Goal: Task Accomplishment & Management: Manage account settings

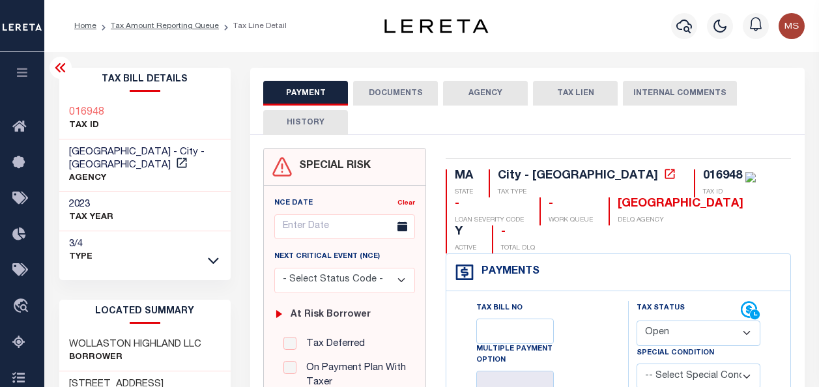
select select "OP2"
click at [21, 69] on icon "button" at bounding box center [22, 72] width 15 height 12
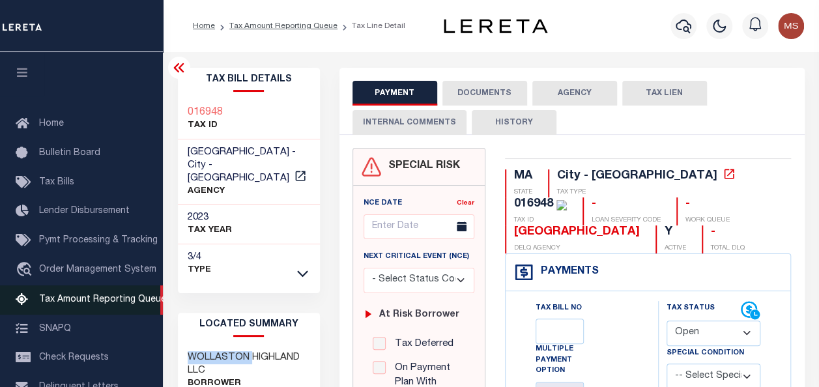
click at [98, 304] on span "Tax Amount Reporting Queue" at bounding box center [102, 299] width 127 height 9
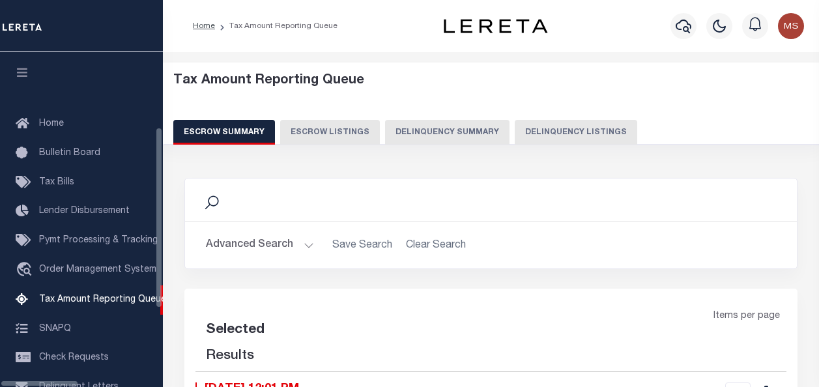
select select "100"
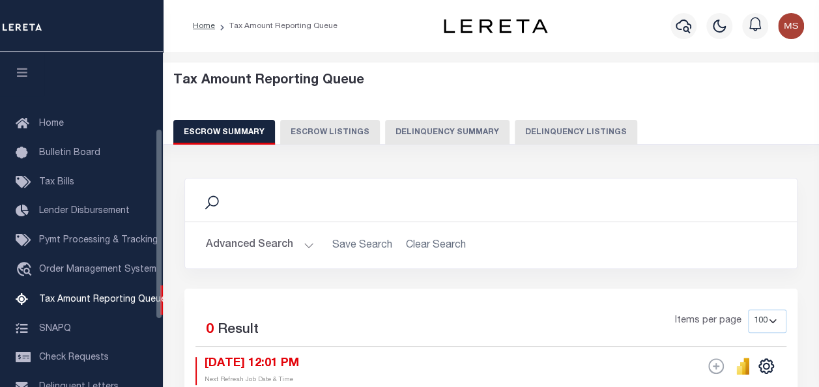
scroll to position [133, 0]
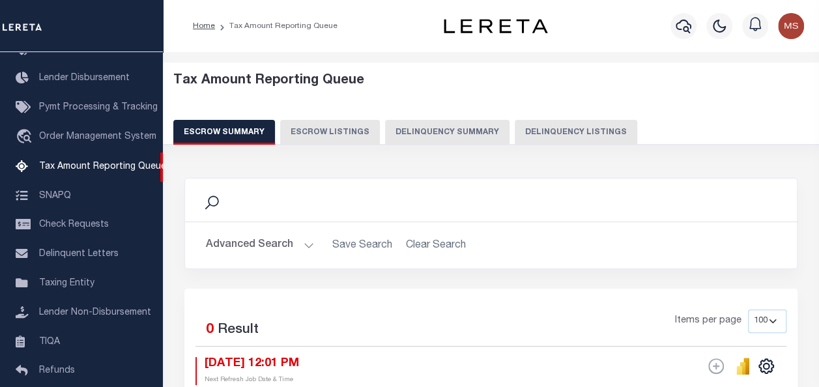
click at [576, 132] on button "Delinquency Listings" at bounding box center [576, 132] width 123 height 25
select select "100"
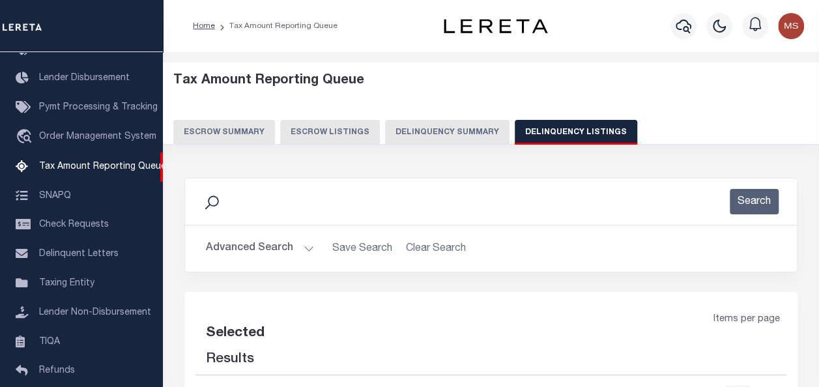
select select "100"
click at [306, 242] on button "Advanced Search" at bounding box center [260, 248] width 108 height 25
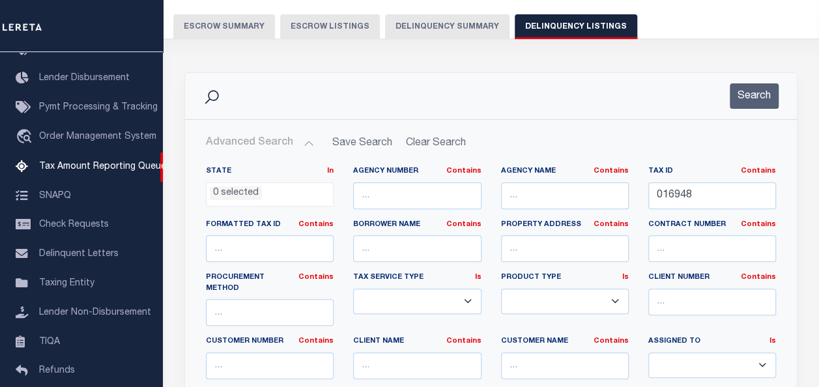
scroll to position [130, 0]
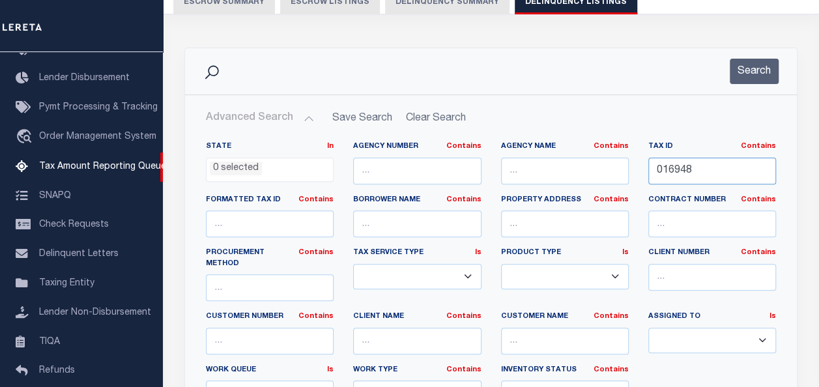
drag, startPoint x: 708, startPoint y: 171, endPoint x: 610, endPoint y: 172, distance: 97.8
click at [610, 172] on div "State In In AK AL AR AZ CA CO CT DC DE FL GA GU HI IA ID IL IN KS [GEOGRAPHIC_D…" at bounding box center [491, 279] width 590 height 276
paste input "016-047"
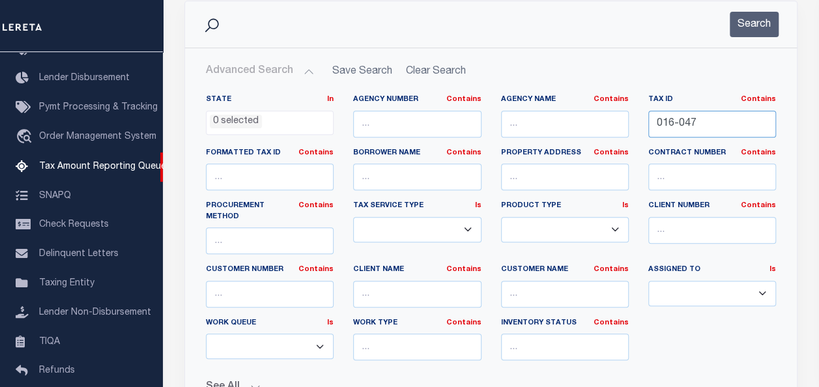
scroll to position [456, 0]
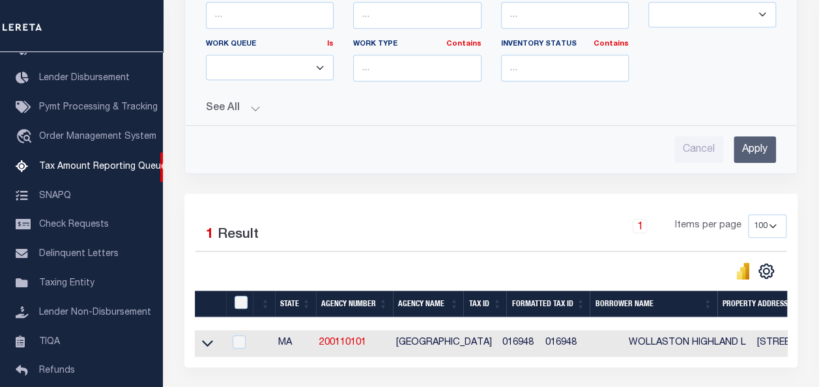
type input "016-047"
click at [759, 136] on input "Apply" at bounding box center [755, 149] width 42 height 27
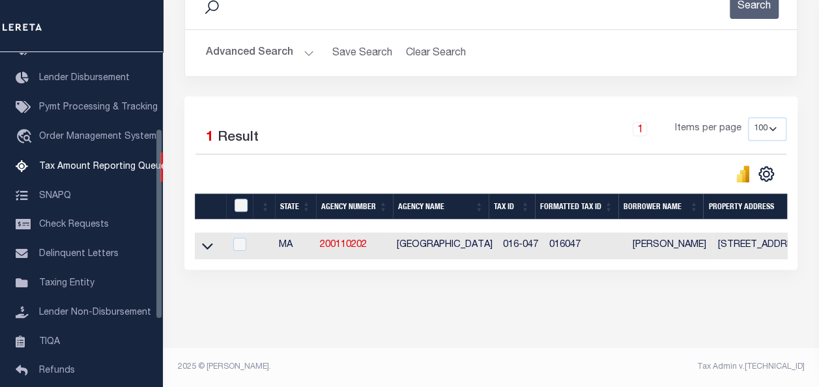
scroll to position [204, 0]
click at [209, 239] on icon at bounding box center [207, 246] width 11 height 14
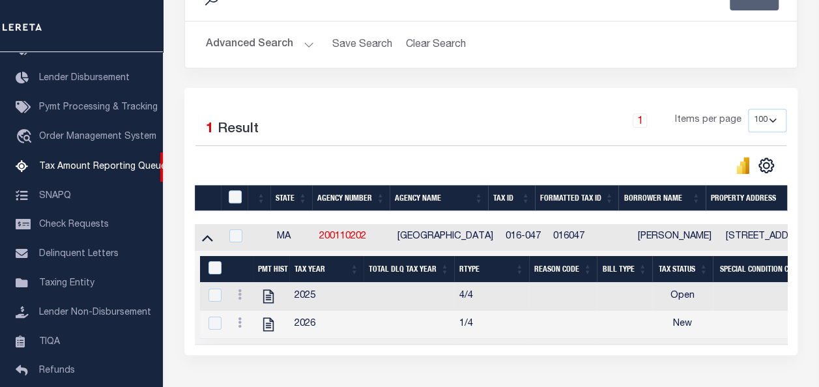
scroll to position [298, 0]
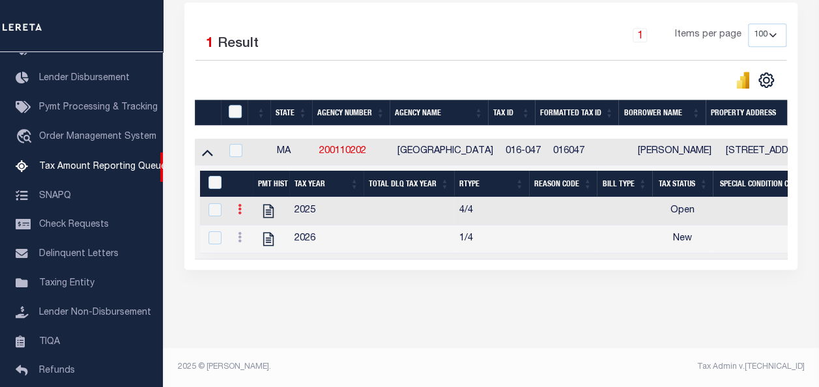
click at [239, 204] on icon at bounding box center [240, 209] width 4 height 10
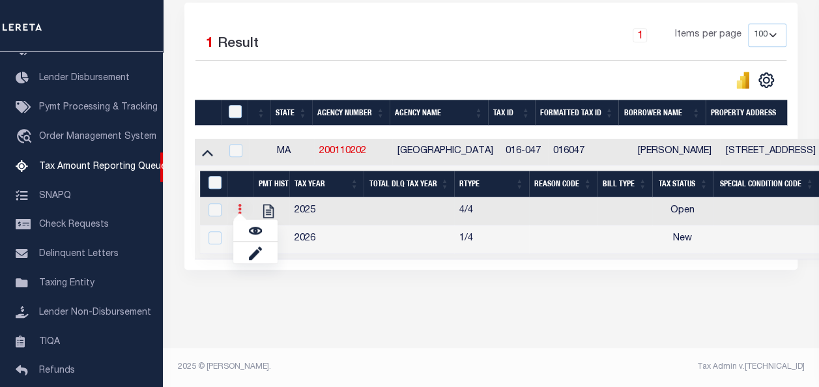
scroll to position [291, 0]
click at [251, 233] on img "" at bounding box center [255, 230] width 13 height 13
checkbox input "true"
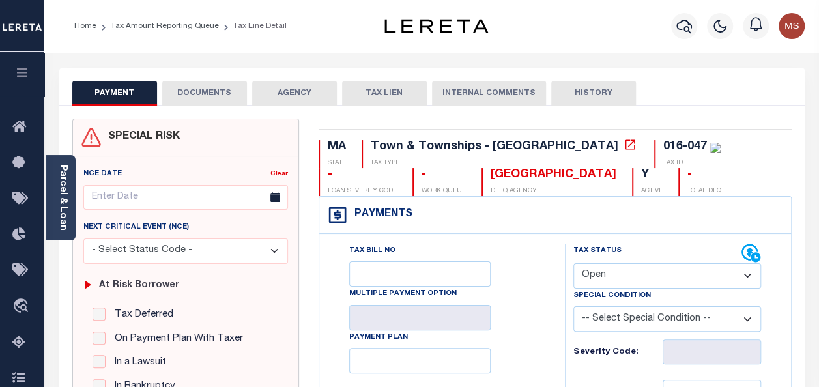
click at [640, 285] on select "- Select Status Code - Open Due/Unpaid Paid Incomplete No Tax Due Internal Refu…" at bounding box center [668, 275] width 188 height 25
select select "PYD"
click at [574, 263] on select "- Select Status Code - Open Due/Unpaid Paid Incomplete No Tax Due Internal Refu…" at bounding box center [668, 275] width 188 height 25
type input "[DATE]"
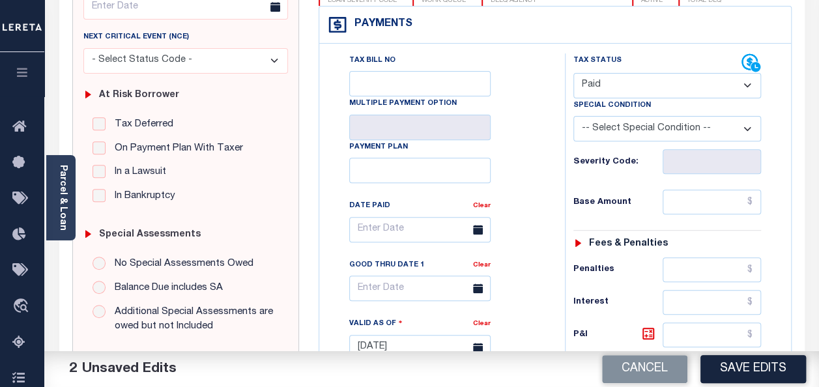
scroll to position [196, 0]
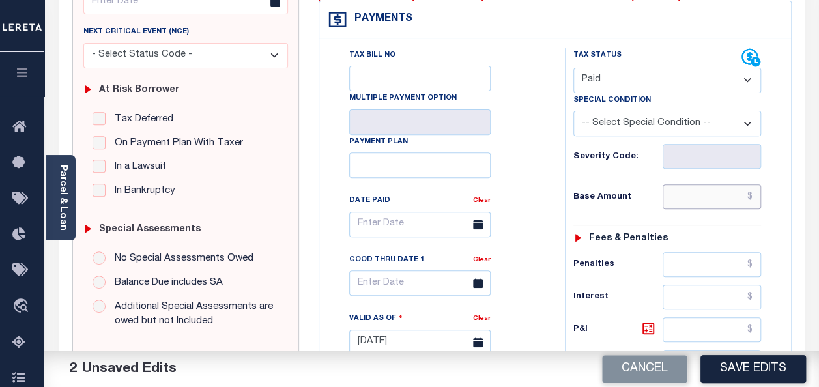
click at [712, 188] on input "text" at bounding box center [712, 196] width 98 height 25
type input "$0.00"
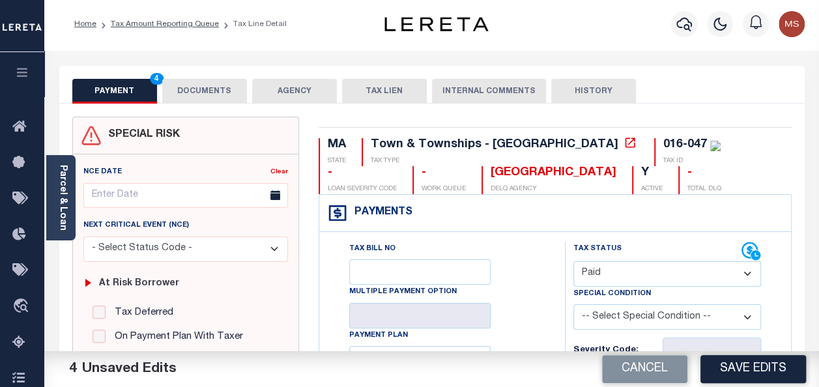
scroll to position [0, 0]
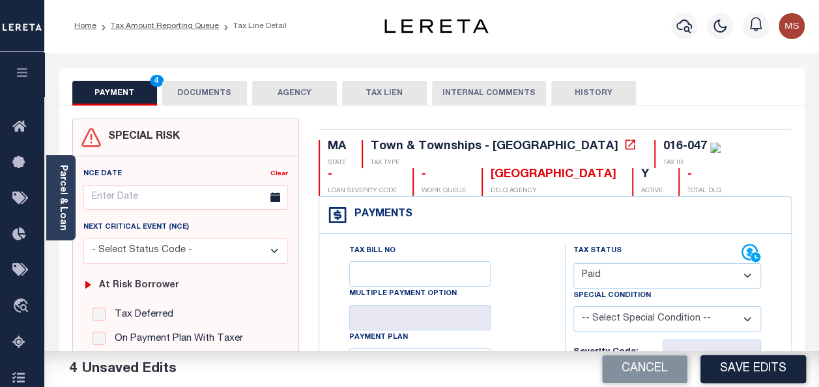
click at [203, 87] on button "DOCUMENTS" at bounding box center [204, 93] width 85 height 25
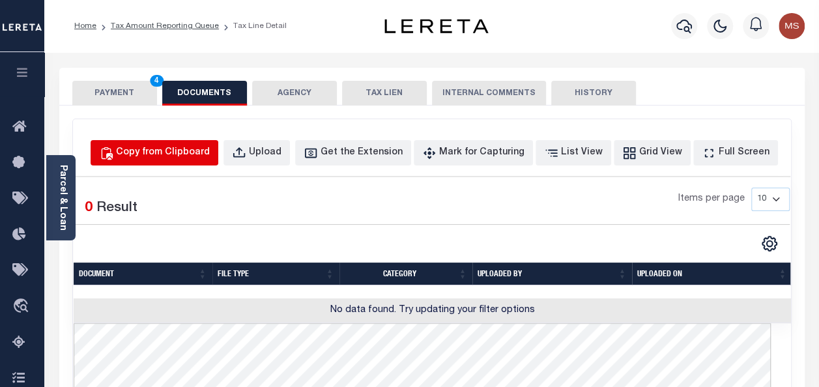
click at [210, 154] on div "Copy from Clipboard" at bounding box center [163, 153] width 94 height 14
select select "POP"
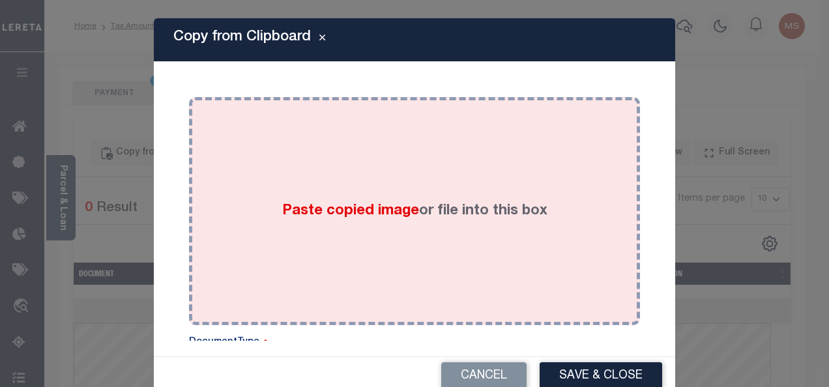
click at [331, 225] on div "Paste copied image or file into this box" at bounding box center [414, 211] width 431 height 209
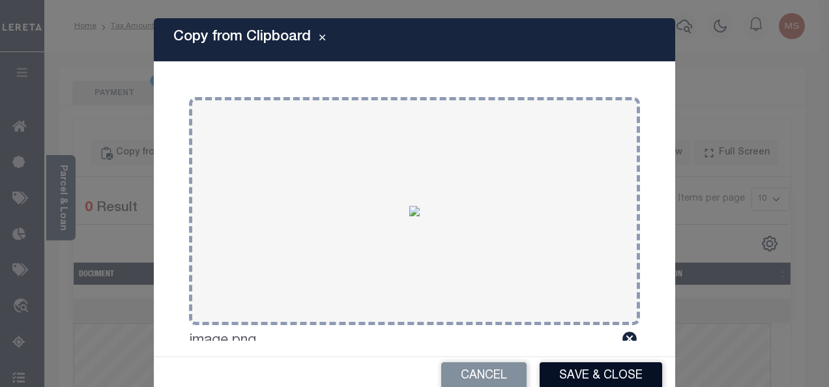
click at [563, 367] on button "Save & Close" at bounding box center [601, 376] width 123 height 28
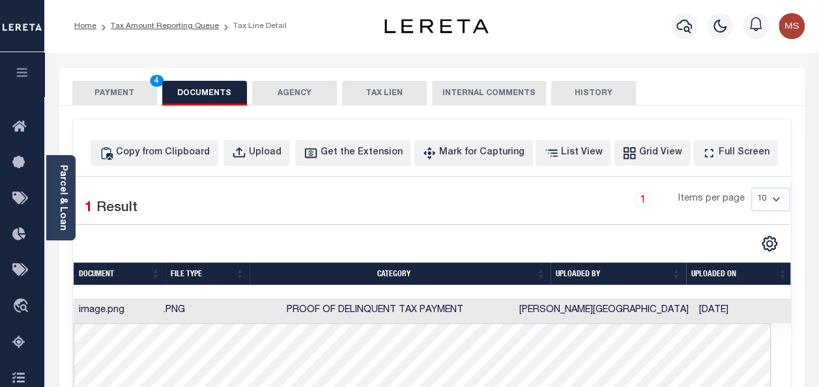
click at [119, 96] on button "PAYMENT 4" at bounding box center [114, 93] width 85 height 25
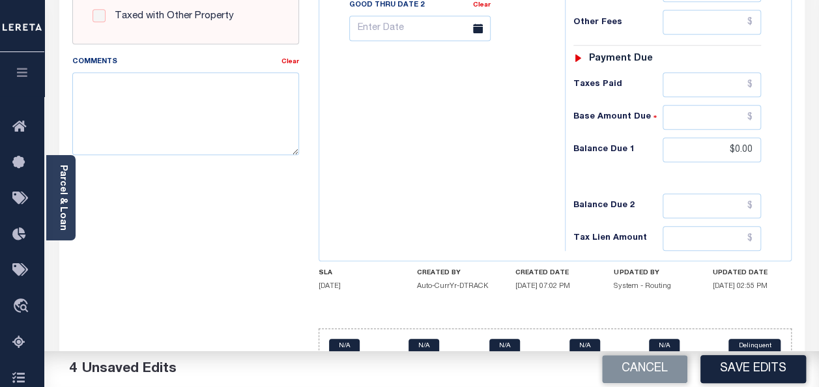
scroll to position [589, 0]
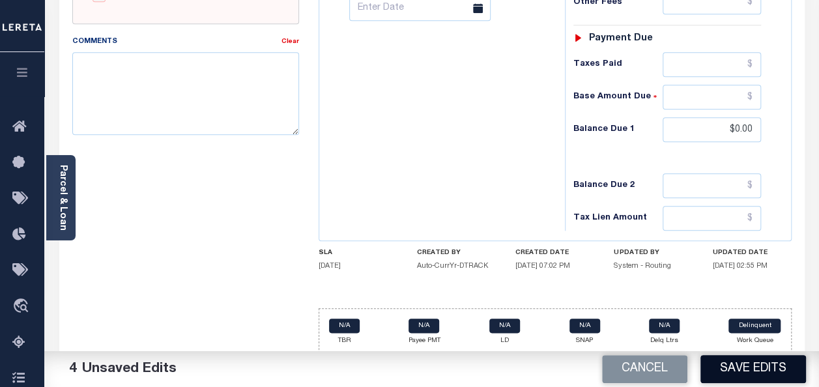
click at [758, 360] on button "Save Edits" at bounding box center [754, 369] width 106 height 28
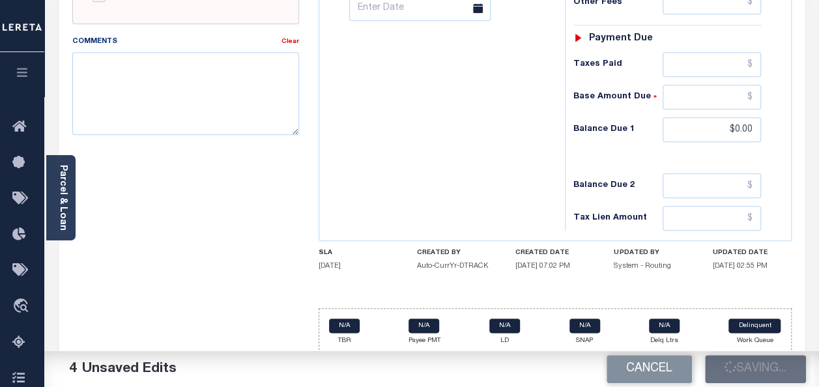
checkbox input "false"
type input "$0"
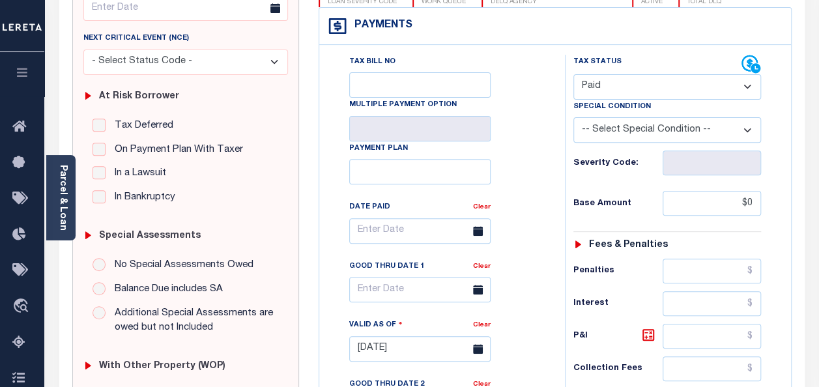
scroll to position [0, 0]
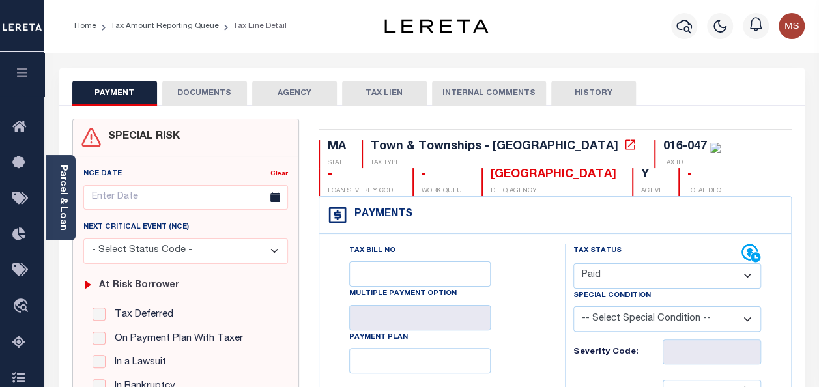
click at [198, 90] on button "DOCUMENTS" at bounding box center [204, 93] width 85 height 25
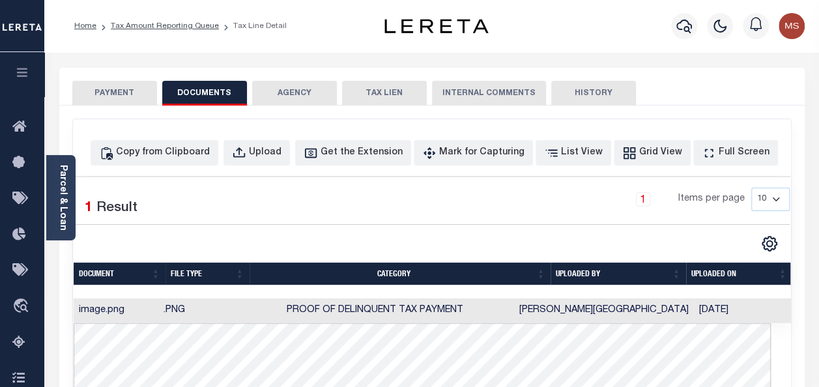
click at [119, 93] on button "PAYMENT" at bounding box center [114, 93] width 85 height 25
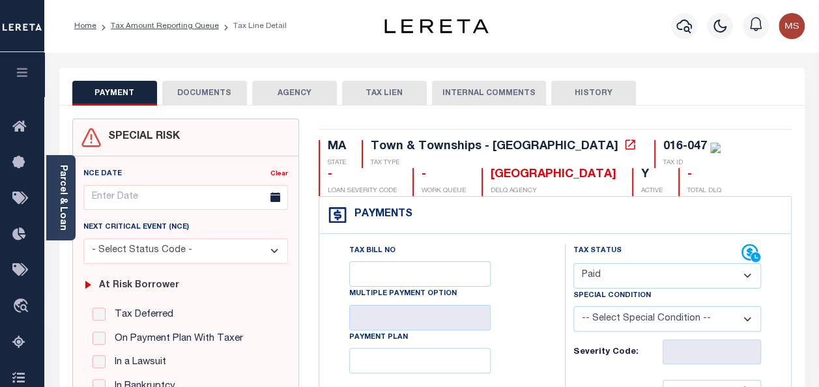
click at [21, 75] on icon "button" at bounding box center [22, 72] width 15 height 12
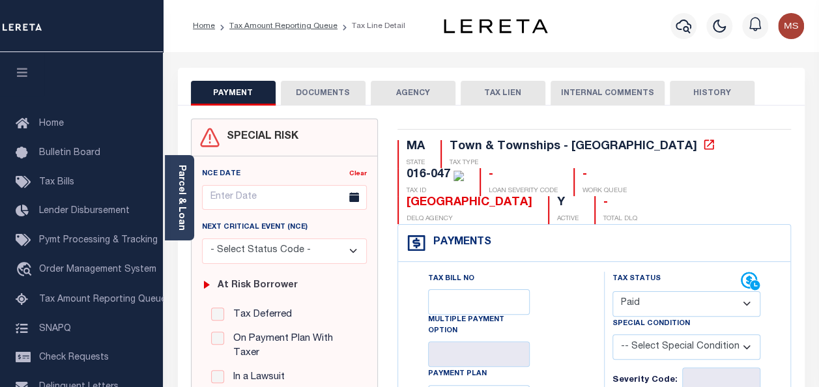
click at [267, 43] on div "Home Tax Amount Reporting Queue Tax Line Detail" at bounding box center [491, 26] width 656 height 52
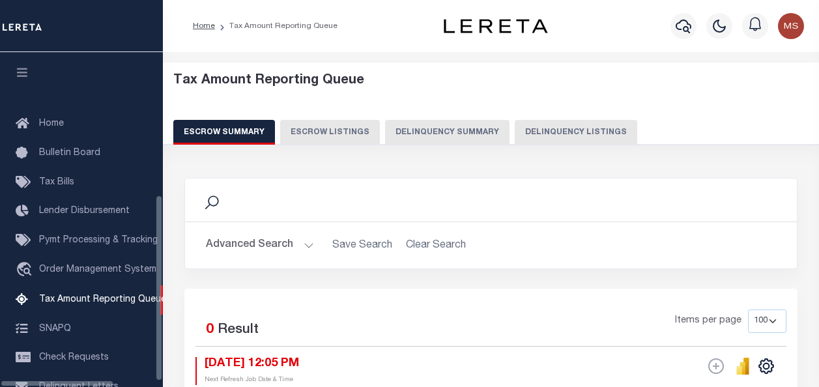
select select
select select "100"
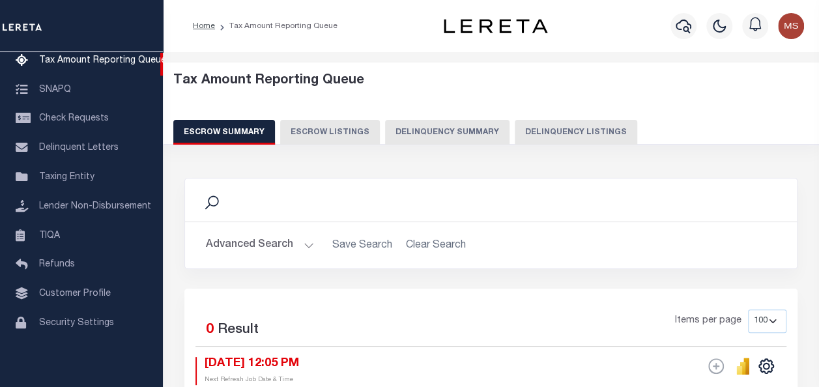
click at [309, 242] on button "Advanced Search" at bounding box center [260, 245] width 108 height 25
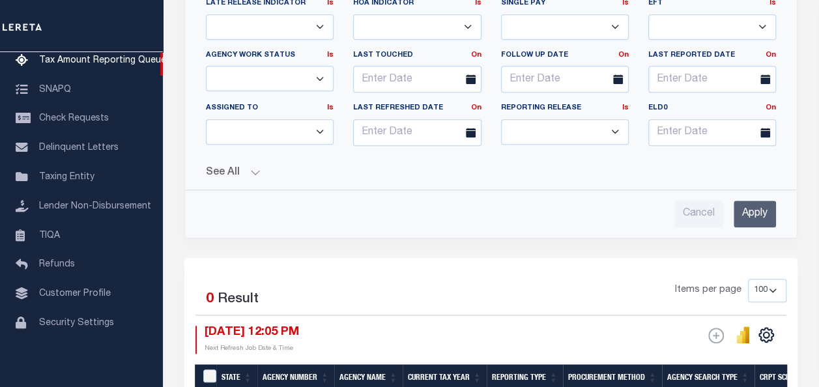
scroll to position [587, 0]
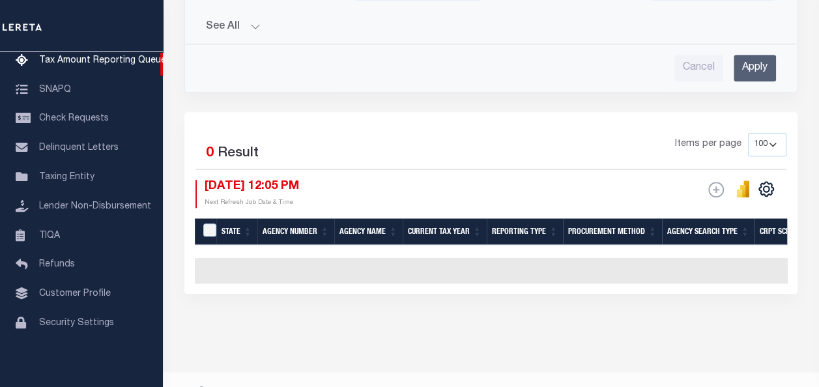
click at [757, 55] on input "Apply" at bounding box center [755, 68] width 42 height 27
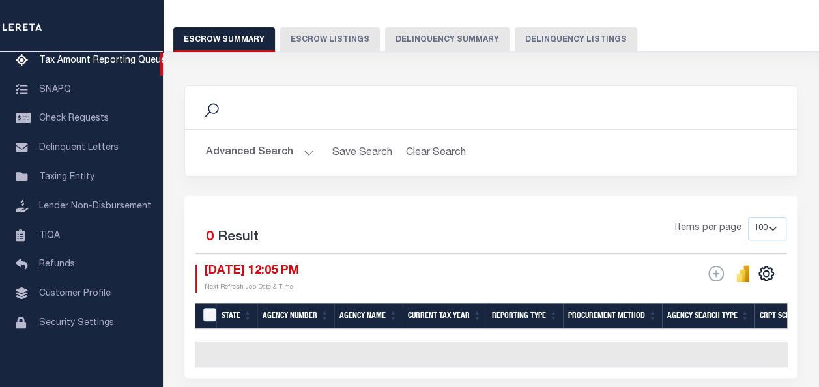
scroll to position [0, 0]
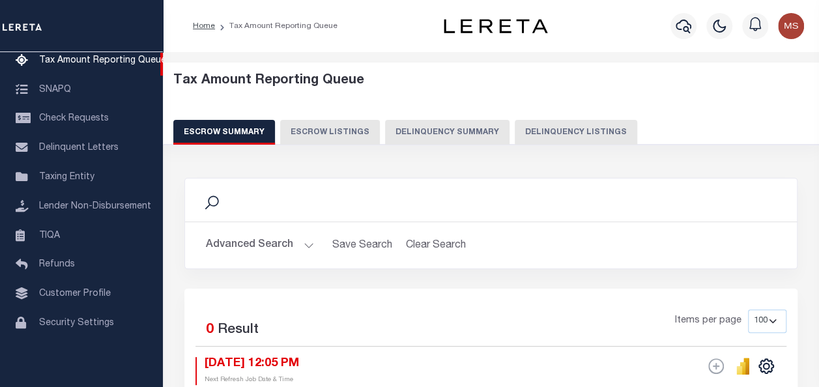
click at [555, 128] on button "Delinquency Listings" at bounding box center [576, 132] width 123 height 25
select select "100"
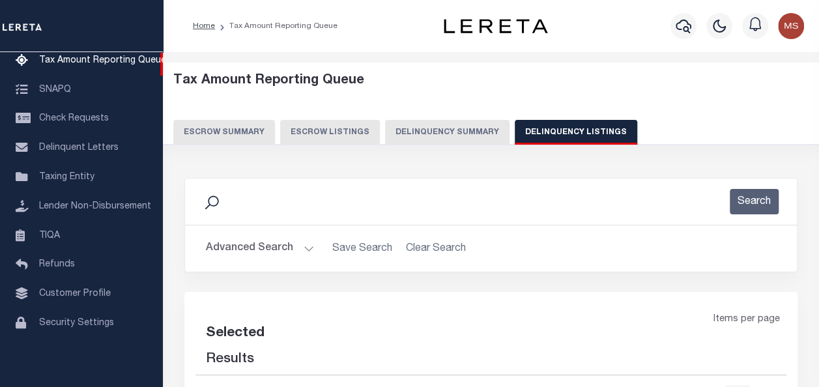
select select "100"
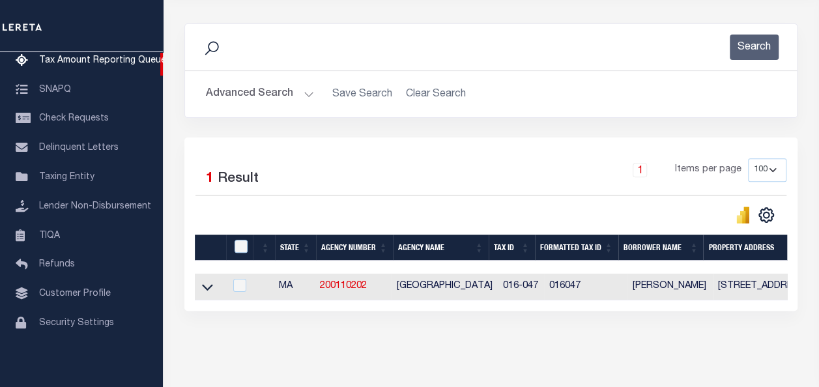
scroll to position [196, 0]
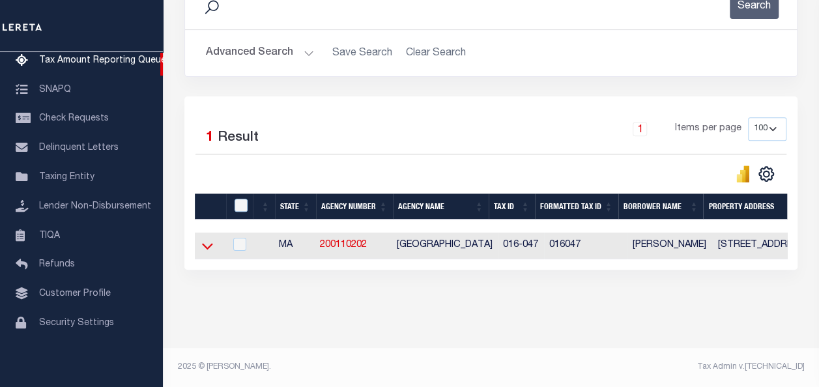
click at [209, 246] on icon at bounding box center [207, 246] width 11 height 14
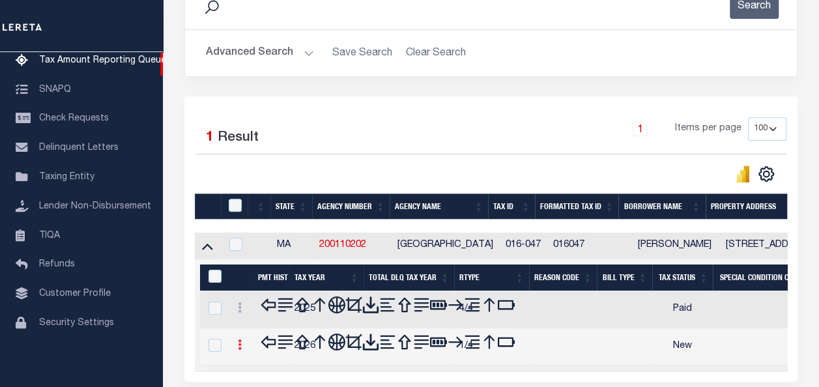
scroll to position [278, 0]
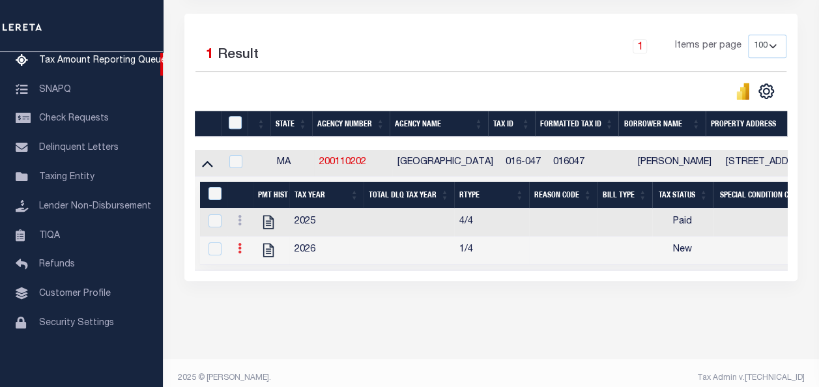
click at [239, 249] on icon at bounding box center [240, 248] width 4 height 10
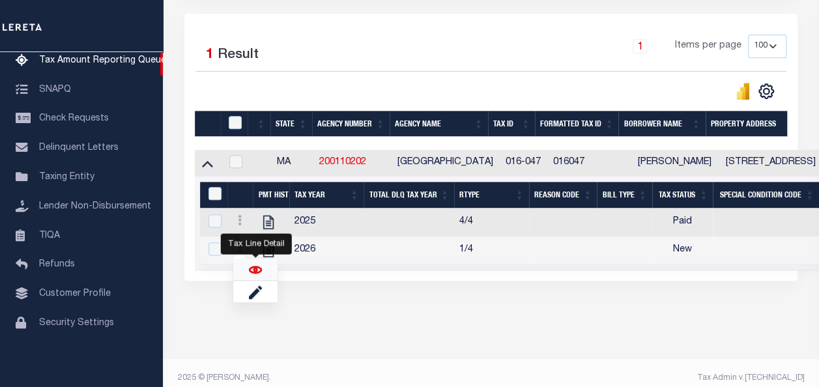
click at [252, 272] on img "" at bounding box center [255, 269] width 13 height 13
checkbox input "true"
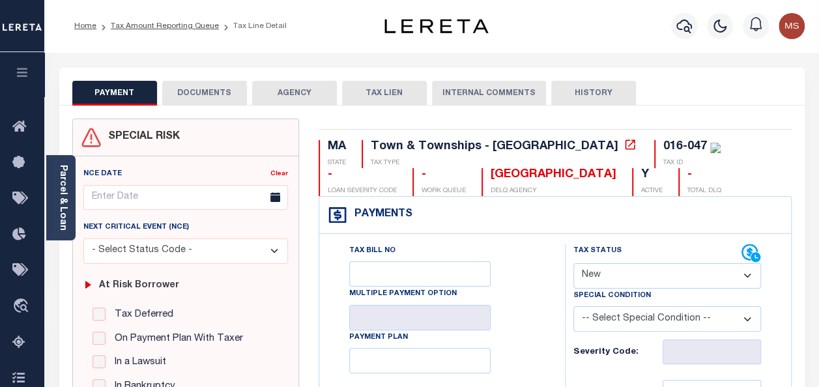
click at [620, 276] on select "- Select Status Code - Open Due/Unpaid Paid Incomplete No Tax Due Internal Refu…" at bounding box center [668, 275] width 188 height 25
select select "DUE"
click at [574, 263] on select "- Select Status Code - Open Due/Unpaid Paid Incomplete No Tax Due Internal Refu…" at bounding box center [668, 275] width 188 height 25
type input "[DATE]"
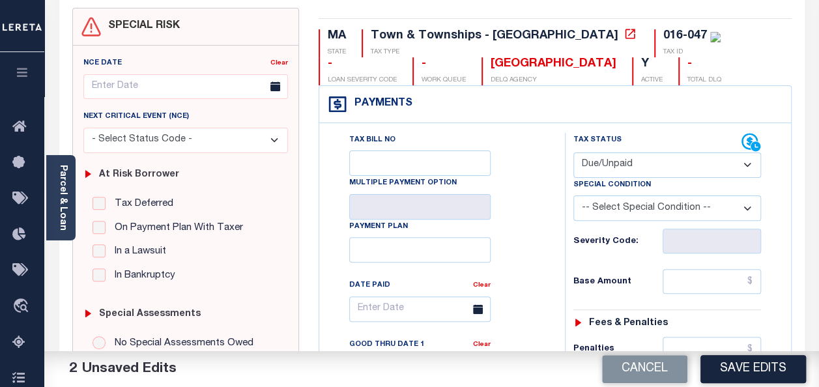
scroll to position [130, 0]
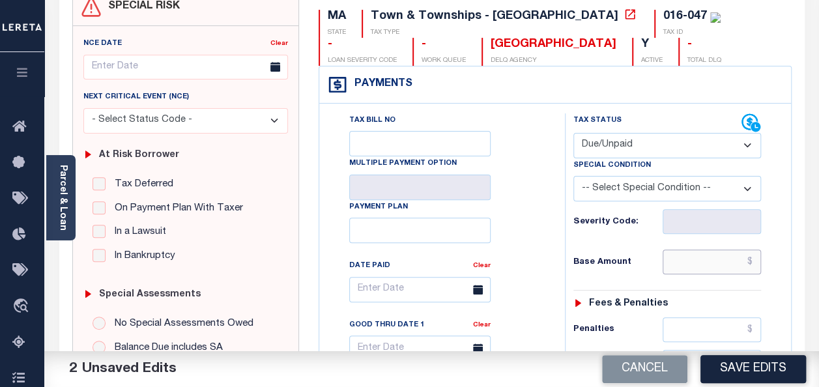
click at [703, 271] on input "text" at bounding box center [712, 262] width 98 height 25
click at [691, 263] on input "text" at bounding box center [712, 262] width 98 height 25
click at [693, 259] on input "text" at bounding box center [712, 262] width 98 height 25
paste input "6,415.82"
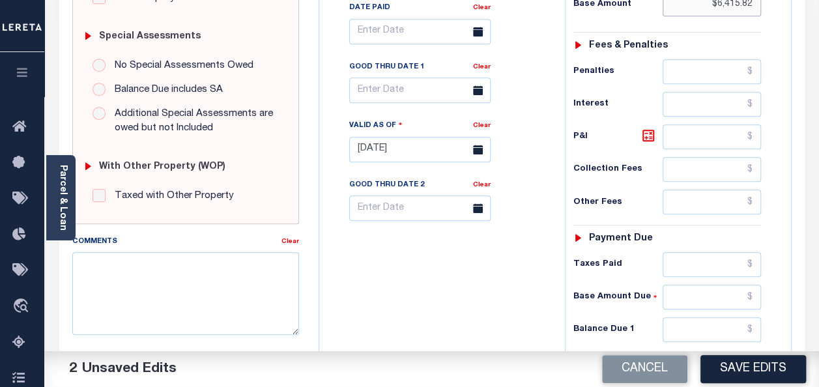
scroll to position [391, 0]
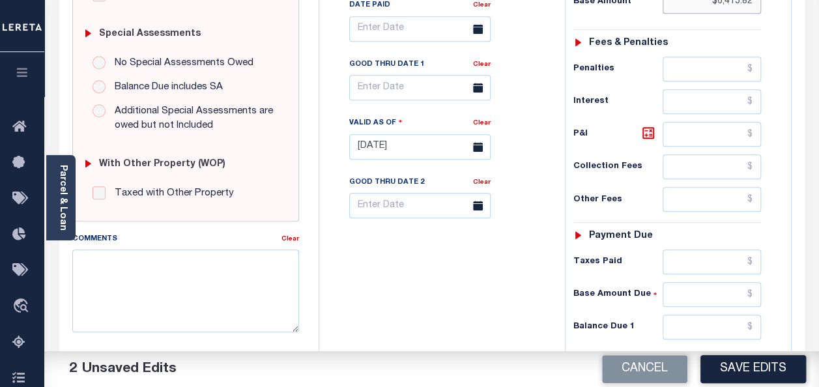
type input "$6,415.82"
click at [717, 319] on input "text" at bounding box center [712, 327] width 98 height 25
paste input "6,415.82"
type input "$6,415.82"
click at [415, 288] on div "Tax Bill No Multiple Payment Option Payment Plan Clear" at bounding box center [439, 140] width 233 height 575
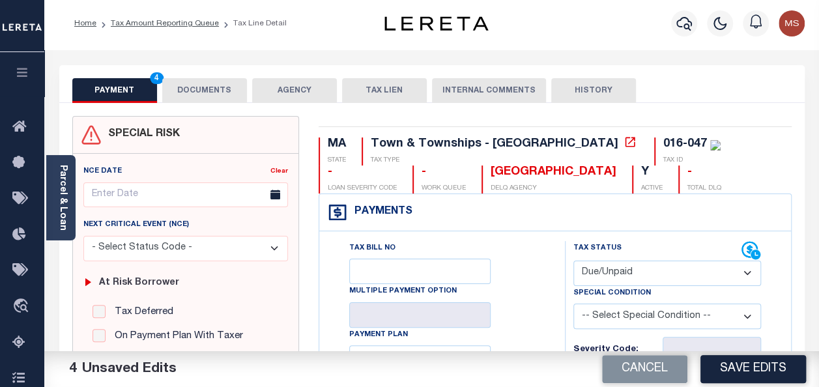
scroll to position [0, 0]
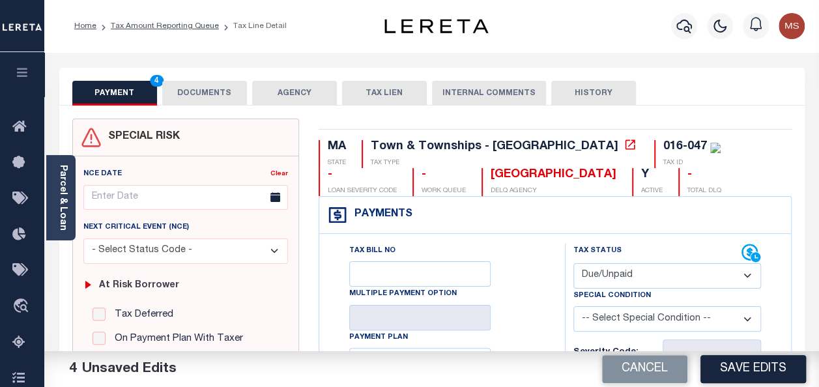
click at [192, 96] on button "DOCUMENTS" at bounding box center [204, 93] width 85 height 25
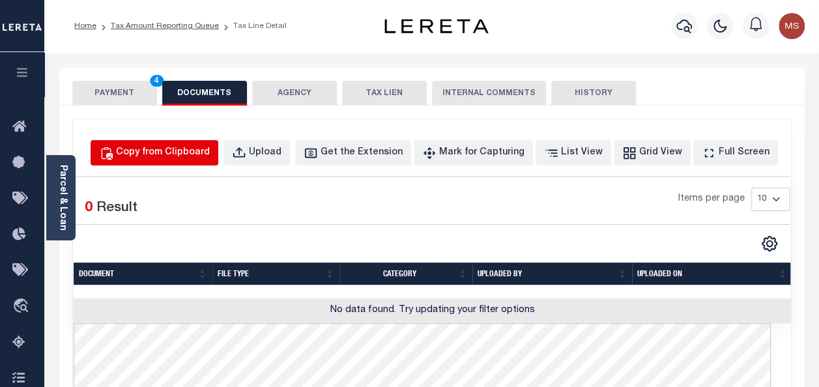
click at [191, 160] on button "Copy from Clipboard" at bounding box center [155, 152] width 128 height 25
select select "POP"
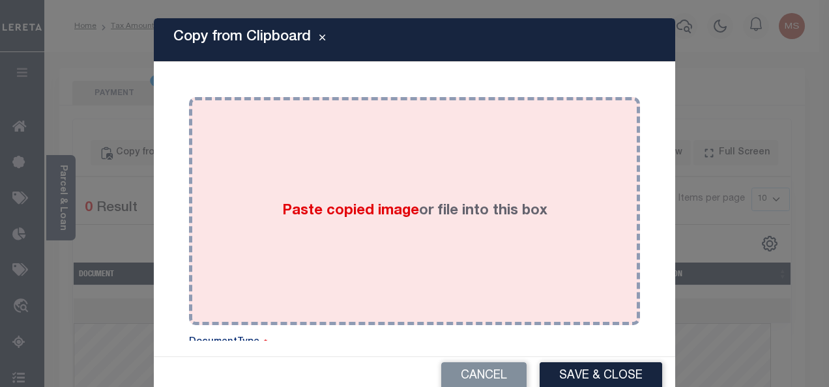
click at [370, 232] on div "Paste copied image or file into this box" at bounding box center [414, 211] width 431 height 209
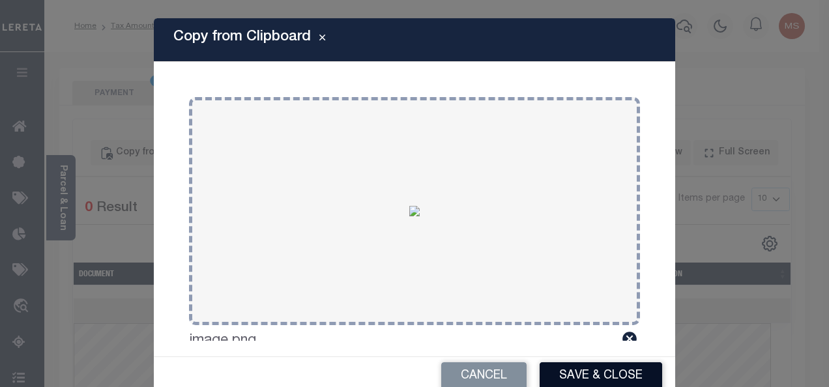
click at [586, 377] on button "Save & Close" at bounding box center [601, 376] width 123 height 28
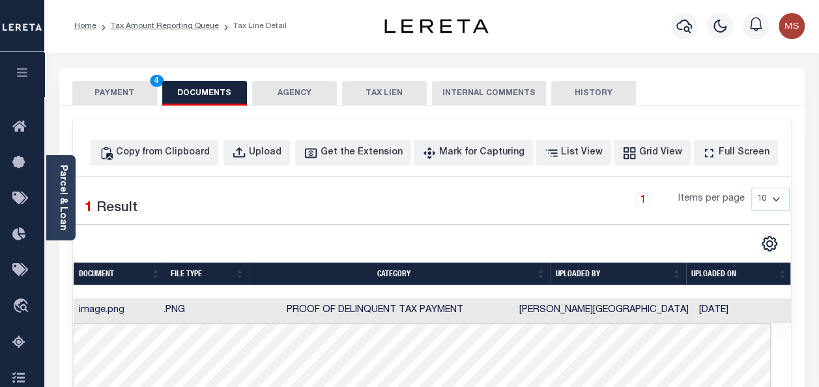
click at [123, 96] on button "PAYMENT 4" at bounding box center [114, 93] width 85 height 25
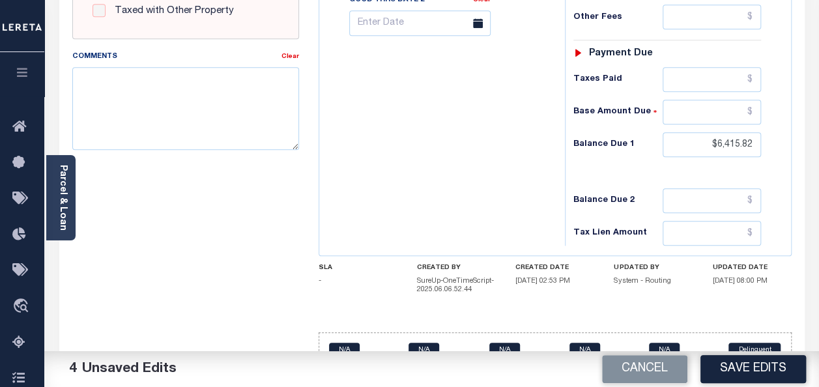
scroll to position [597, 0]
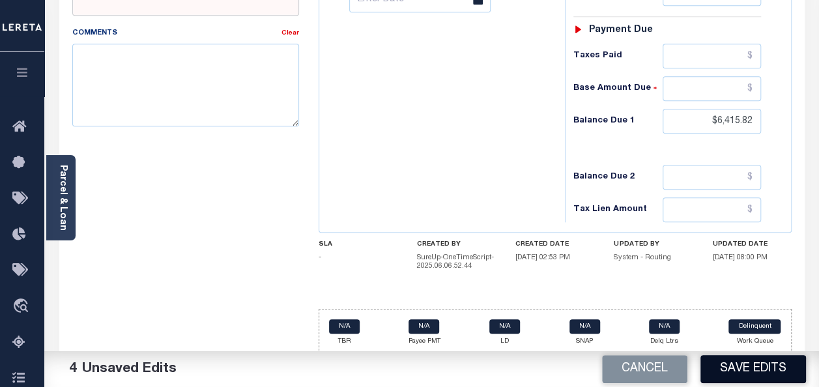
click at [746, 373] on button "Save Edits" at bounding box center [754, 369] width 106 height 28
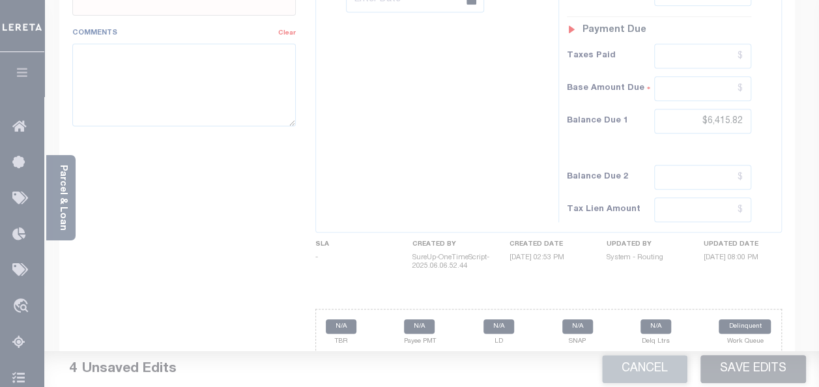
scroll to position [584, 0]
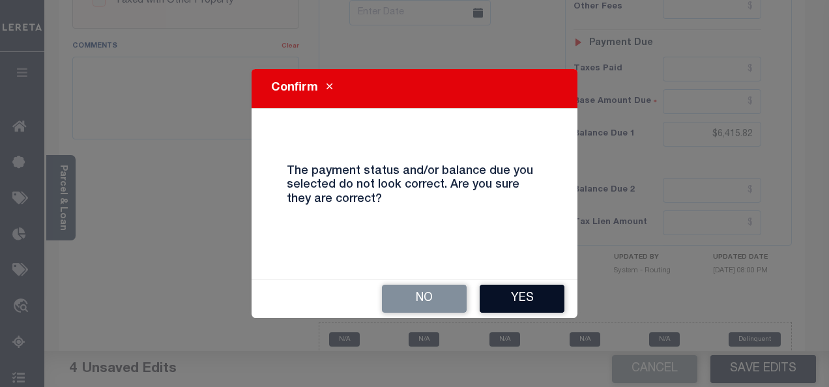
click at [524, 297] on button "Yes" at bounding box center [522, 299] width 85 height 28
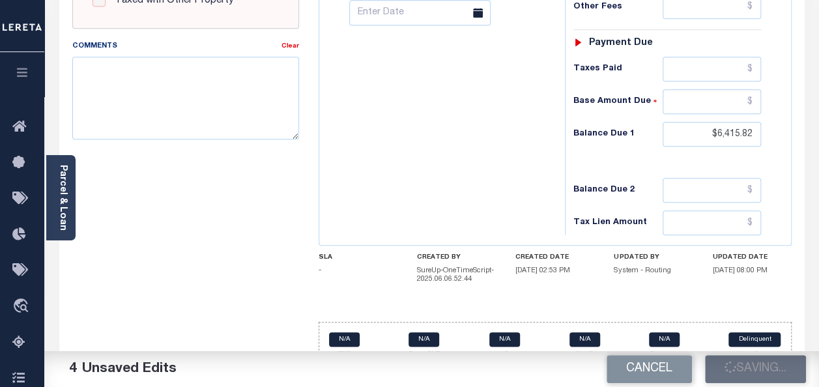
checkbox input "false"
type input "$6,415.82"
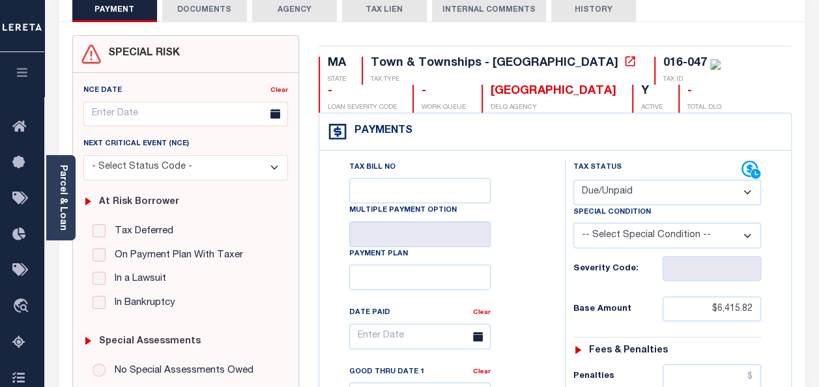
scroll to position [0, 0]
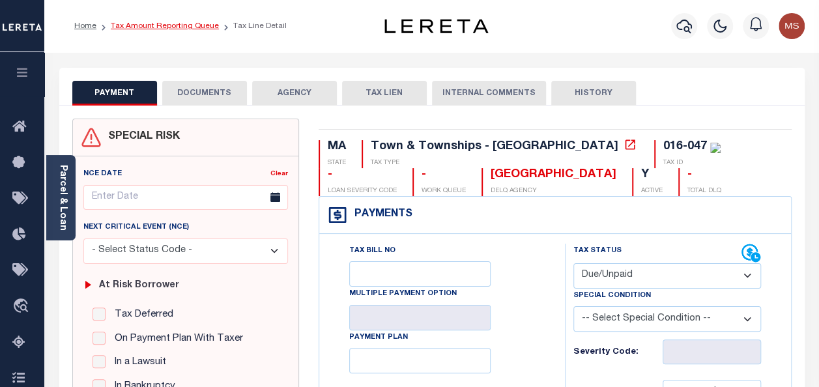
click at [163, 25] on link "Tax Amount Reporting Queue" at bounding box center [165, 26] width 108 height 8
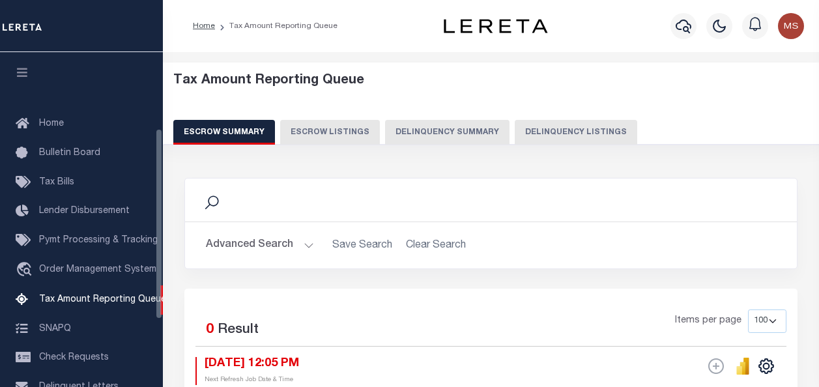
select select "100"
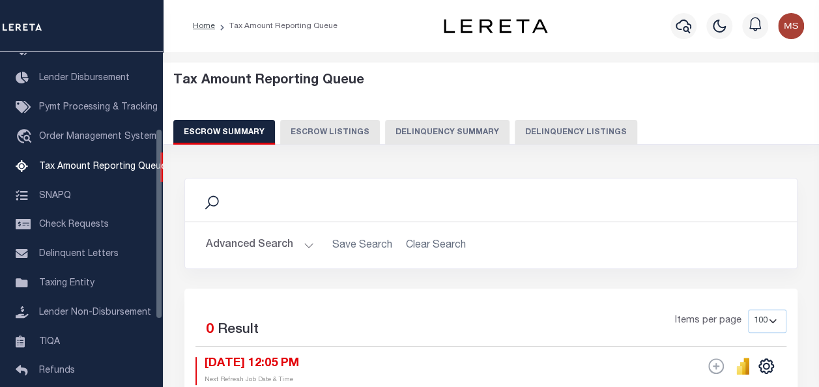
click at [570, 130] on button "Delinquency Listings" at bounding box center [576, 132] width 123 height 25
select select "100"
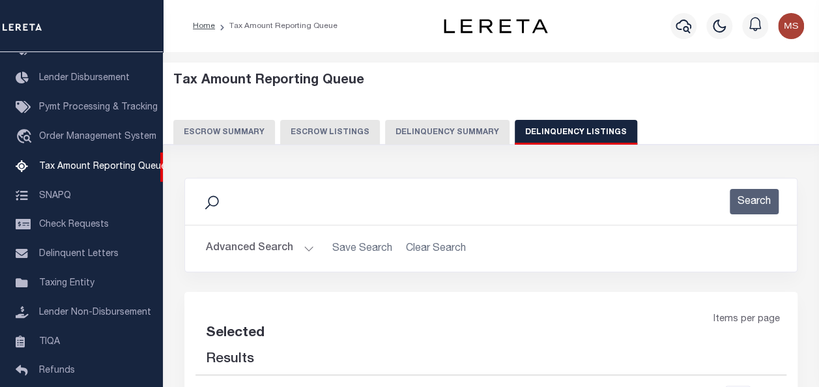
select select "100"
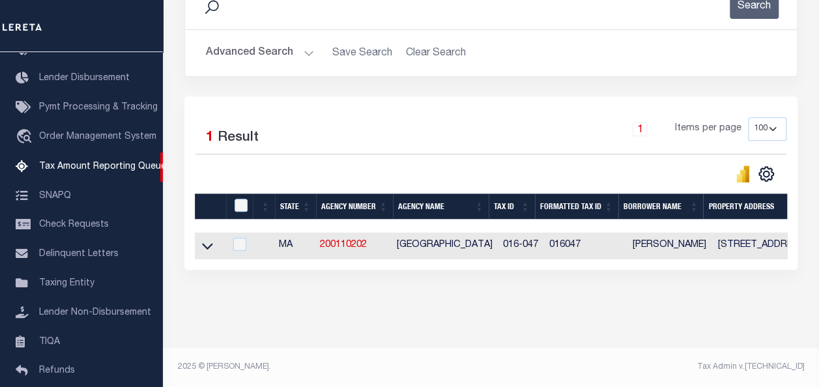
scroll to position [204, 0]
click at [204, 239] on icon at bounding box center [207, 246] width 11 height 14
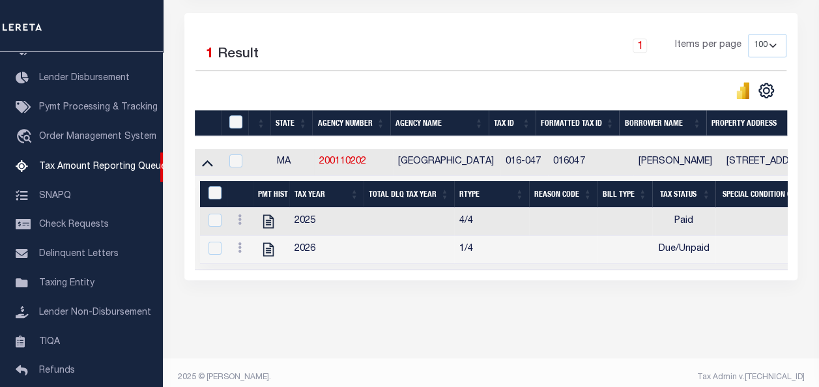
scroll to position [298, 0]
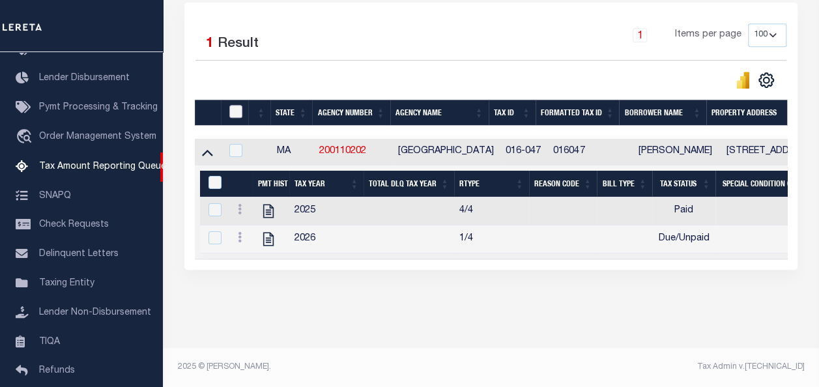
click at [235, 105] on input "checkbox" at bounding box center [235, 111] width 13 height 13
checkbox input "true"
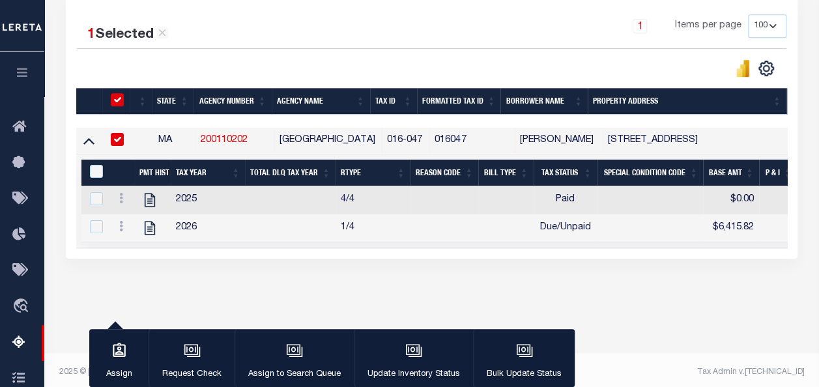
scroll to position [296, 0]
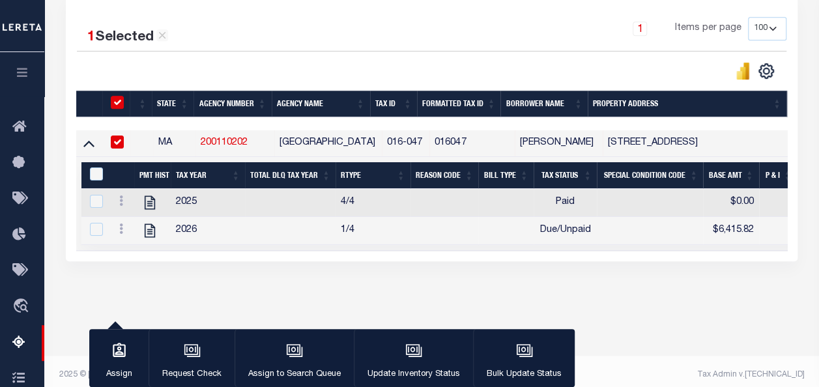
click at [87, 174] on div "&nbsp;" at bounding box center [98, 174] width 22 height 14
click at [94, 171] on input "&nbsp;" at bounding box center [96, 173] width 13 height 13
checkbox input "true"
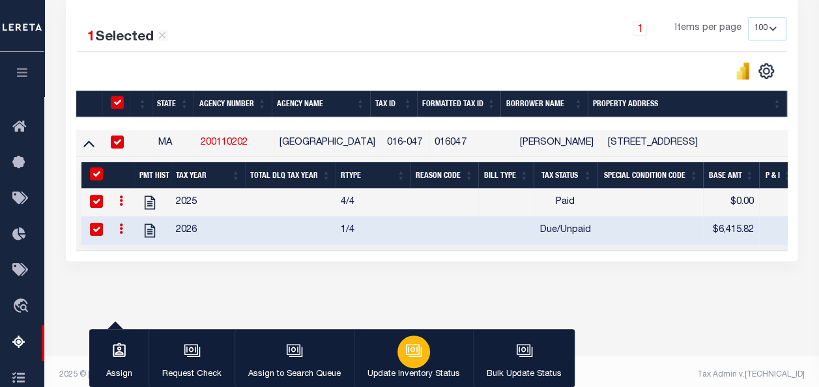
click at [407, 355] on icon "button" at bounding box center [413, 349] width 14 height 10
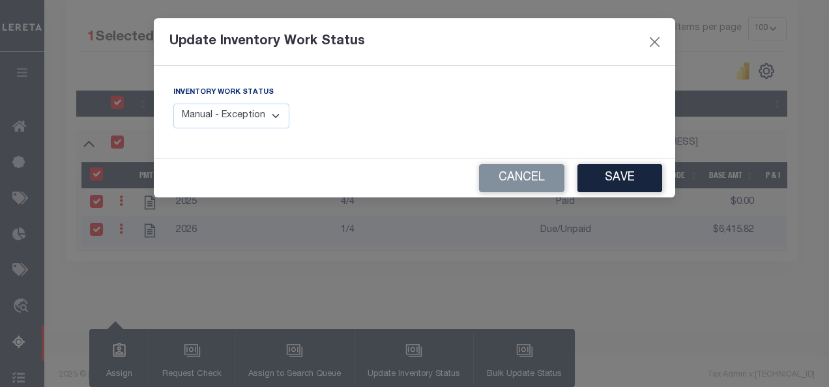
click at [270, 113] on select "Manual - Exception Pended - Awaiting Search Late Add Exception Completed" at bounding box center [231, 116] width 116 height 25
select select "4"
click at [173, 104] on select "Manual - Exception Pended - Awaiting Search Late Add Exception Completed" at bounding box center [231, 116] width 116 height 25
click at [615, 186] on button "Save" at bounding box center [619, 178] width 85 height 28
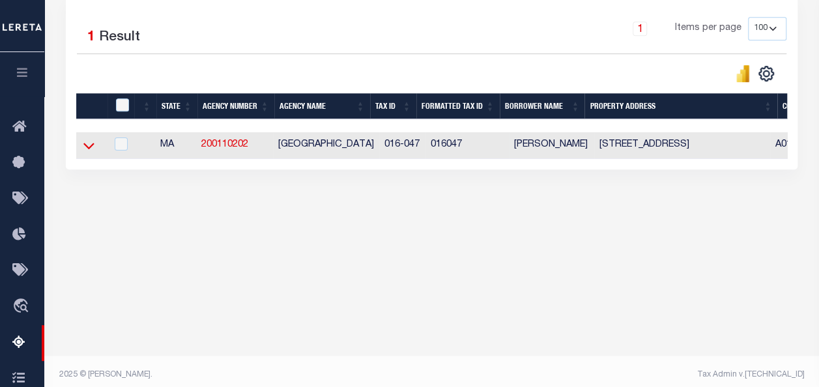
click at [87, 150] on icon at bounding box center [88, 146] width 11 height 14
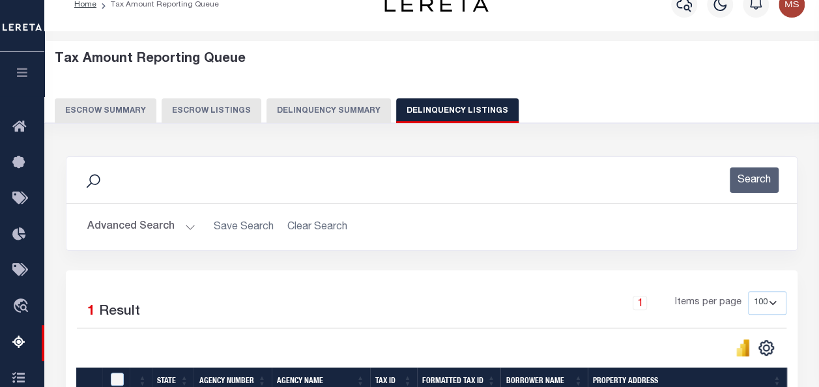
scroll to position [0, 0]
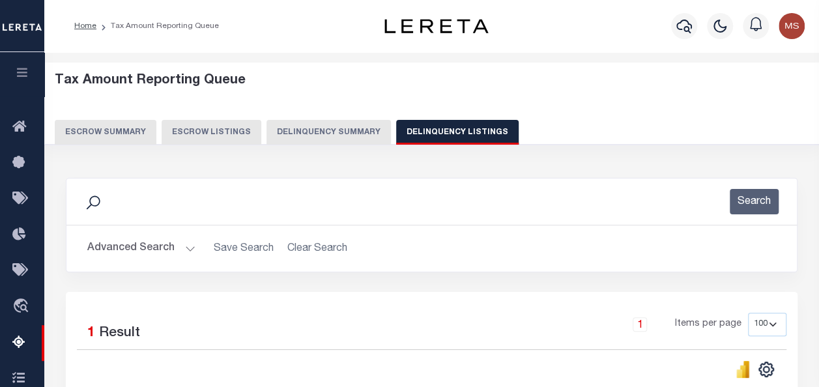
click at [184, 245] on button "Advanced Search" at bounding box center [141, 248] width 108 height 25
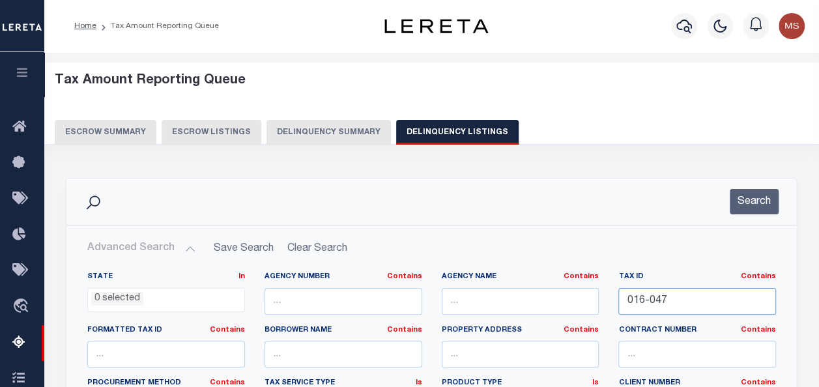
drag, startPoint x: 712, startPoint y: 298, endPoint x: 546, endPoint y: 296, distance: 165.6
paste input "029-060"
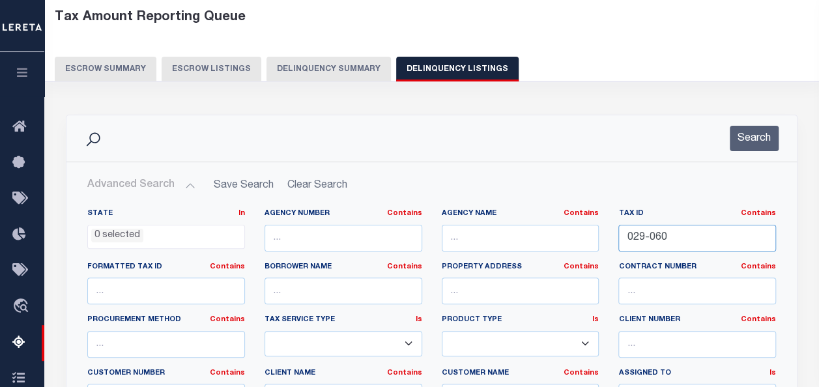
scroll to position [261, 0]
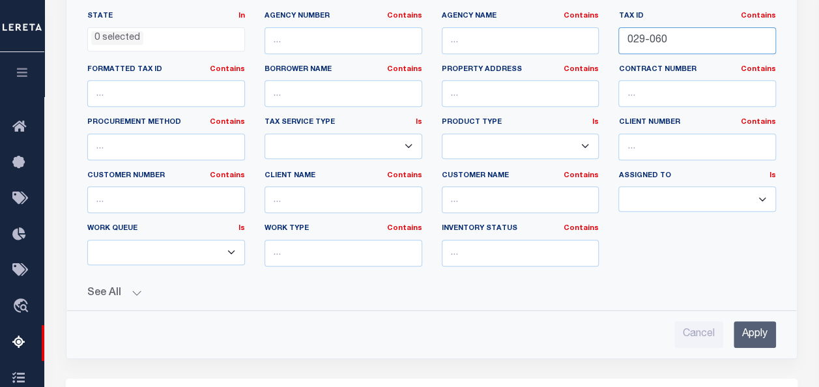
type input "029-060"
click at [766, 332] on input "Apply" at bounding box center [755, 334] width 42 height 27
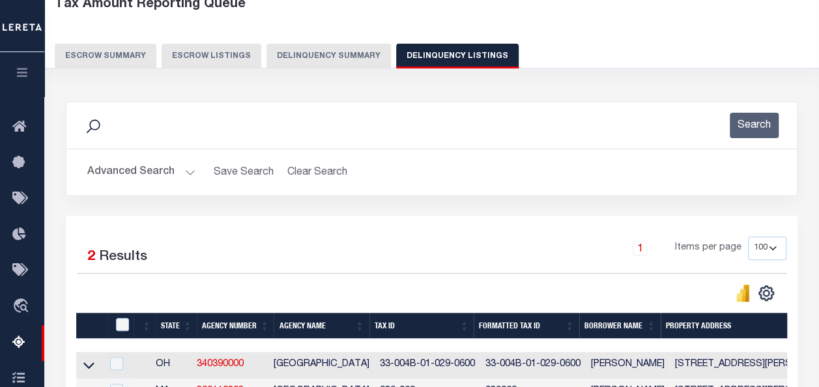
scroll to position [65, 0]
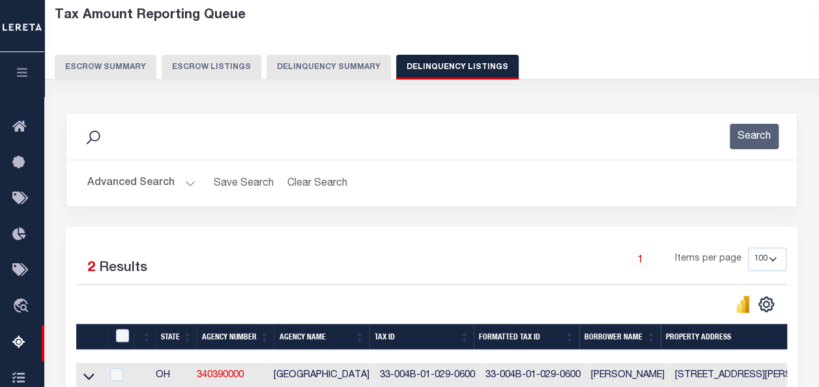
click at [192, 180] on button "Advanced Search" at bounding box center [141, 183] width 108 height 25
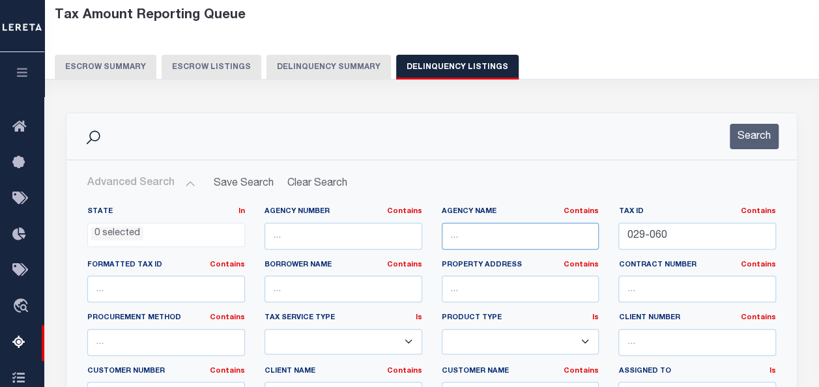
click at [505, 237] on input "text" at bounding box center [521, 236] width 158 height 27
paste input "[GEOGRAPHIC_DATA]"
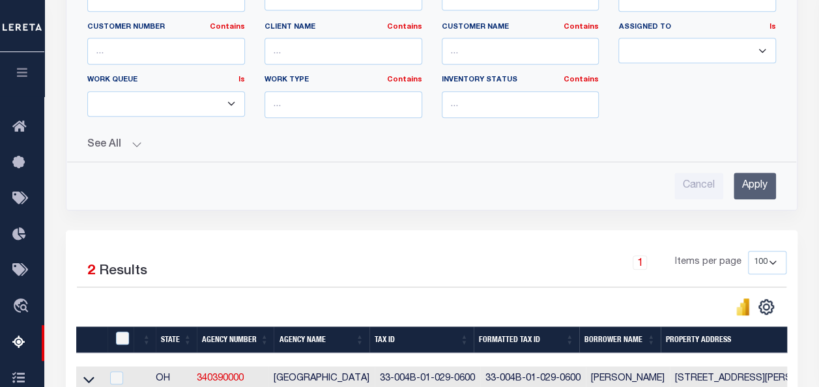
scroll to position [521, 0]
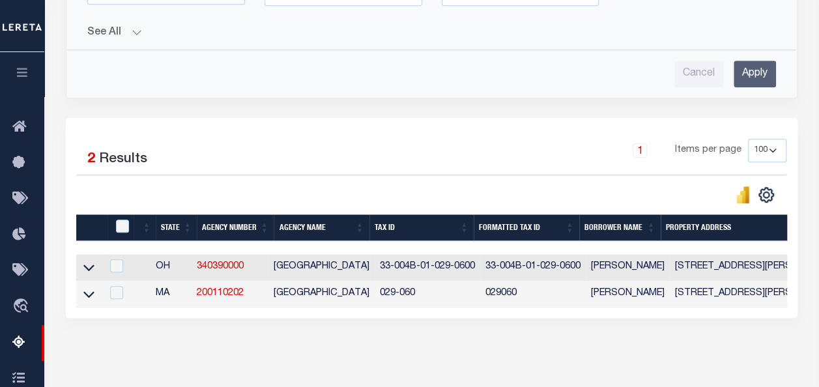
type input "[GEOGRAPHIC_DATA]"
click at [757, 68] on input "Apply" at bounding box center [755, 74] width 42 height 27
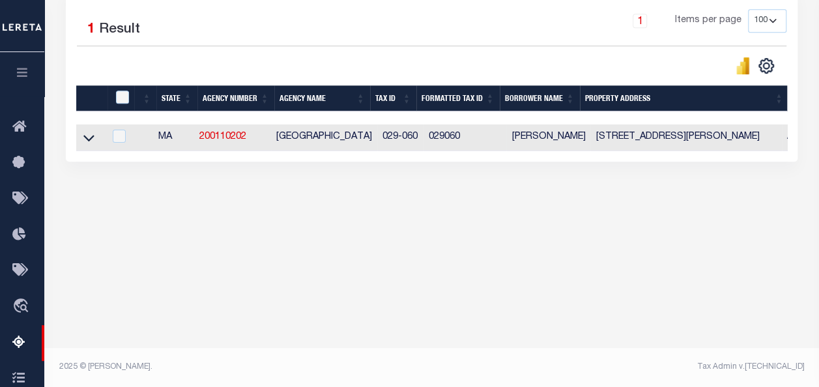
scroll to position [304, 0]
click at [86, 139] on icon at bounding box center [88, 139] width 11 height 7
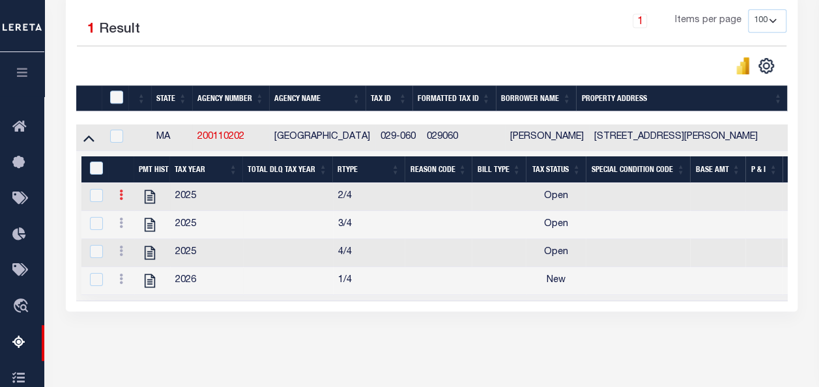
click at [119, 196] on icon at bounding box center [121, 195] width 4 height 10
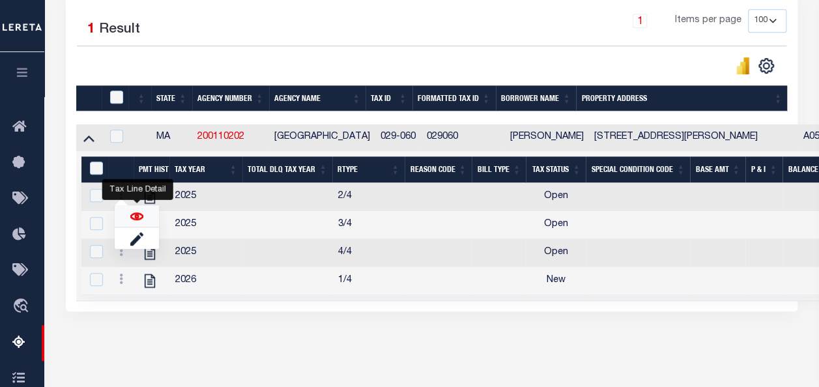
click at [137, 219] on img "" at bounding box center [136, 216] width 13 height 13
checkbox input "false"
checkbox input "true"
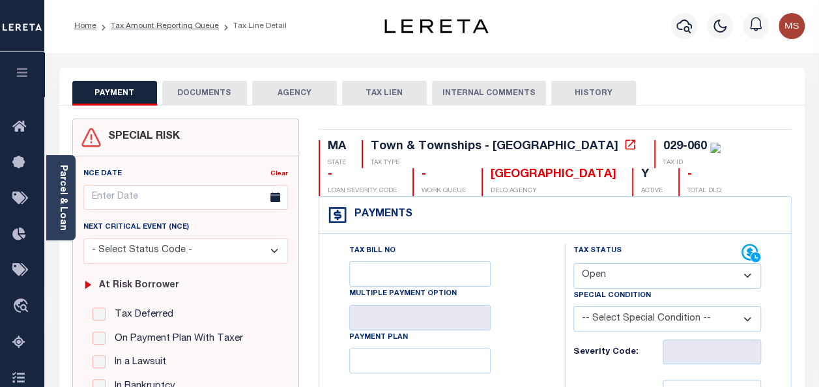
click at [609, 274] on select "- Select Status Code - Open Due/Unpaid Paid Incomplete No Tax Due Internal Refu…" at bounding box center [668, 275] width 188 height 25
select select "PYD"
click at [574, 263] on select "- Select Status Code - Open Due/Unpaid Paid Incomplete No Tax Due Internal Refu…" at bounding box center [668, 275] width 188 height 25
type input "[DATE]"
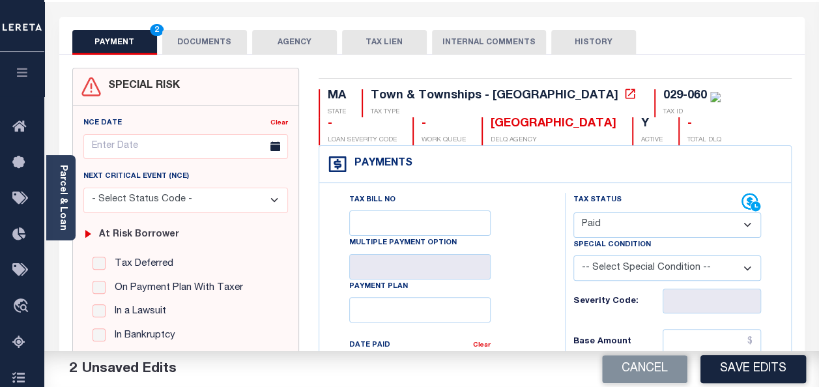
scroll to position [196, 0]
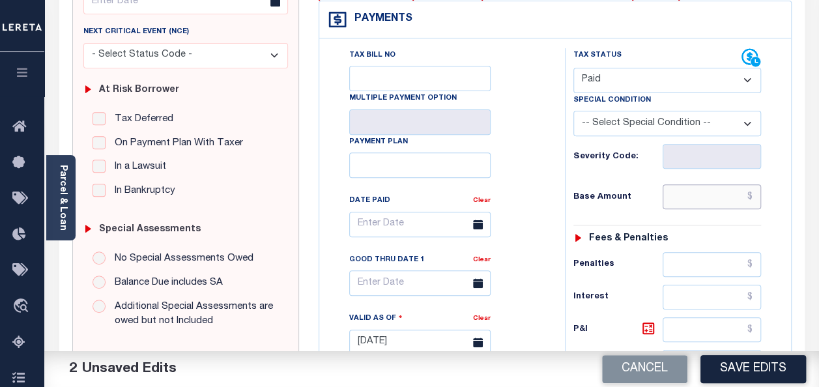
click at [708, 199] on input "text" at bounding box center [712, 196] width 98 height 25
type input "$0.00"
type textarea "spoke with t/c [PERSON_NAME] no taxes are due"
type input "$0.00"
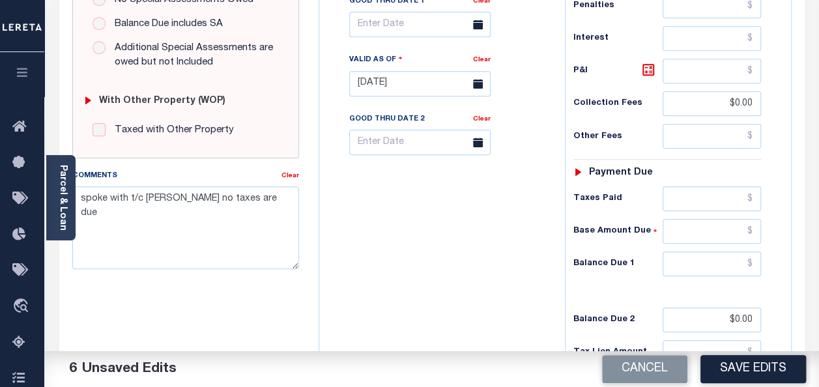
scroll to position [456, 0]
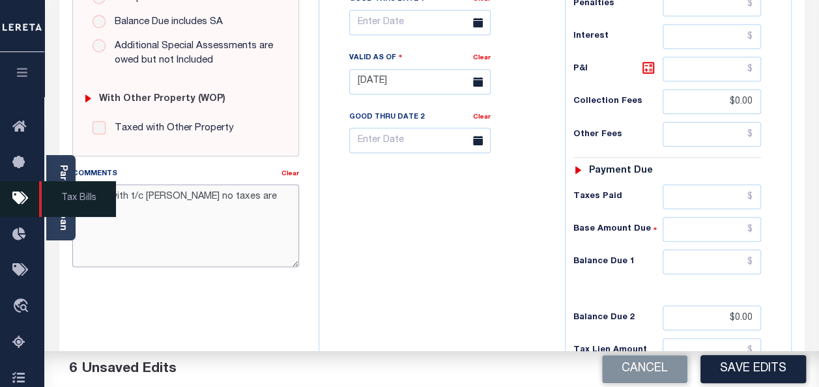
drag, startPoint x: 260, startPoint y: 201, endPoint x: 9, endPoint y: 197, distance: 250.9
click at [9, 197] on div "Home Tax Amount Reporting Queue Tax Line Detail Profile" at bounding box center [409, 36] width 819 height 985
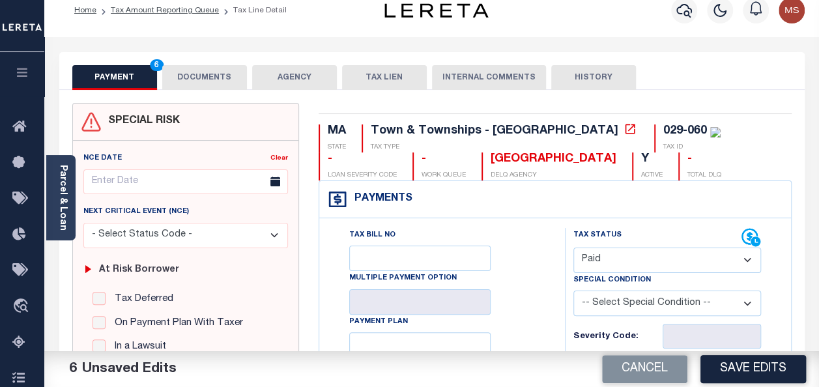
scroll to position [0, 0]
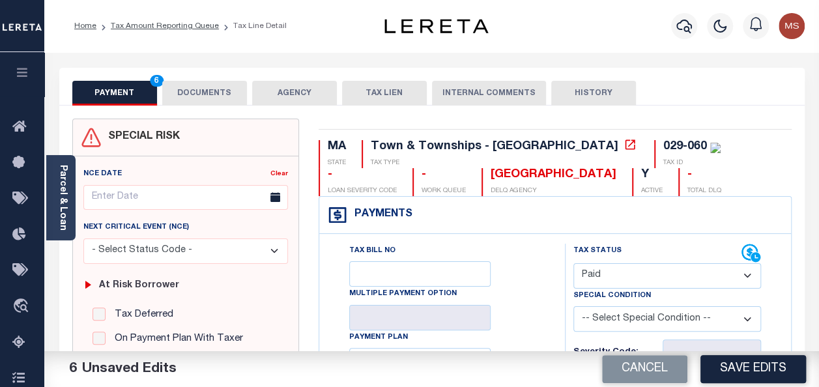
click at [190, 90] on button "DOCUMENTS" at bounding box center [204, 93] width 85 height 25
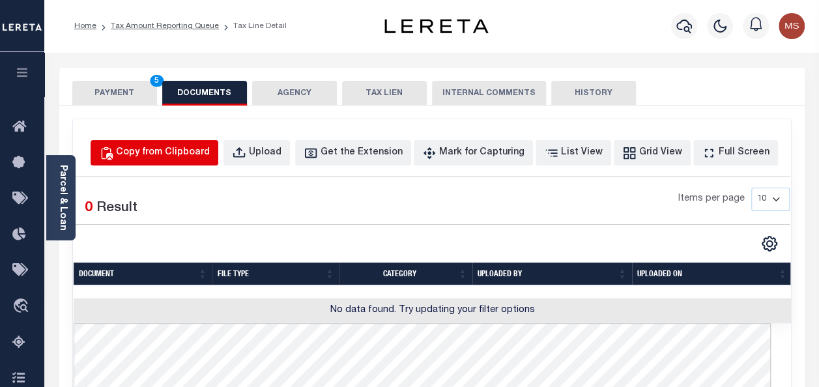
click at [166, 154] on div "Copy from Clipboard" at bounding box center [163, 153] width 94 height 14
select select "POP"
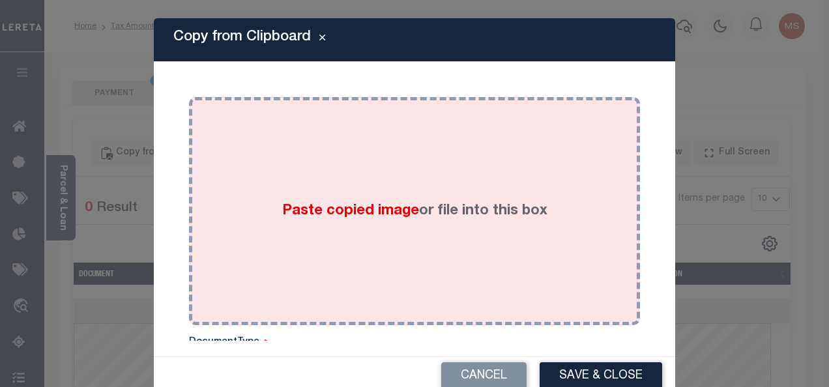
click at [422, 217] on label "Paste copied image or file into this box" at bounding box center [414, 212] width 265 height 22
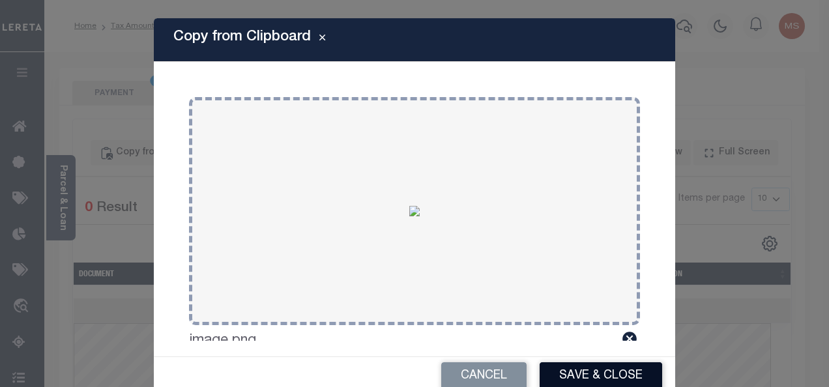
click at [604, 371] on button "Save & Close" at bounding box center [601, 376] width 123 height 28
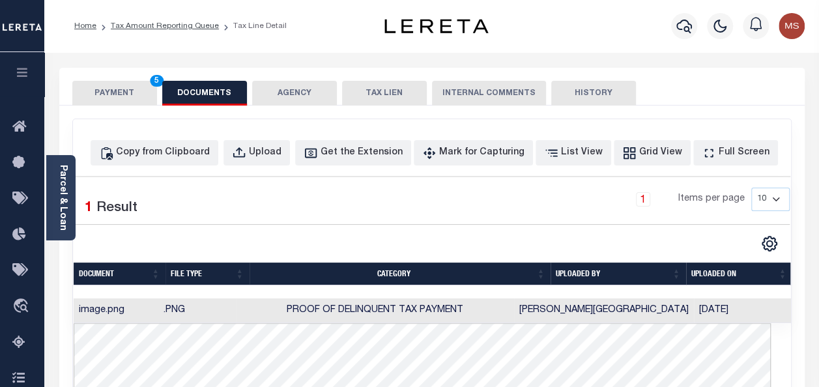
click at [113, 88] on button "PAYMENT 5" at bounding box center [114, 93] width 85 height 25
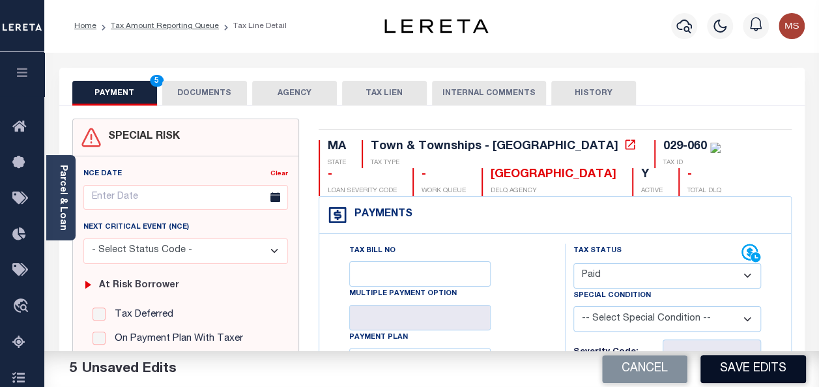
click at [737, 372] on button "Save Edits" at bounding box center [754, 369] width 106 height 28
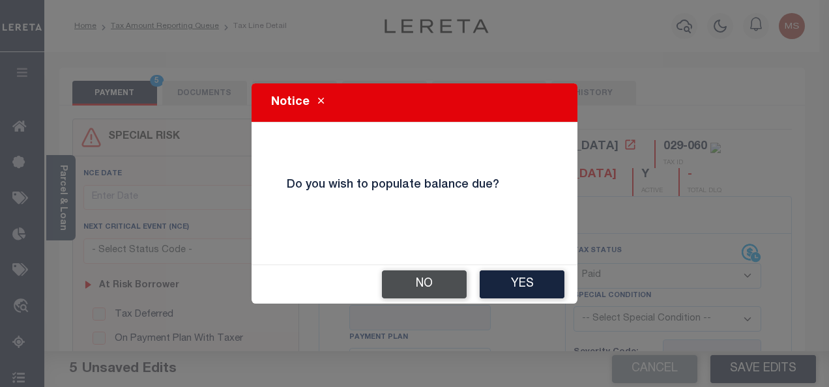
click at [444, 287] on button "No" at bounding box center [424, 284] width 85 height 28
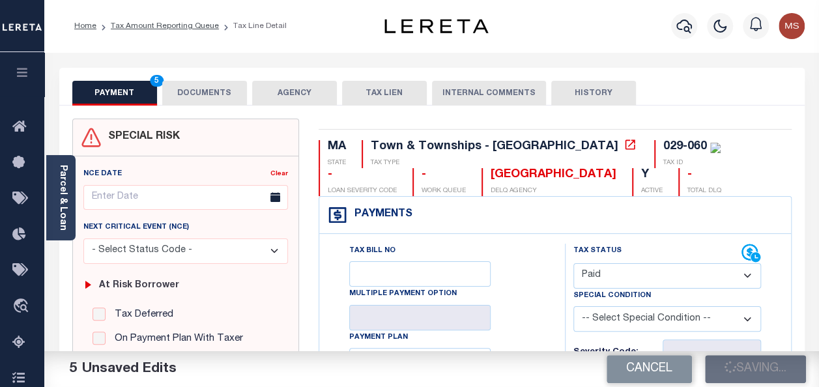
checkbox input "false"
type input "$0"
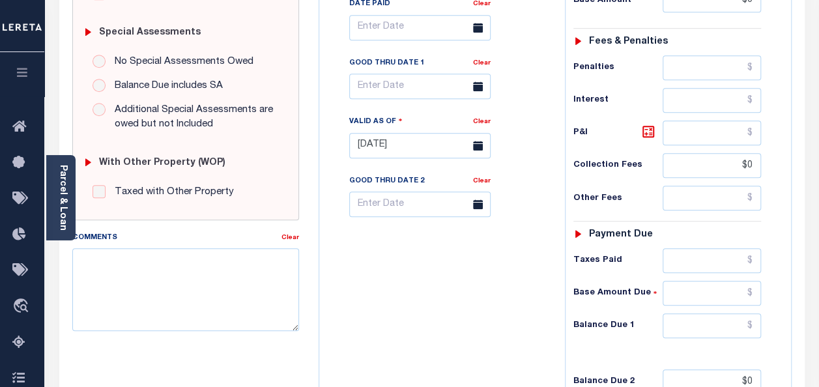
scroll to position [393, 0]
drag, startPoint x: 757, startPoint y: 162, endPoint x: 717, endPoint y: 165, distance: 39.9
click at [717, 165] on input "$0" at bounding box center [712, 165] width 98 height 25
click at [438, 323] on div "Tax Bill No Multiple Payment Option Payment Plan Clear" at bounding box center [439, 138] width 233 height 575
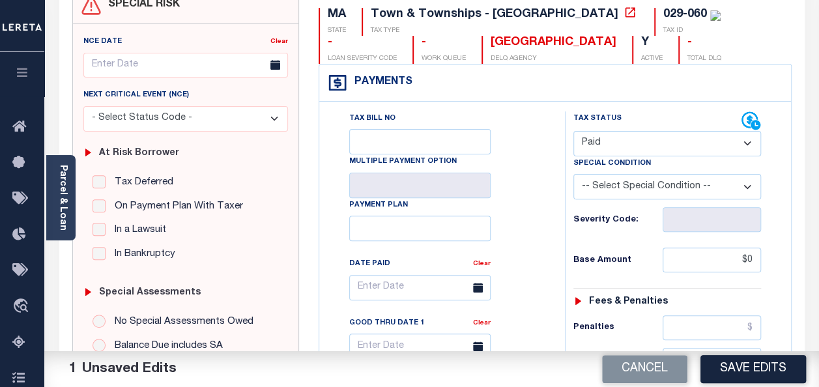
scroll to position [0, 0]
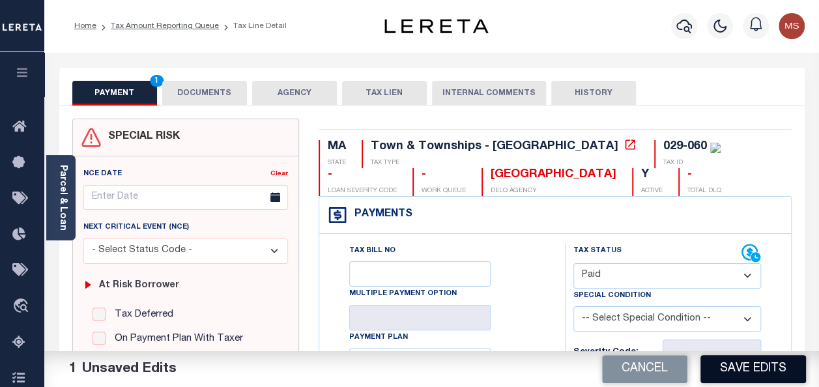
click at [764, 365] on button "Save Edits" at bounding box center [754, 369] width 106 height 28
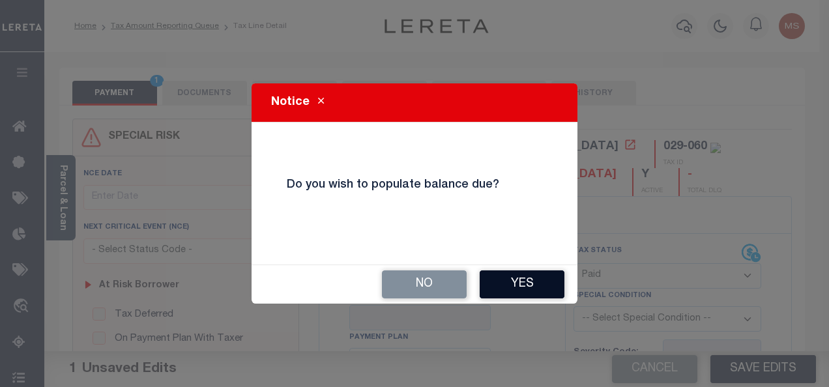
click at [528, 275] on button "Yes" at bounding box center [522, 284] width 85 height 28
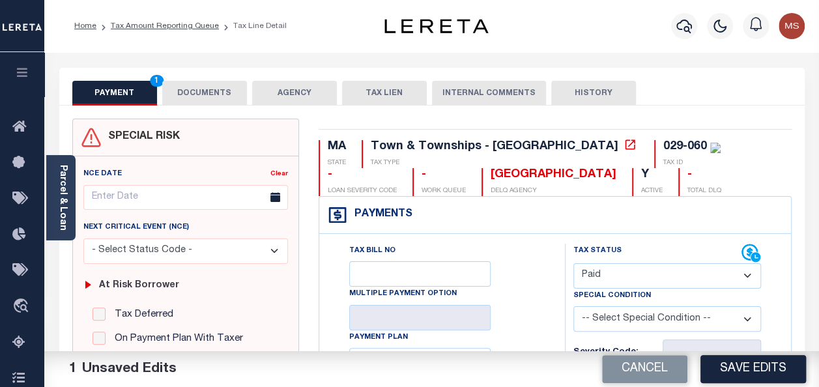
drag, startPoint x: 196, startPoint y: 90, endPoint x: 184, endPoint y: 91, distance: 12.5
click at [194, 91] on button "DOCUMENTS" at bounding box center [204, 93] width 85 height 25
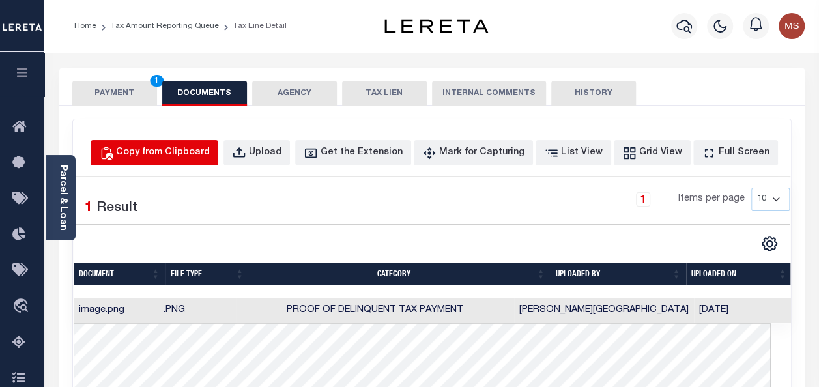
click at [203, 149] on div "Copy from Clipboard" at bounding box center [163, 153] width 94 height 14
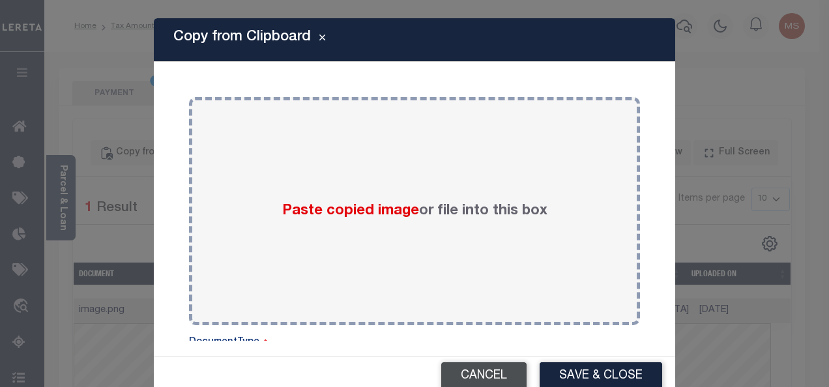
click at [498, 375] on button "Cancel" at bounding box center [483, 376] width 85 height 28
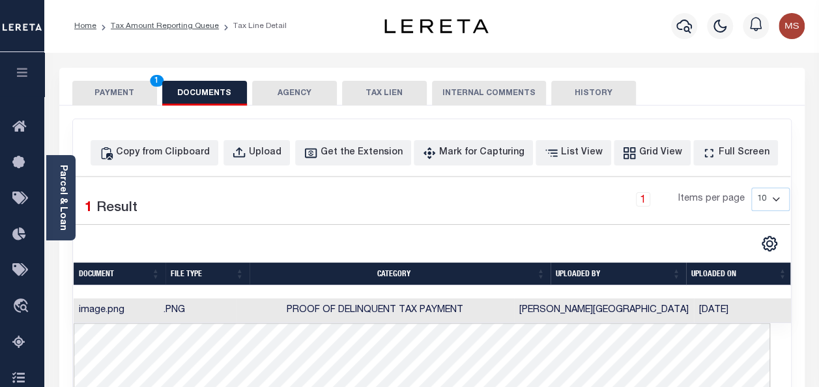
click at [117, 93] on button "PAYMENT 1" at bounding box center [114, 93] width 85 height 25
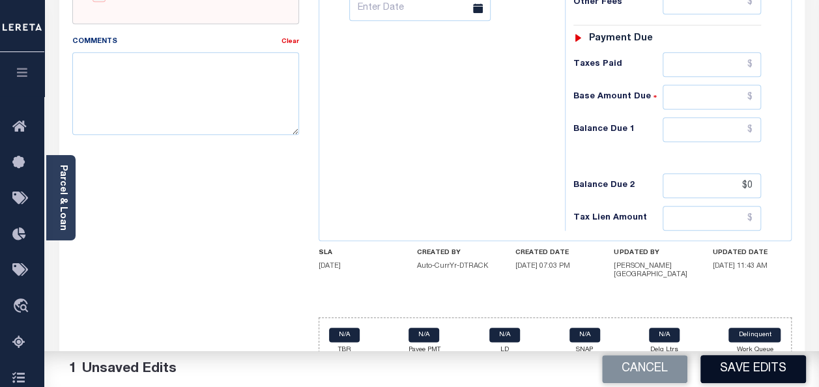
click at [731, 370] on button "Save Edits" at bounding box center [754, 369] width 106 height 28
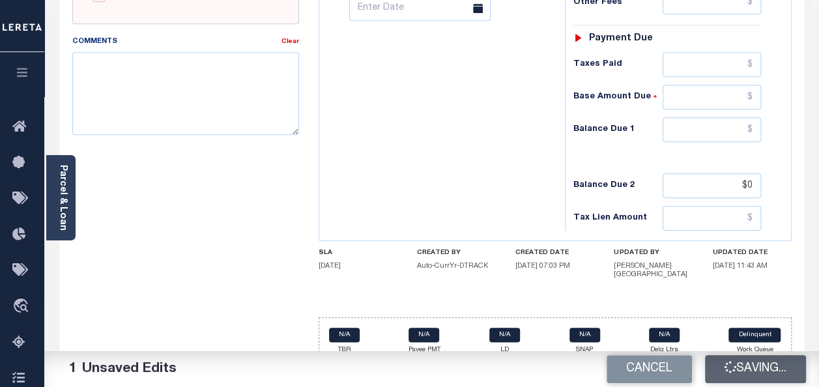
scroll to position [575, 0]
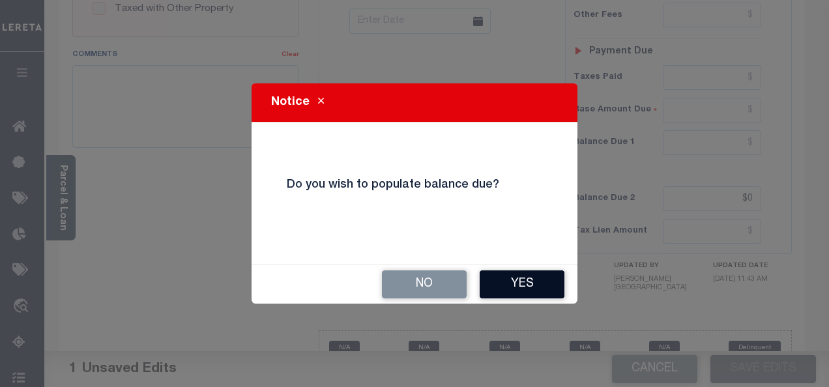
click at [514, 284] on button "Yes" at bounding box center [522, 284] width 85 height 28
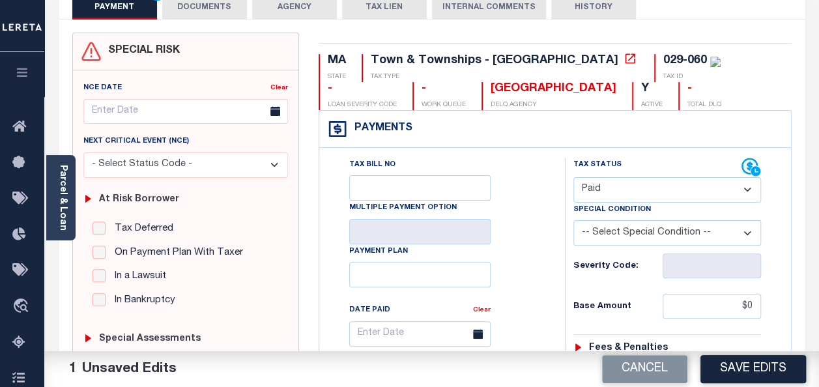
scroll to position [130, 0]
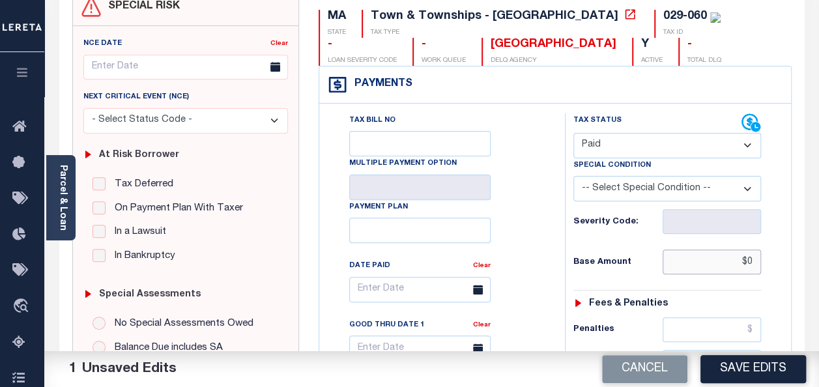
click at [749, 257] on input "$0" at bounding box center [712, 262] width 98 height 25
type input "$0.00"
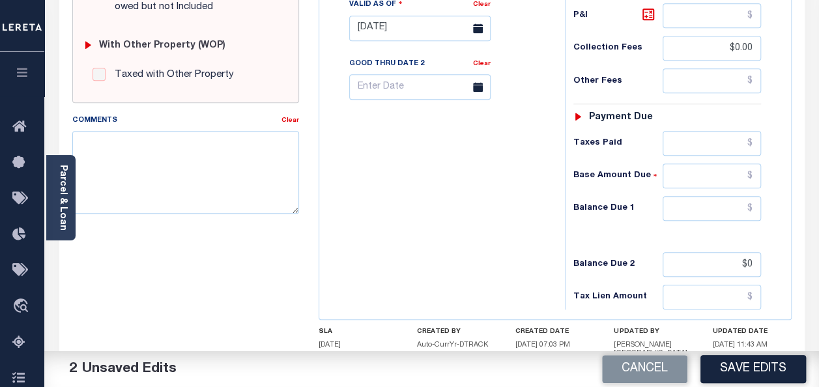
scroll to position [521, 0]
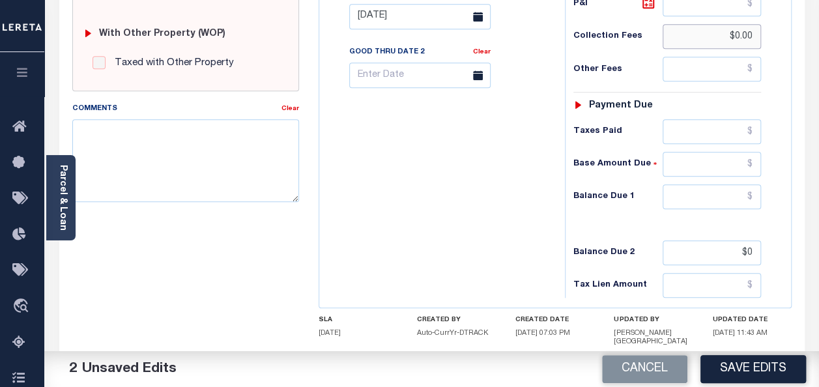
drag, startPoint x: 756, startPoint y: 33, endPoint x: 690, endPoint y: 32, distance: 65.8
click at [690, 32] on input "$0.00" at bounding box center [712, 36] width 98 height 25
drag, startPoint x: 757, startPoint y: 246, endPoint x: 727, endPoint y: 246, distance: 29.3
click at [727, 246] on input "$0" at bounding box center [712, 252] width 98 height 25
click at [695, 196] on input "text" at bounding box center [712, 196] width 98 height 25
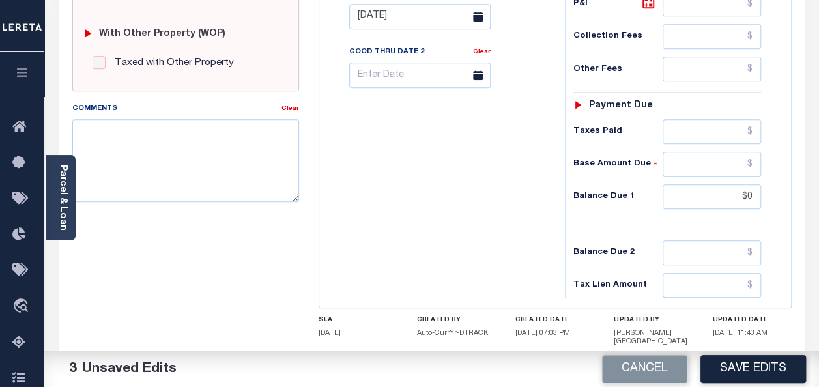
type input "$0.00"
click at [435, 203] on div "Tax Bill No Multiple Payment Option Payment Plan Clear" at bounding box center [439, 9] width 233 height 575
click at [760, 370] on button "Save Edits" at bounding box center [754, 369] width 106 height 28
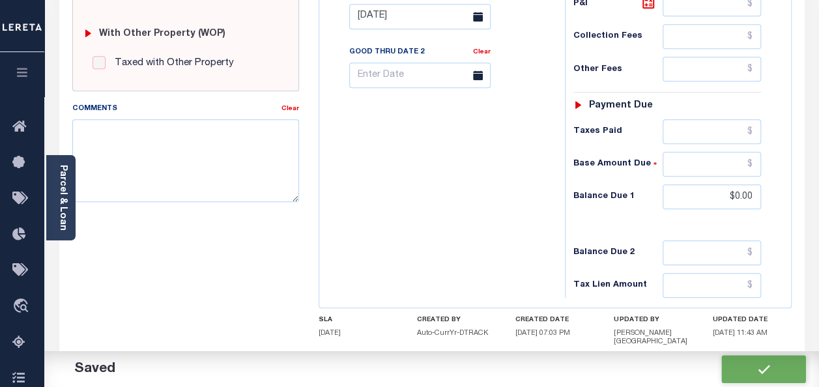
checkbox input "false"
type input "$0"
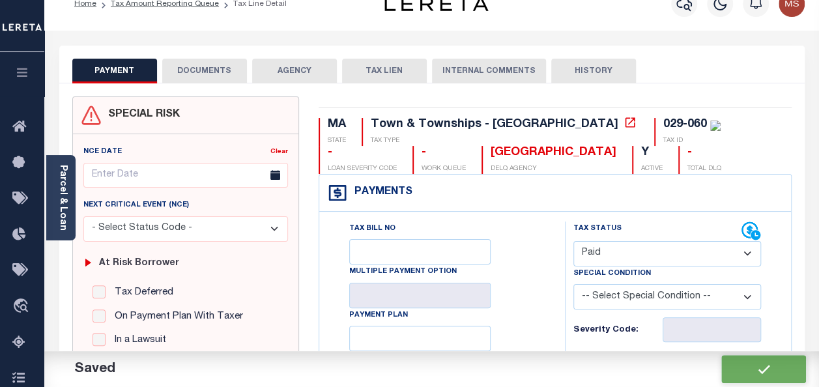
scroll to position [0, 0]
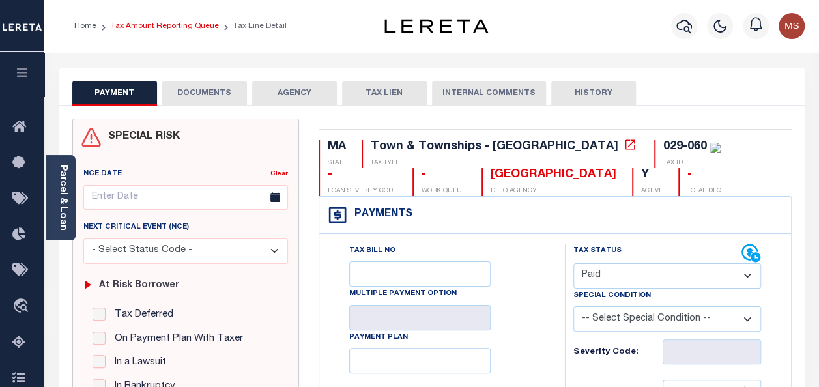
click at [154, 26] on link "Tax Amount Reporting Queue" at bounding box center [165, 26] width 108 height 8
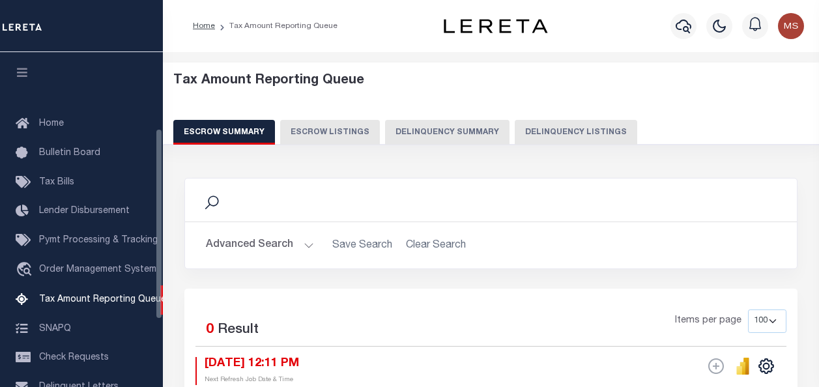
select select "100"
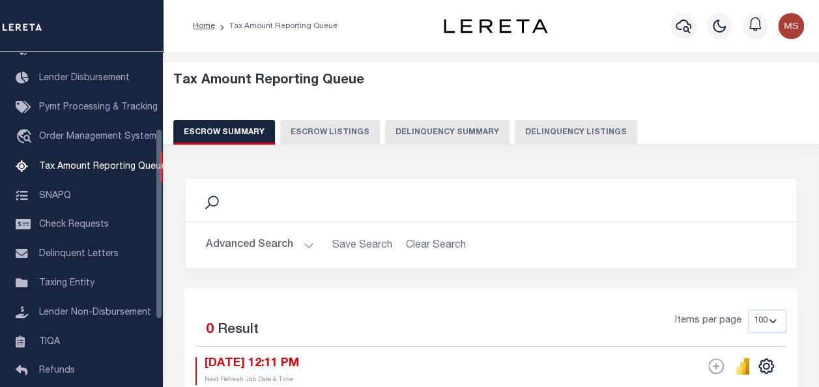
click at [535, 128] on button "Delinquency Listings" at bounding box center [576, 132] width 123 height 25
select select "100"
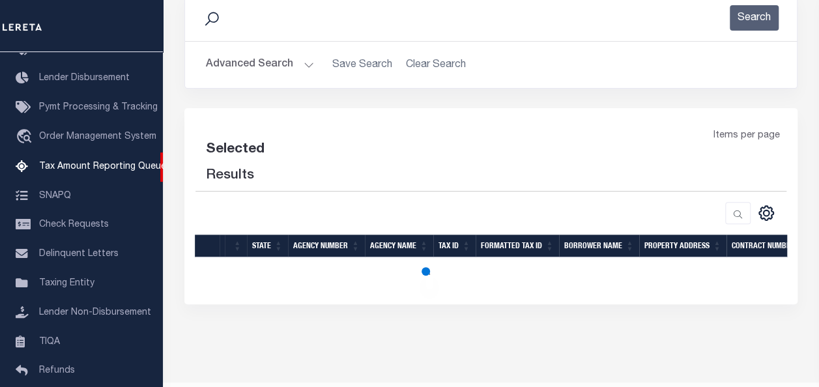
scroll to position [216, 0]
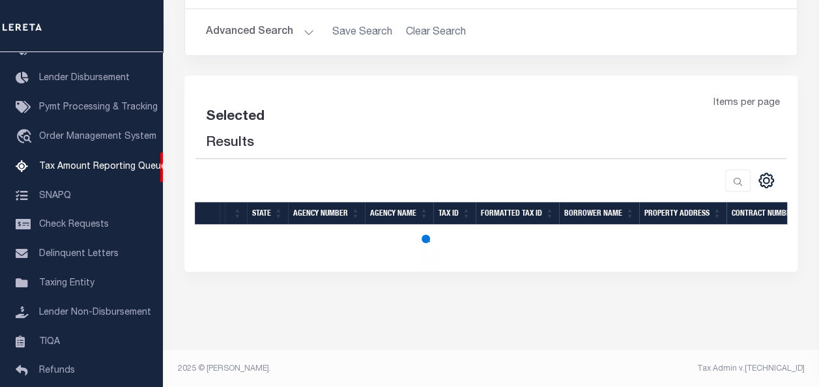
select select "100"
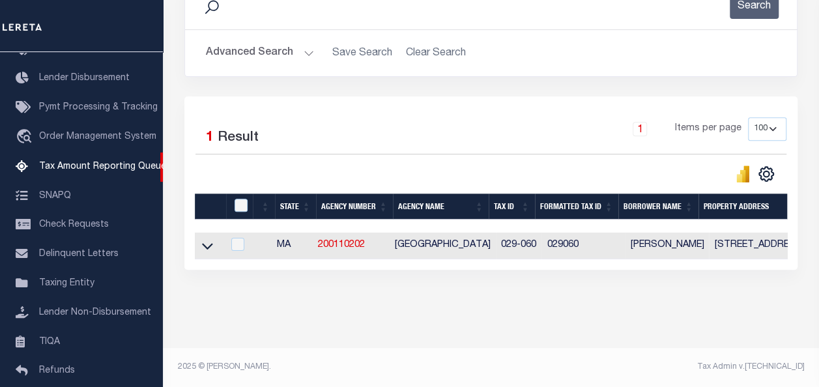
scroll to position [204, 0]
click at [206, 244] on icon at bounding box center [207, 247] width 11 height 7
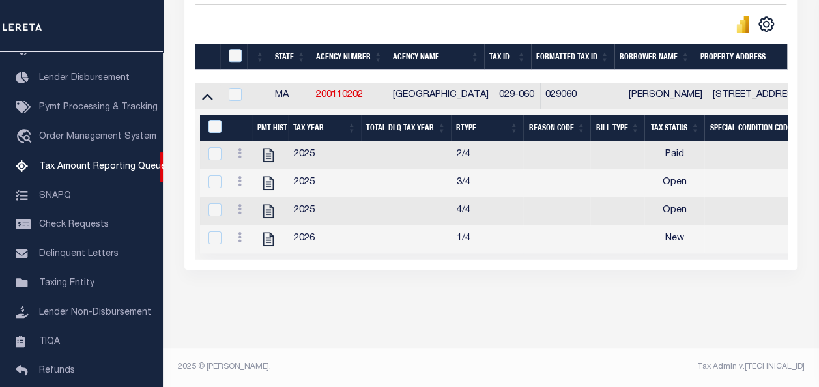
scroll to position [356, 0]
click at [242, 178] on link at bounding box center [240, 183] width 14 height 10
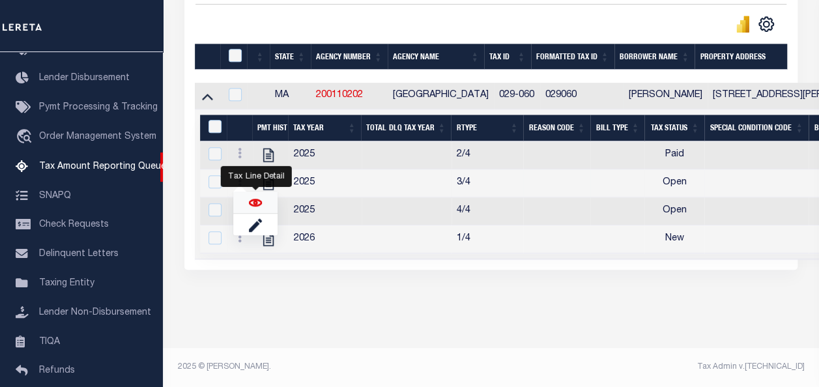
click at [257, 202] on img "" at bounding box center [255, 202] width 13 height 13
checkbox input "true"
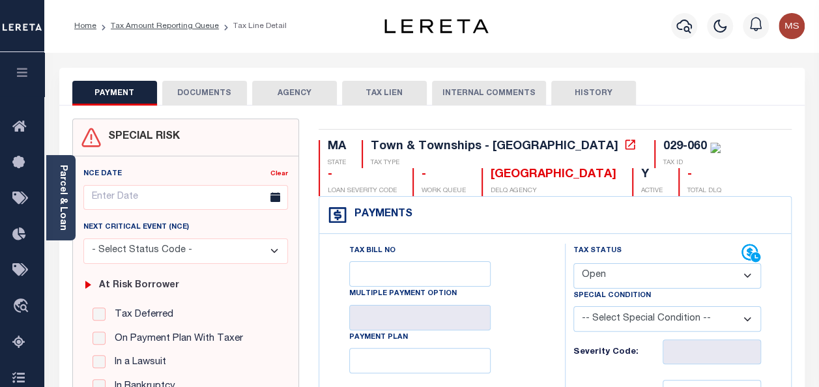
click at [630, 278] on select "- Select Status Code - Open Due/Unpaid Paid Incomplete No Tax Due Internal Refu…" at bounding box center [668, 275] width 188 height 25
select select "PYD"
click at [574, 263] on select "- Select Status Code - Open Due/Unpaid Paid Incomplete No Tax Due Internal Refu…" at bounding box center [668, 275] width 188 height 25
type input "[DATE]"
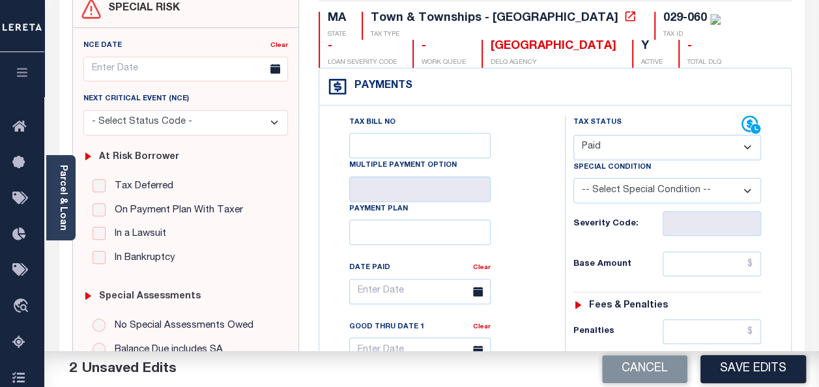
scroll to position [261, 0]
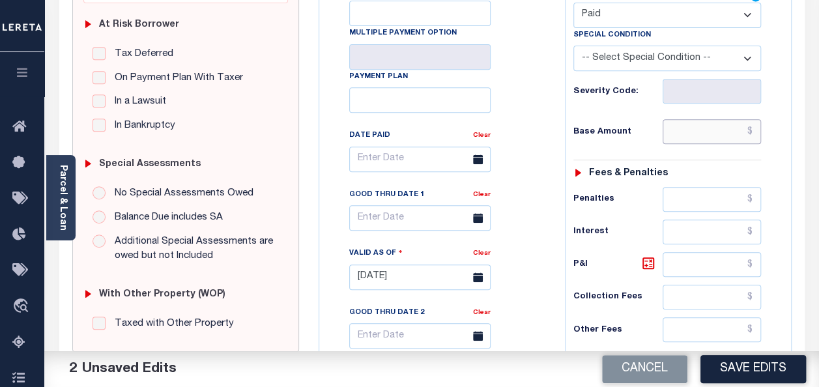
click at [691, 134] on input "text" at bounding box center [712, 131] width 98 height 25
type input "$0.00"
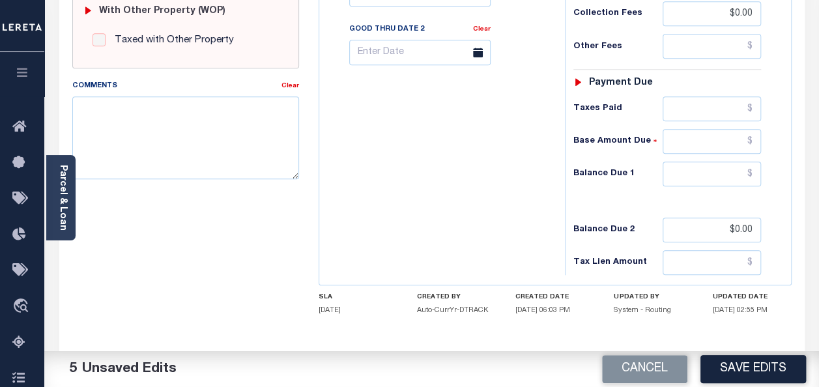
scroll to position [462, 0]
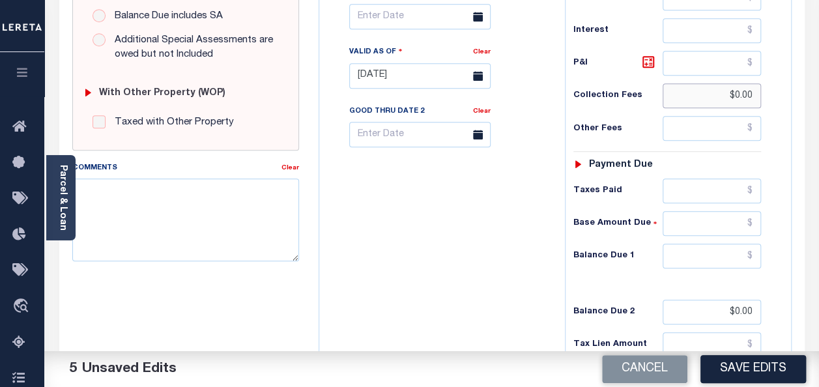
drag, startPoint x: 755, startPoint y: 98, endPoint x: 696, endPoint y: 93, distance: 58.9
click at [696, 93] on input "$0.00" at bounding box center [712, 95] width 98 height 25
drag, startPoint x: 760, startPoint y: 304, endPoint x: 709, endPoint y: 305, distance: 50.8
click at [709, 305] on div "Tax Status Status - Select Status Code -" at bounding box center [671, 69] width 213 height 575
click at [737, 245] on input "text" at bounding box center [712, 256] width 98 height 25
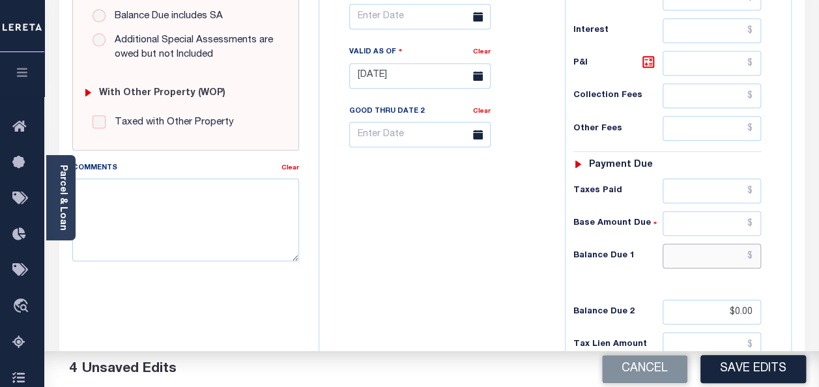
type input "$0.00"
drag, startPoint x: 753, startPoint y: 305, endPoint x: 712, endPoint y: 305, distance: 41.1
click at [712, 305] on input "$0.00" at bounding box center [712, 312] width 98 height 25
click at [364, 252] on div "Tax Bill No Multiple Payment Option Payment Plan Clear" at bounding box center [439, 69] width 233 height 575
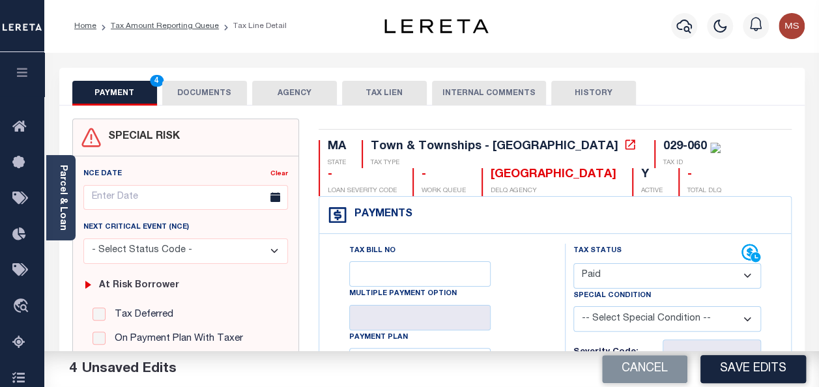
scroll to position [0, 0]
click at [756, 366] on button "Save Edits" at bounding box center [754, 369] width 106 height 28
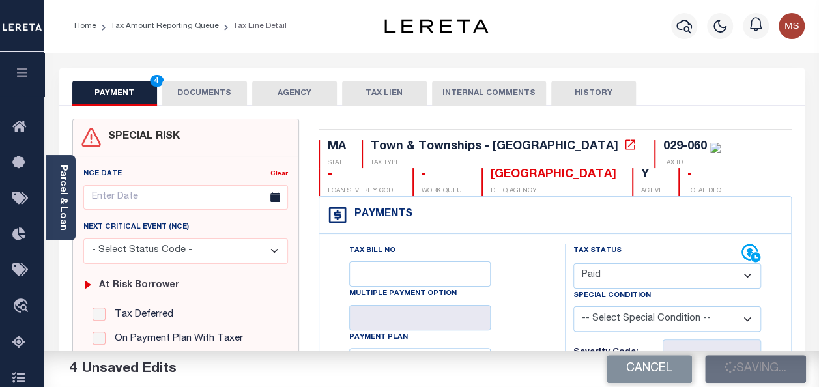
checkbox input "false"
type input "$0"
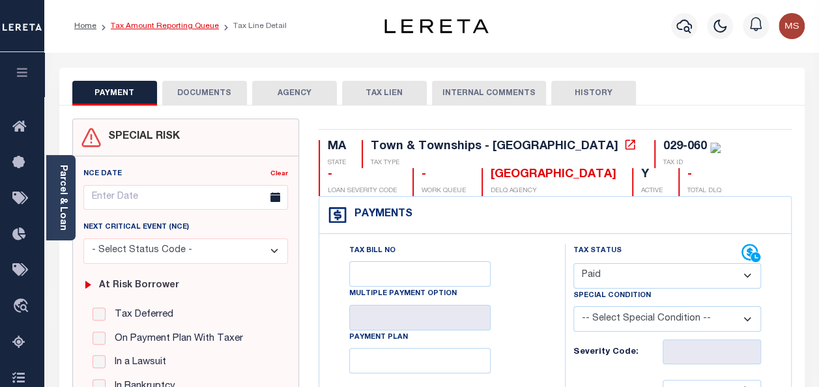
click at [153, 30] on link "Tax Amount Reporting Queue" at bounding box center [165, 26] width 108 height 8
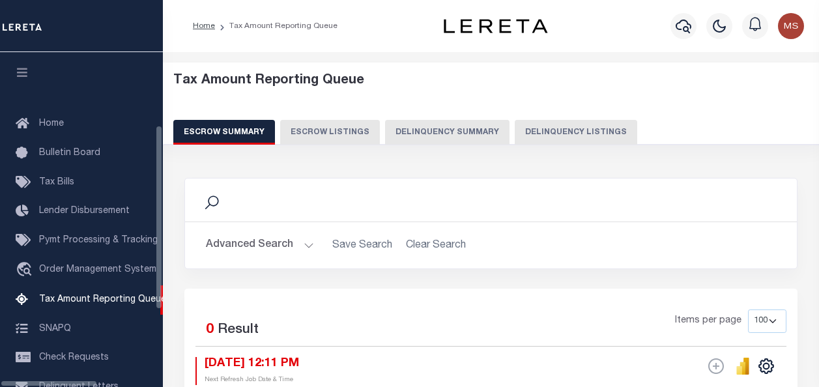
select select "100"
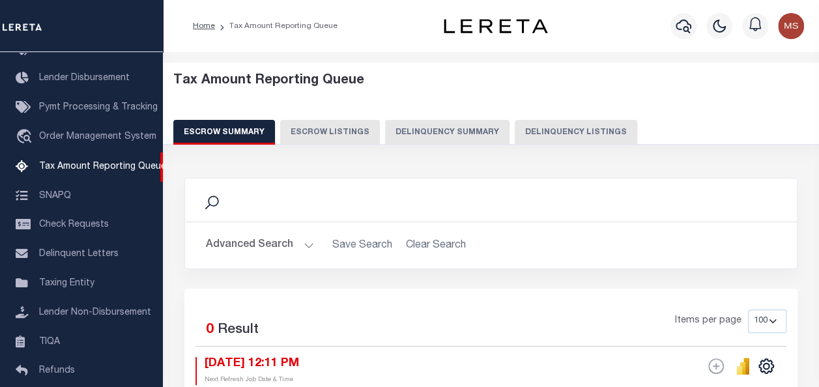
click at [576, 134] on button "Delinquency Listings" at bounding box center [576, 132] width 123 height 25
select select "100"
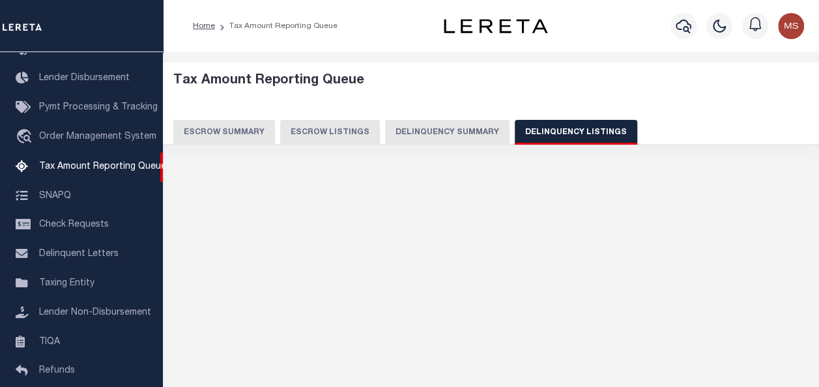
select select "100"
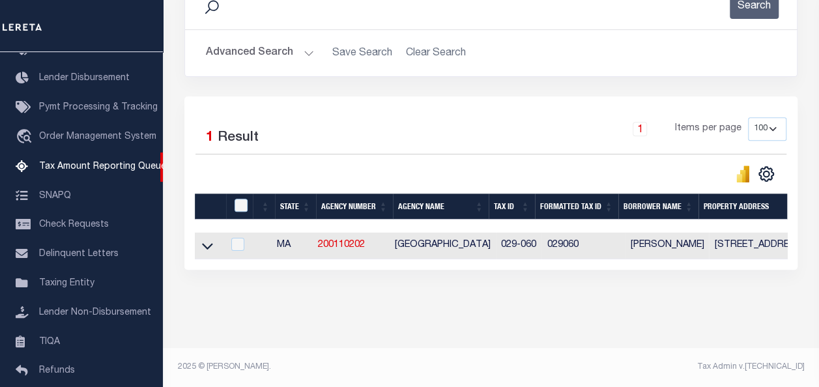
scroll to position [204, 0]
click at [211, 240] on icon at bounding box center [207, 246] width 11 height 14
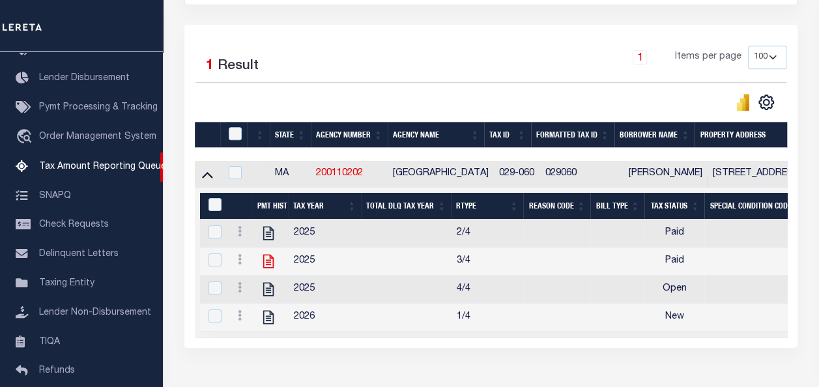
scroll to position [269, 0]
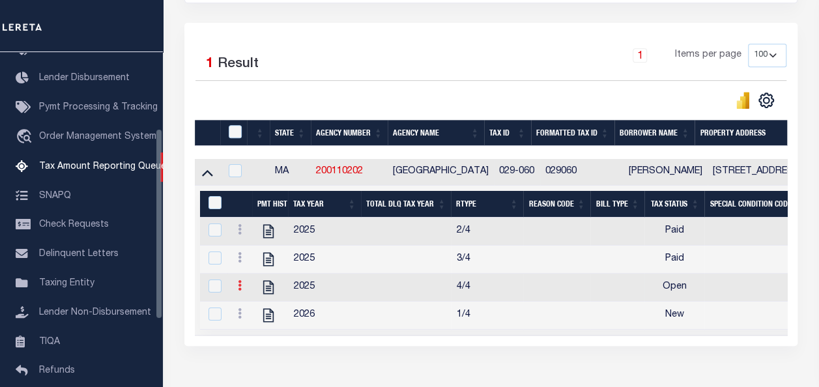
click at [236, 287] on link at bounding box center [240, 287] width 14 height 10
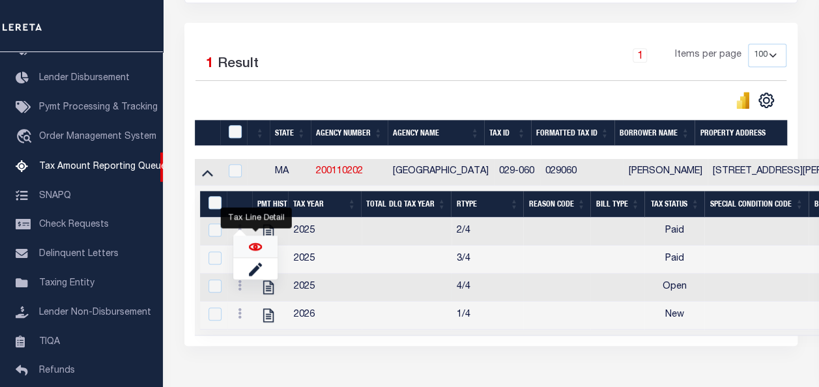
click at [256, 253] on img "" at bounding box center [255, 246] width 13 height 13
checkbox input "true"
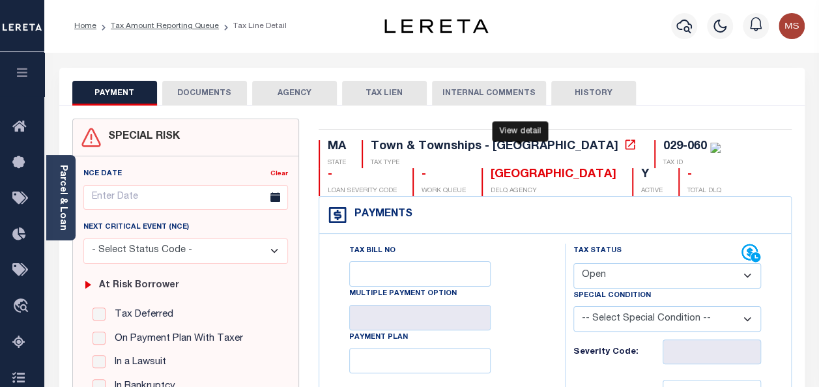
click at [624, 145] on icon at bounding box center [630, 144] width 13 height 13
click at [650, 270] on select "- Select Status Code - Open Due/Unpaid Paid Incomplete No Tax Due Internal Refu…" at bounding box center [668, 275] width 188 height 25
select select "PYD"
click at [574, 263] on select "- Select Status Code - Open Due/Unpaid Paid Incomplete No Tax Due Internal Refu…" at bounding box center [668, 275] width 188 height 25
type input "[DATE]"
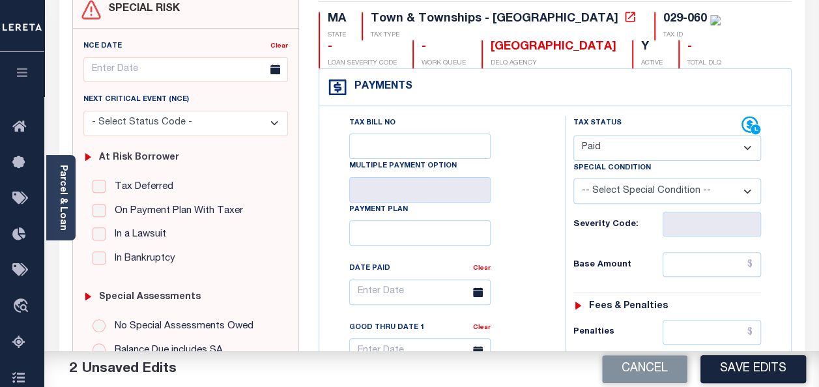
scroll to position [130, 0]
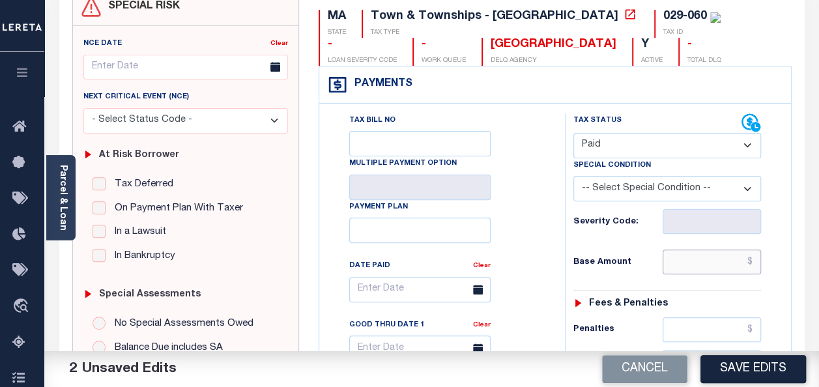
click at [706, 271] on input "text" at bounding box center [712, 262] width 98 height 25
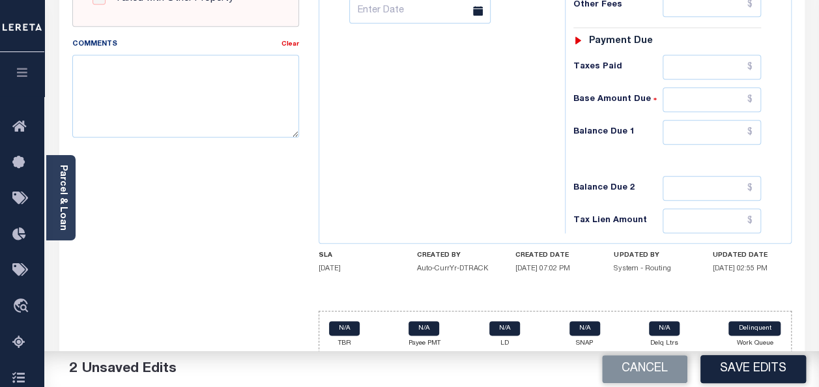
scroll to position [587, 0]
type input "$0.00"
click at [742, 93] on input "text" at bounding box center [712, 99] width 98 height 25
click at [751, 124] on input "text" at bounding box center [712, 131] width 98 height 25
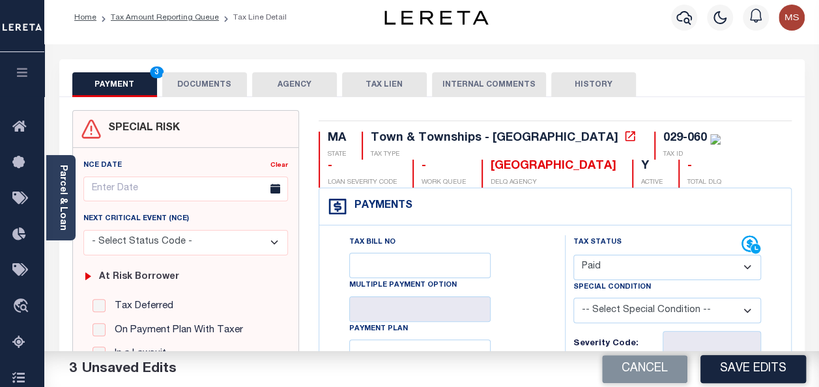
scroll to position [0, 0]
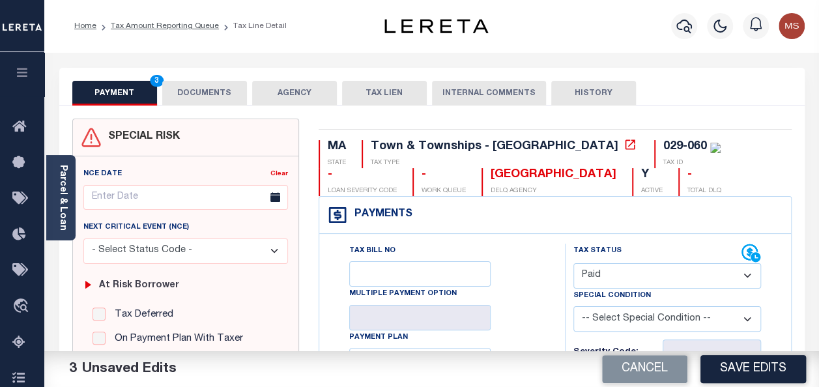
type input "$0.00"
click at [227, 92] on button "DOCUMENTS" at bounding box center [204, 93] width 85 height 25
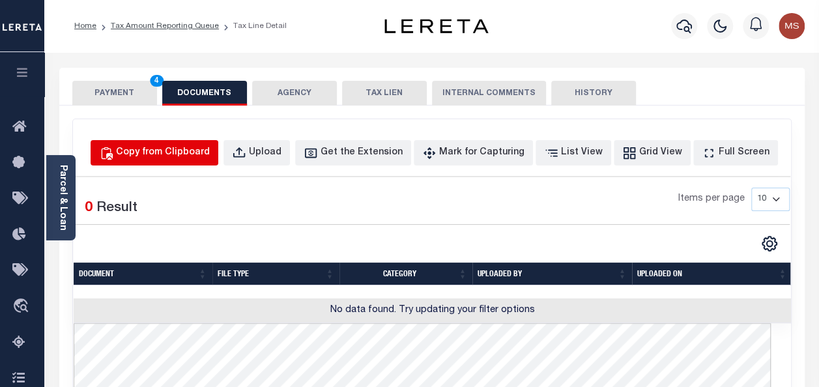
click at [194, 158] on div "Copy from Clipboard" at bounding box center [163, 153] width 94 height 14
select select "POP"
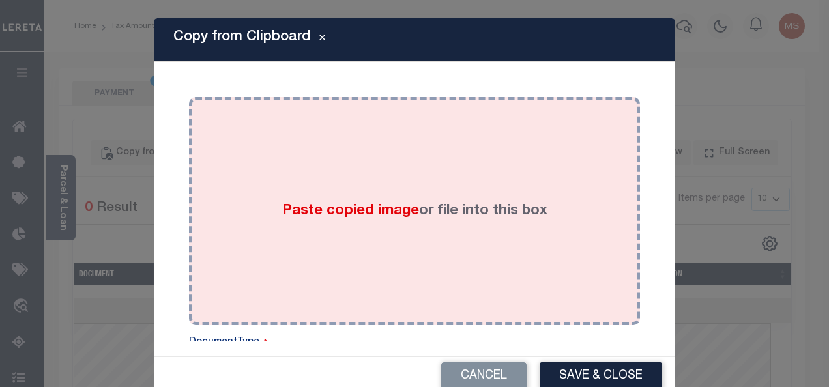
click at [226, 198] on div "Paste copied image or file into this box" at bounding box center [414, 211] width 431 height 209
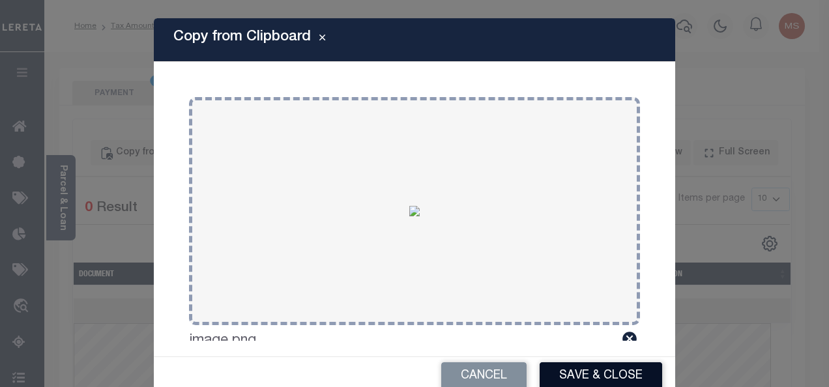
click at [610, 376] on button "Save & Close" at bounding box center [601, 376] width 123 height 28
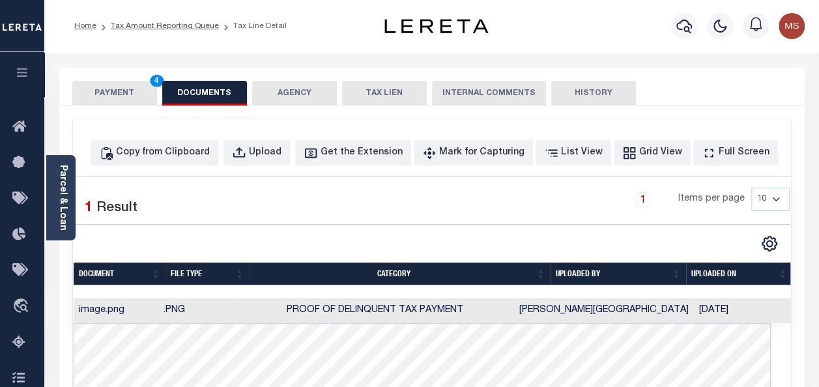
click at [104, 96] on button "PAYMENT 4" at bounding box center [114, 93] width 85 height 25
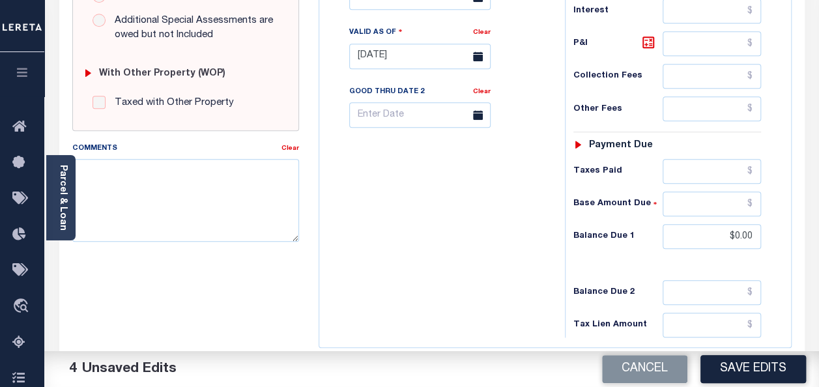
scroll to position [587, 0]
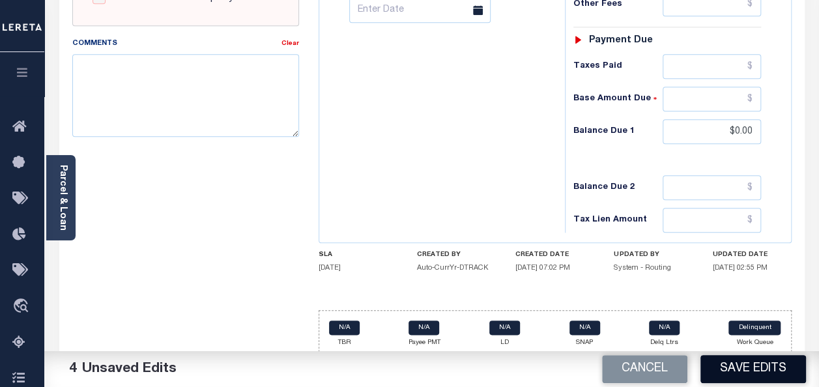
click at [771, 376] on button "Save Edits" at bounding box center [754, 369] width 106 height 28
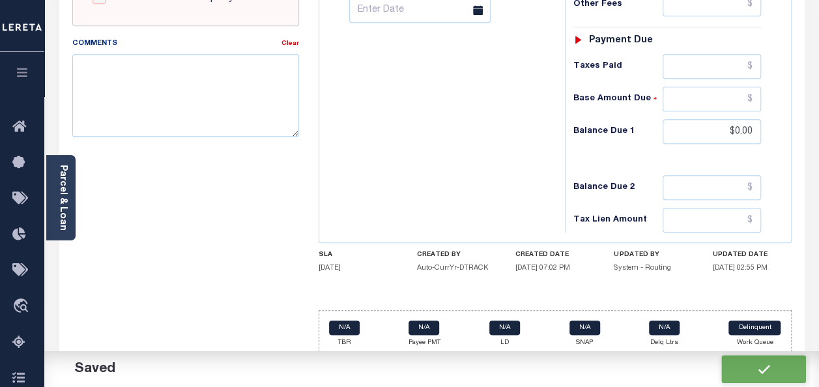
checkbox input "false"
type input "$0"
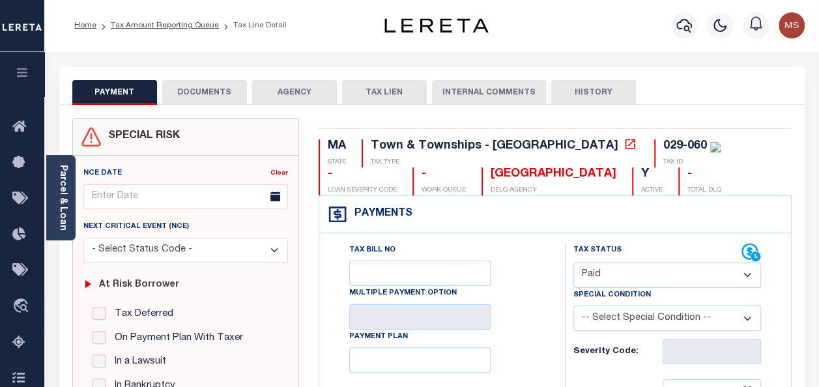
scroll to position [0, 0]
click at [159, 29] on link "Tax Amount Reporting Queue" at bounding box center [165, 26] width 108 height 8
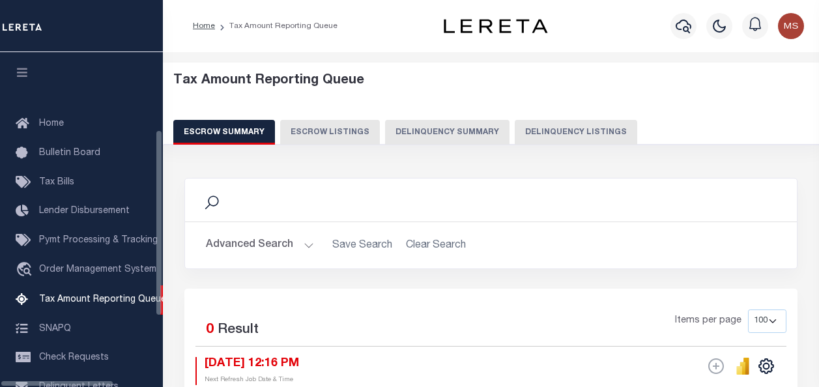
select select "100"
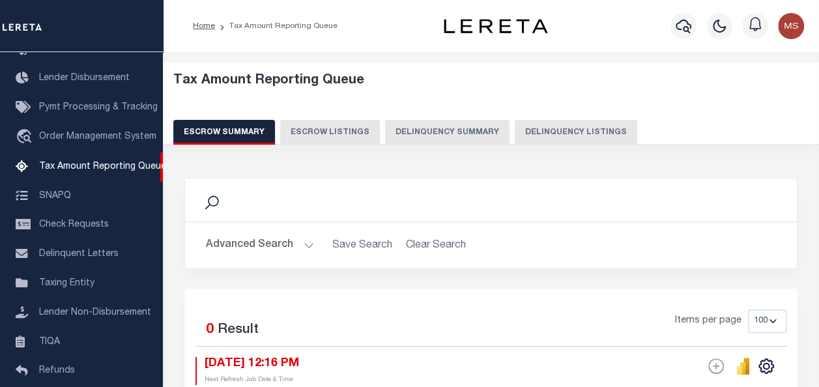
click at [549, 132] on button "Delinquency Listings" at bounding box center [576, 132] width 123 height 25
select select "100"
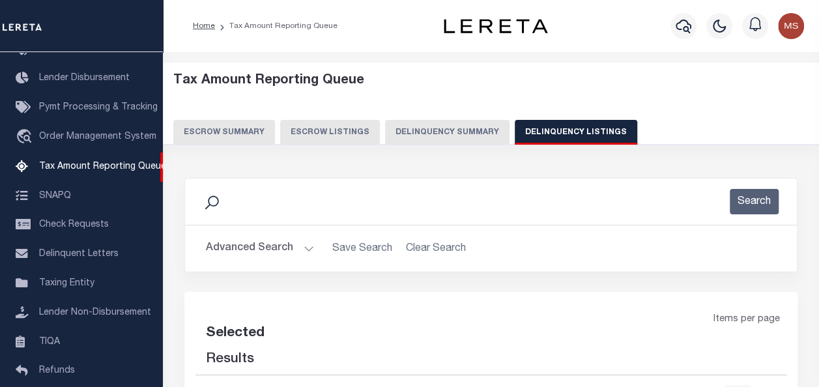
select select "100"
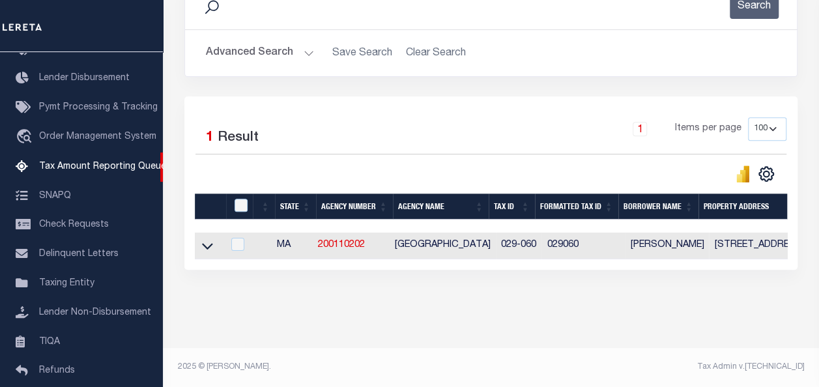
scroll to position [204, 0]
click at [206, 239] on icon at bounding box center [207, 246] width 11 height 14
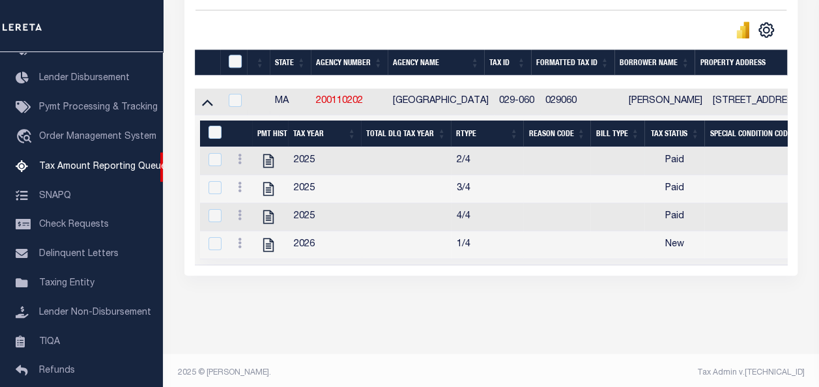
scroll to position [356, 0]
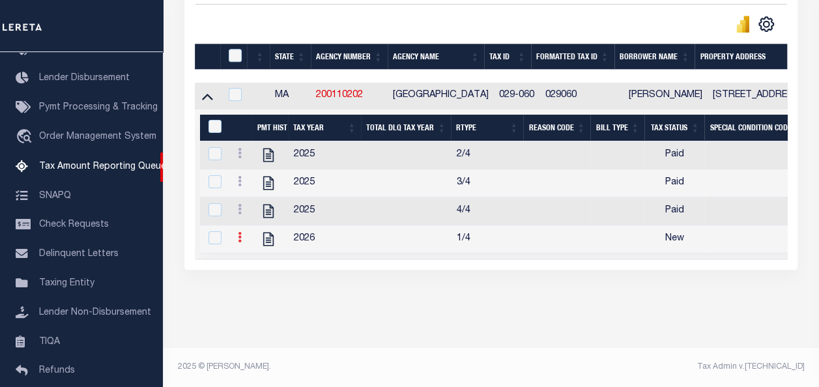
click at [243, 234] on link at bounding box center [240, 239] width 14 height 10
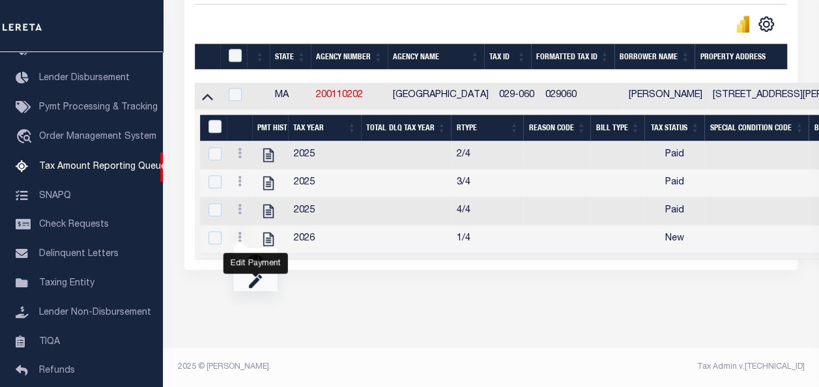
scroll to position [347, 0]
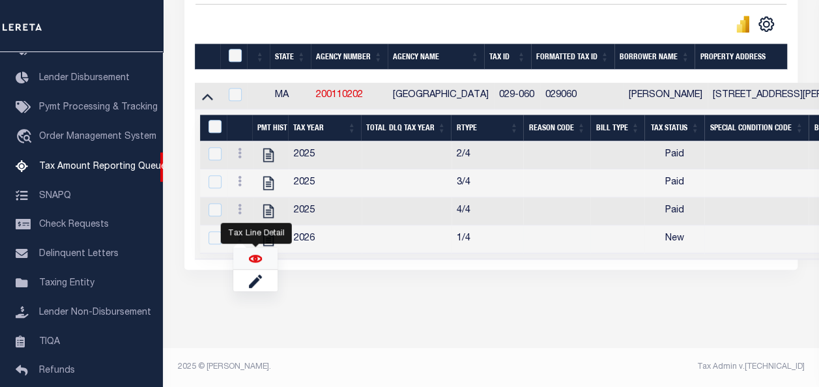
click at [254, 258] on img "" at bounding box center [255, 258] width 13 height 13
checkbox input "true"
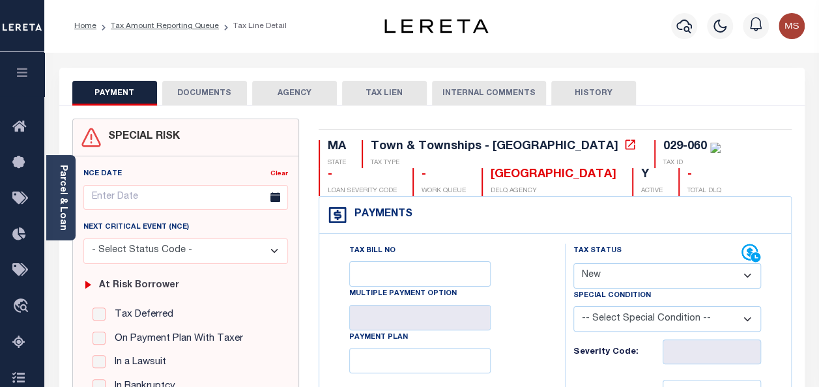
click at [610, 278] on select "- Select Status Code - Open Due/Unpaid Paid Incomplete No Tax Due Internal Refu…" at bounding box center [668, 275] width 188 height 25
select select "DUE"
click at [574, 263] on select "- Select Status Code - Open Due/Unpaid Paid Incomplete No Tax Due Internal Refu…" at bounding box center [668, 275] width 188 height 25
type input "[DATE]"
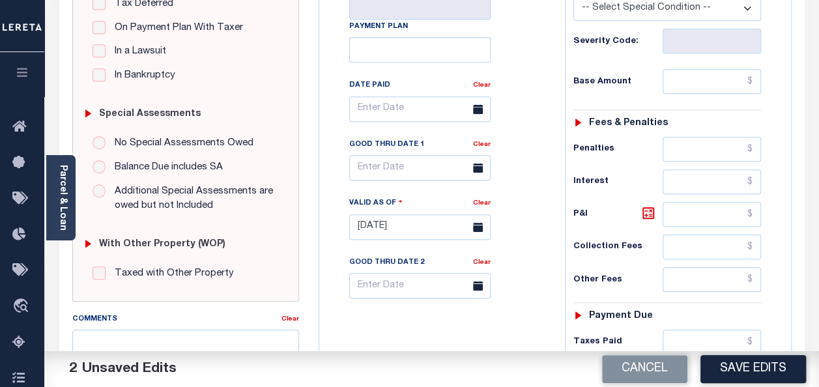
scroll to position [326, 0]
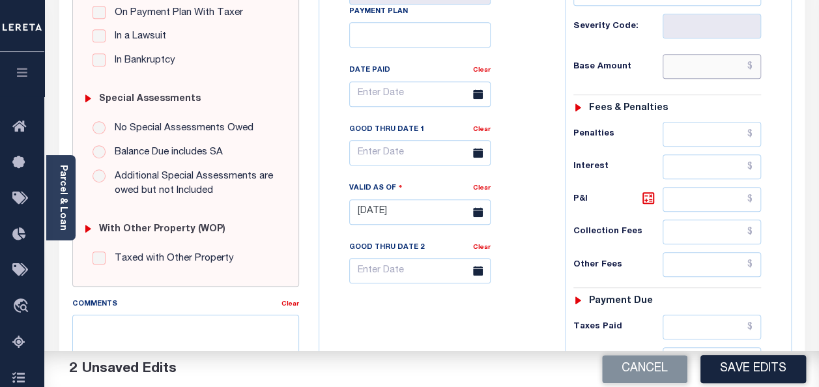
click at [759, 68] on input "text" at bounding box center [712, 66] width 98 height 25
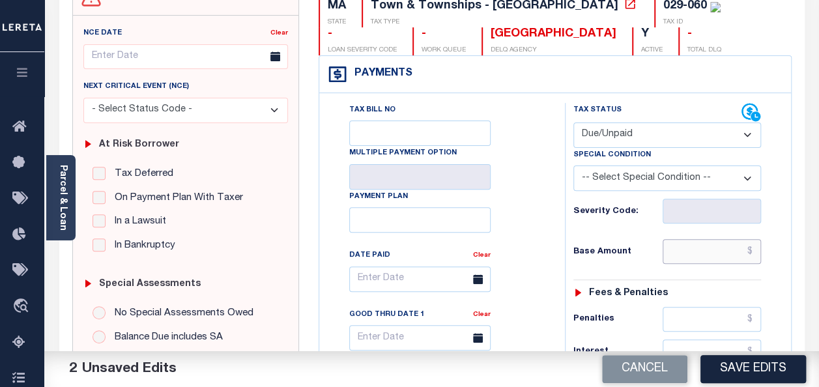
scroll to position [130, 0]
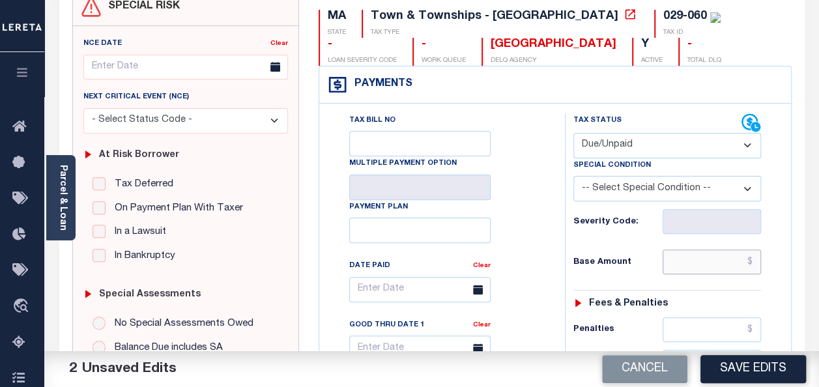
paste input "6,415.82"
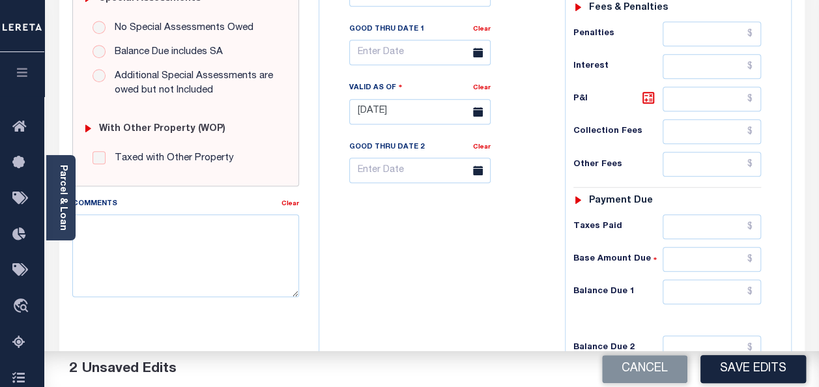
scroll to position [456, 0]
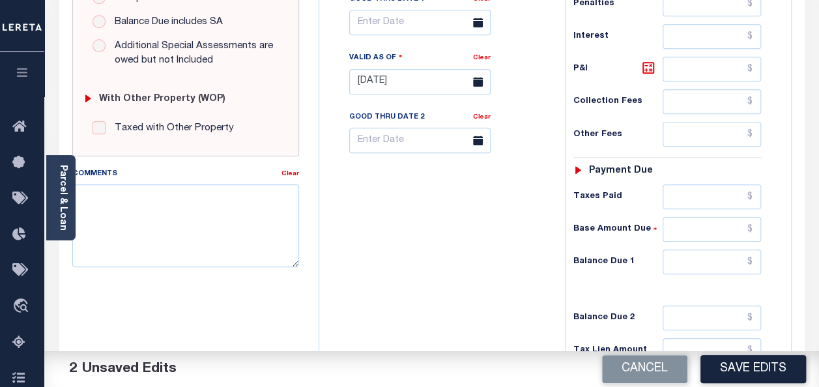
type input "$6,415.82"
click at [753, 254] on input "text" at bounding box center [712, 262] width 98 height 25
paste input "6,415.82"
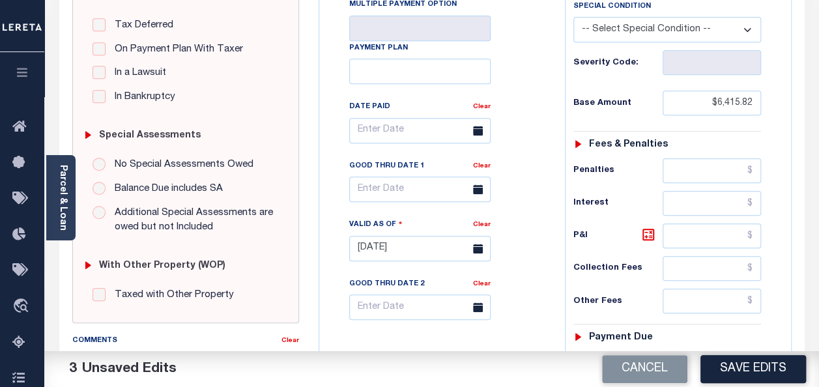
scroll to position [275, 0]
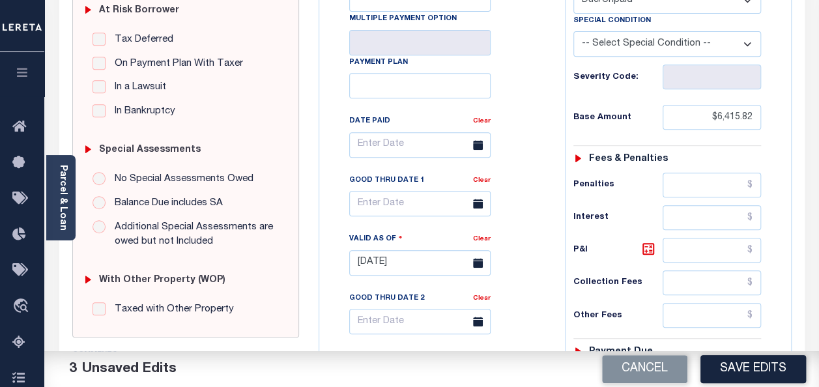
type input "$6,415.82"
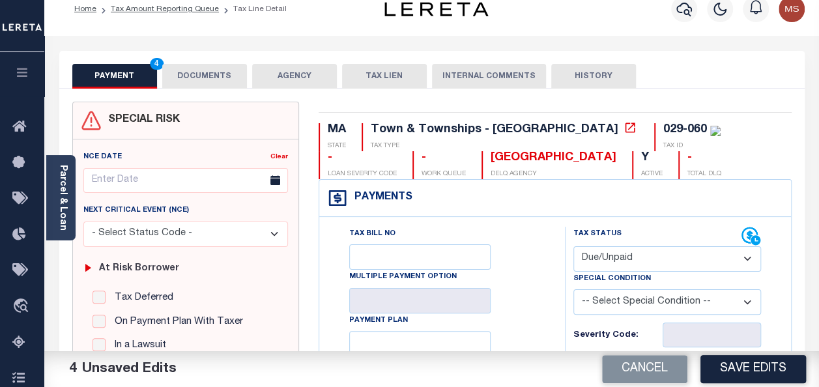
scroll to position [0, 0]
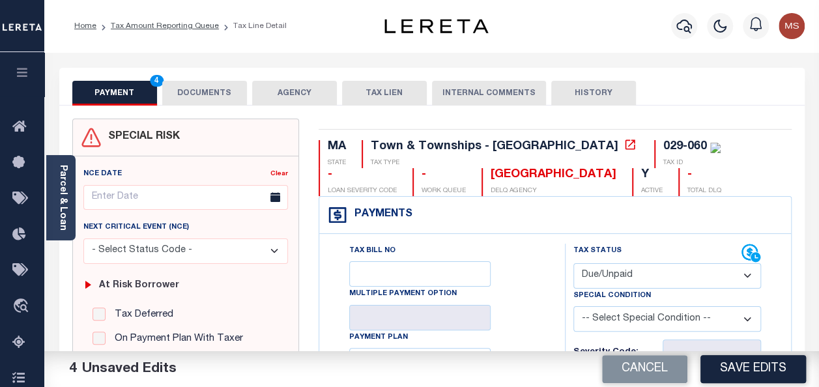
click at [218, 98] on button "DOCUMENTS" at bounding box center [204, 93] width 85 height 25
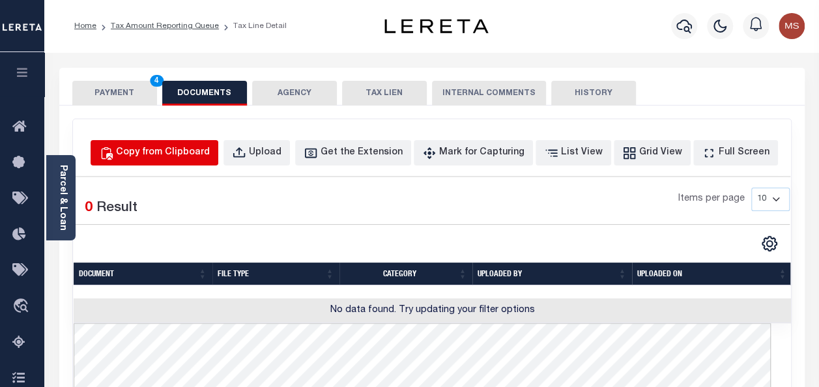
click at [203, 153] on div "Copy from Clipboard" at bounding box center [163, 153] width 94 height 14
select select "POP"
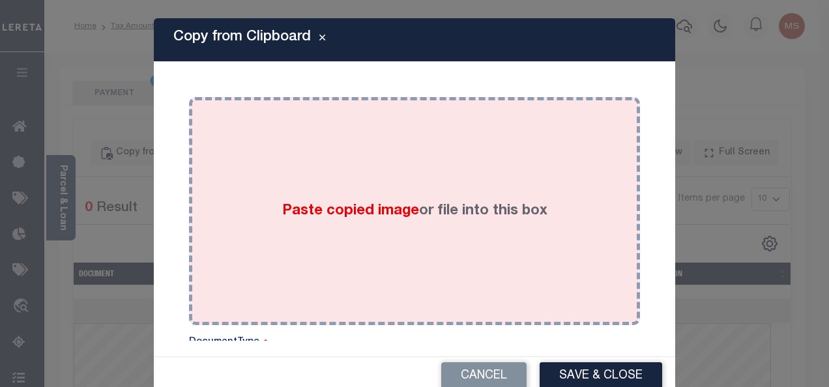
click at [216, 238] on div "Paste copied image or file into this box" at bounding box center [414, 211] width 431 height 209
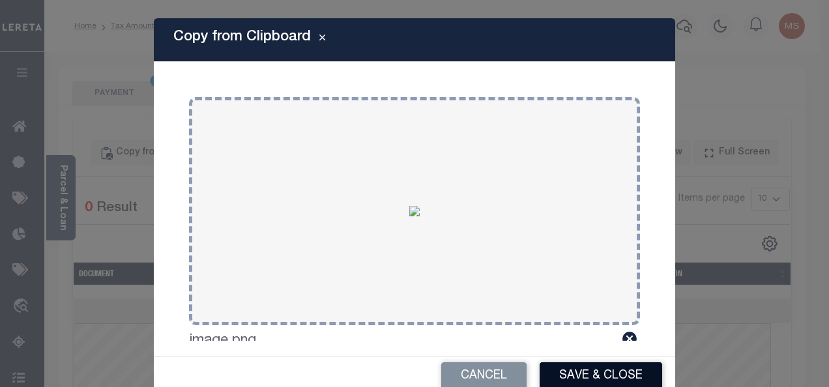
click at [581, 380] on button "Save & Close" at bounding box center [601, 376] width 123 height 28
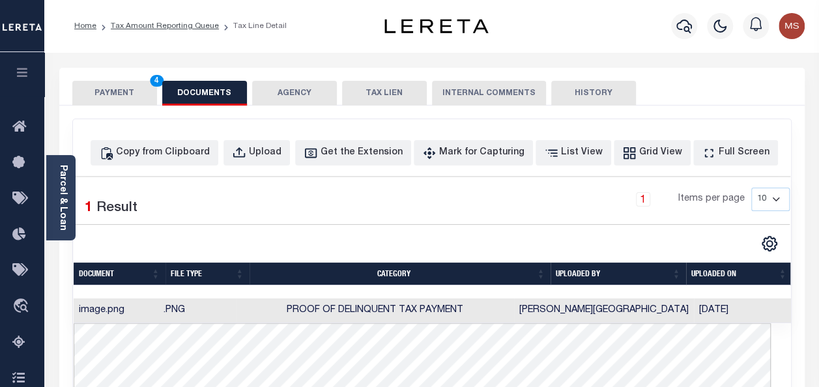
click at [121, 95] on button "PAYMENT 4" at bounding box center [114, 93] width 85 height 25
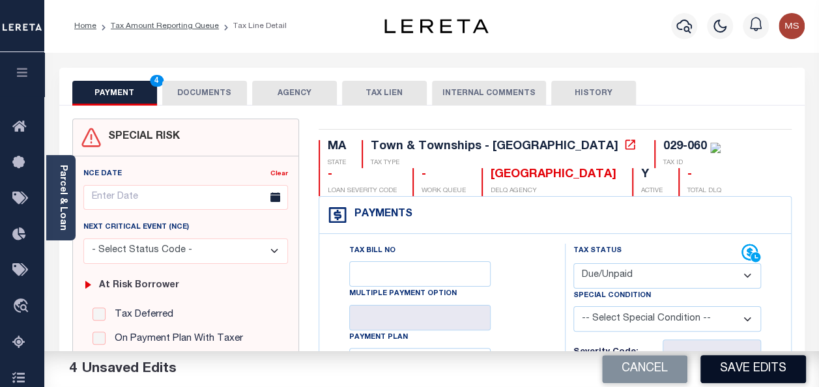
click at [774, 369] on button "Save Edits" at bounding box center [754, 369] width 106 height 28
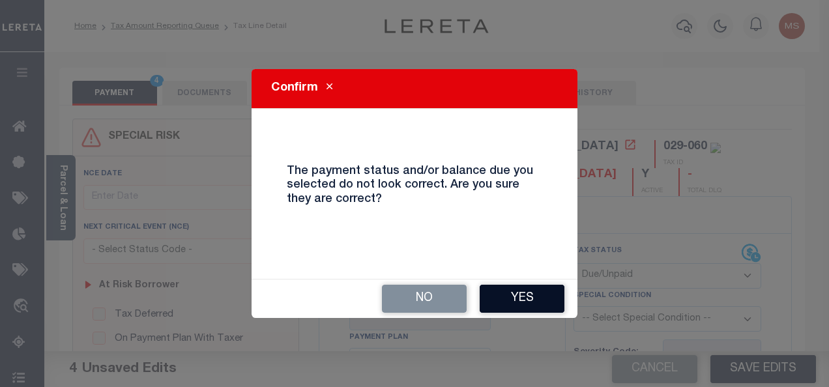
click at [538, 288] on button "Yes" at bounding box center [522, 299] width 85 height 28
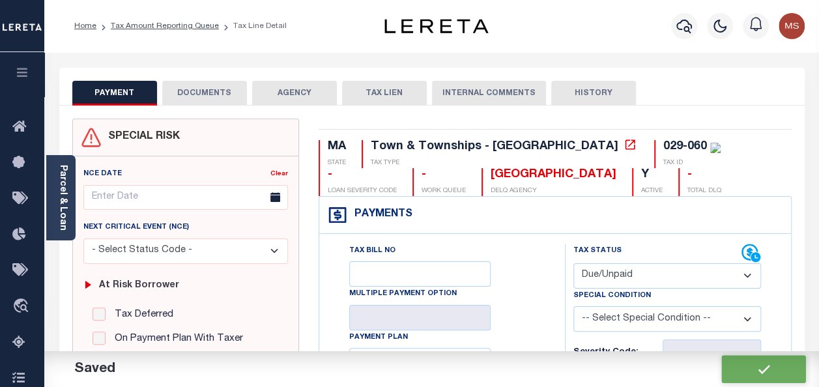
checkbox input "false"
type input "$6,415.82"
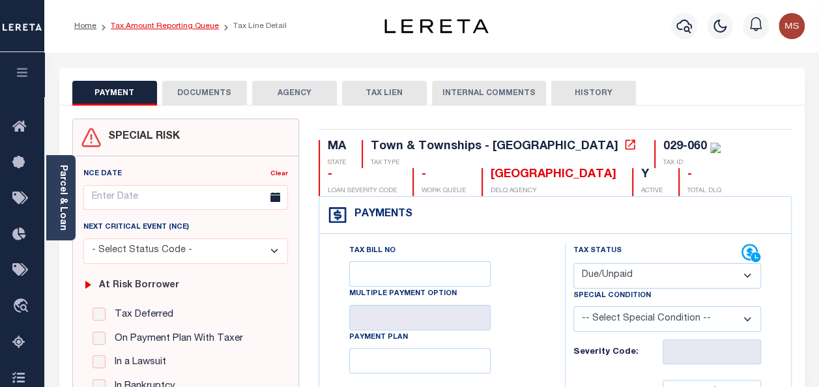
click at [137, 27] on link "Tax Amount Reporting Queue" at bounding box center [165, 26] width 108 height 8
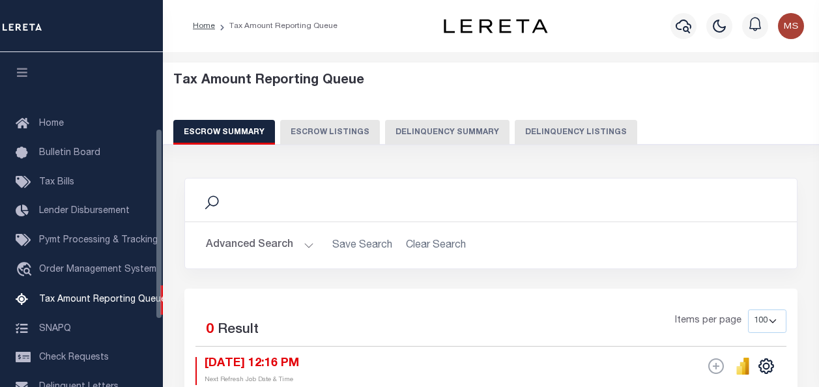
select select "100"
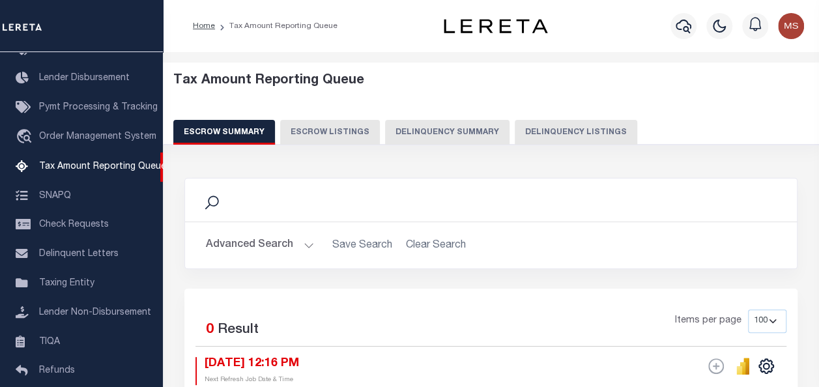
click at [547, 121] on button "Delinquency Listings" at bounding box center [576, 132] width 123 height 25
select select "100"
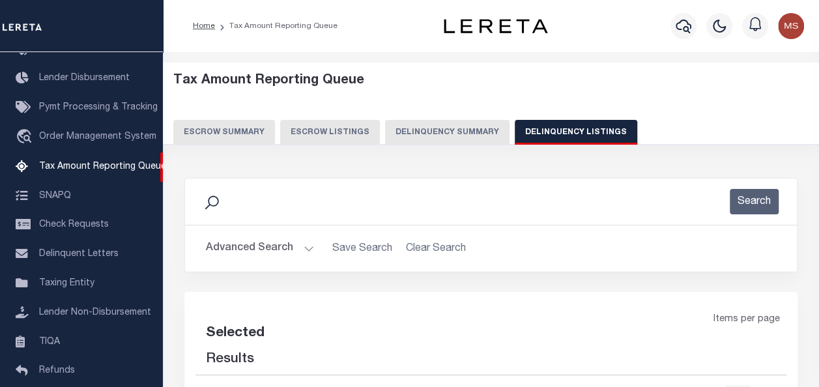
select select "100"
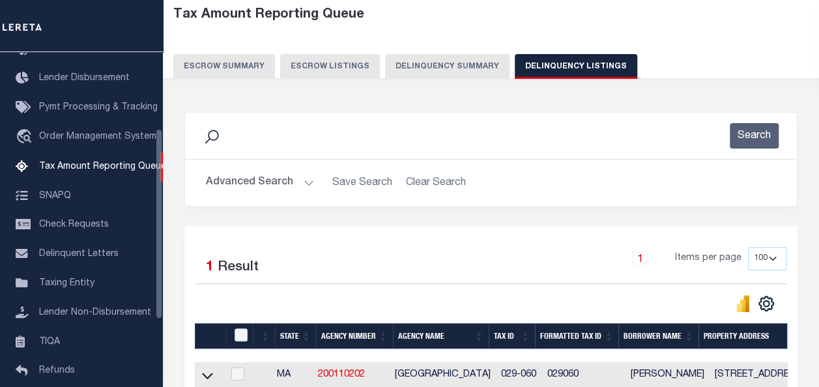
scroll to position [204, 0]
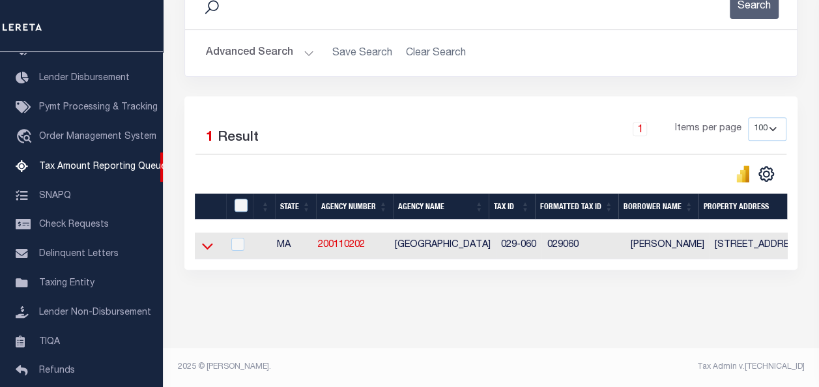
click at [209, 239] on icon at bounding box center [207, 246] width 11 height 14
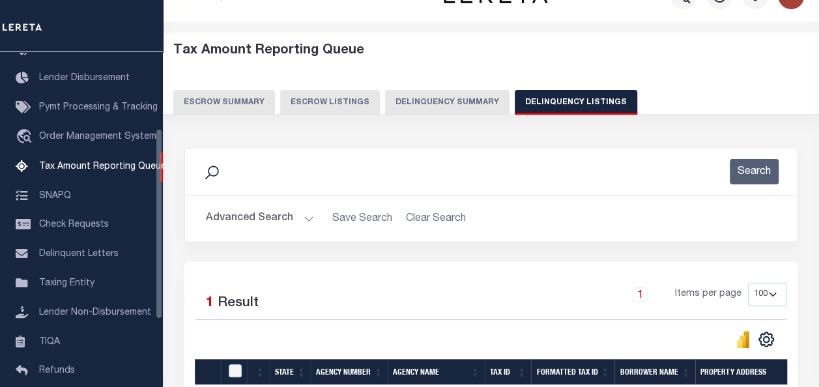
scroll to position [291, 0]
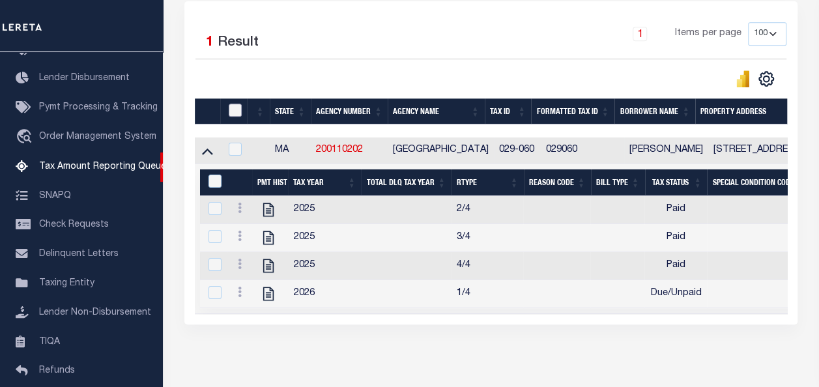
click at [232, 111] on input "checkbox" at bounding box center [235, 110] width 13 height 13
checkbox input "true"
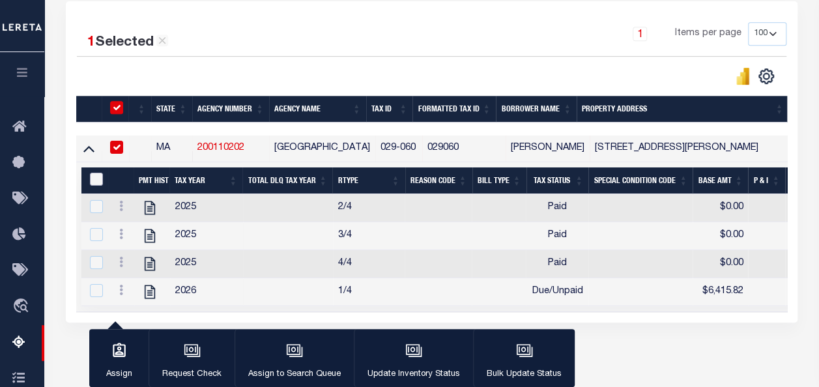
click at [100, 173] on input "&nbsp;" at bounding box center [96, 179] width 13 height 13
checkbox input "true"
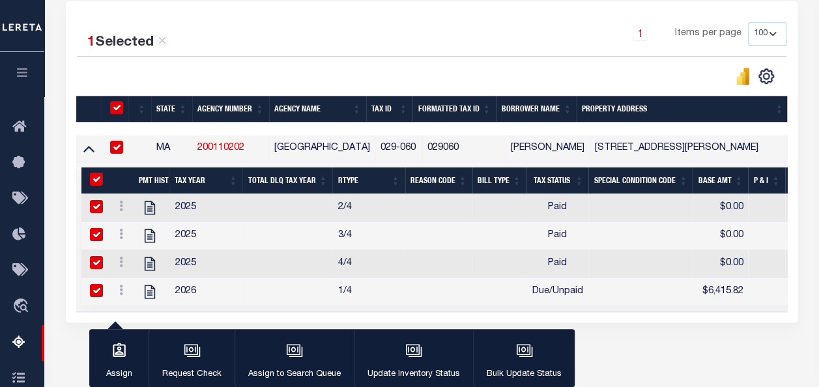
checkbox input "true"
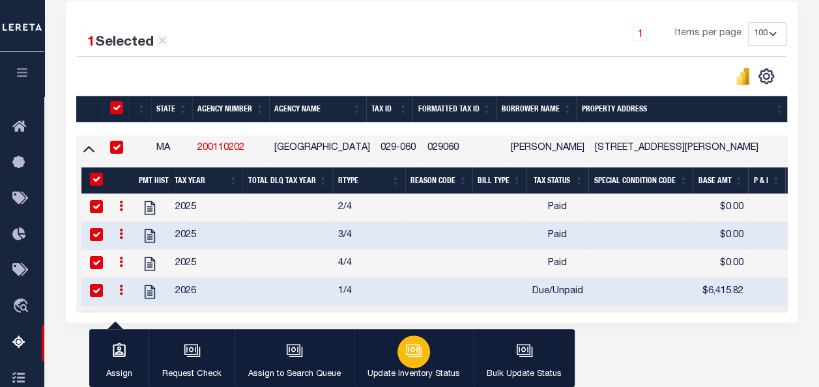
click at [416, 356] on icon "button" at bounding box center [415, 352] width 13 height 10
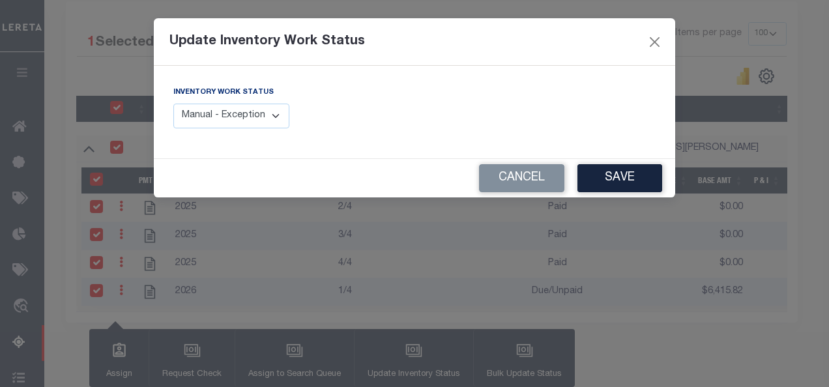
click at [281, 125] on select "Manual - Exception Pended - Awaiting Search Late Add Exception Completed" at bounding box center [231, 116] width 116 height 25
select select "4"
click at [173, 104] on select "Manual - Exception Pended - Awaiting Search Late Add Exception Completed" at bounding box center [231, 116] width 116 height 25
click at [645, 173] on button "Save" at bounding box center [619, 178] width 85 height 28
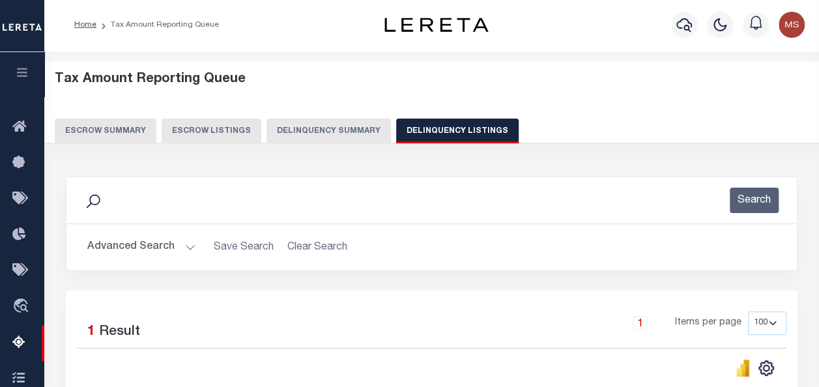
scroll to position [0, 0]
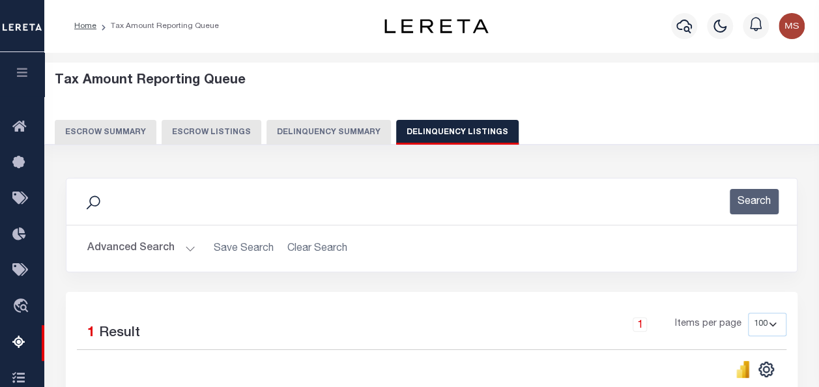
drag, startPoint x: 186, startPoint y: 221, endPoint x: 180, endPoint y: 261, distance: 40.3
click at [180, 261] on div "Search Advanced Search Save Search Clear Search tblassign_wrapper_dynamictable_…" at bounding box center [432, 225] width 732 height 95
click at [185, 252] on button "Advanced Search" at bounding box center [141, 248] width 108 height 25
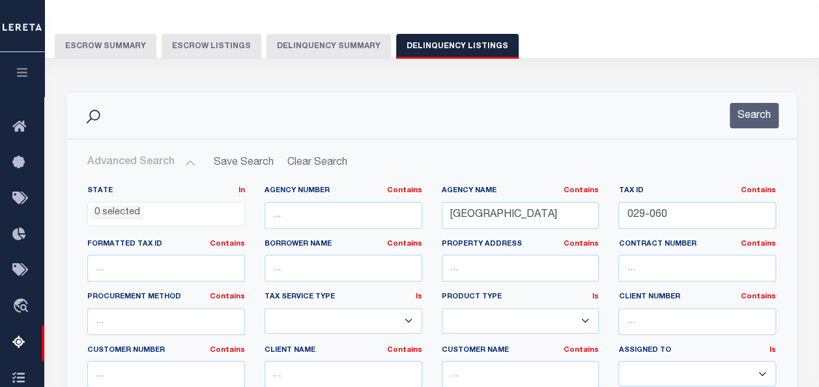
scroll to position [196, 0]
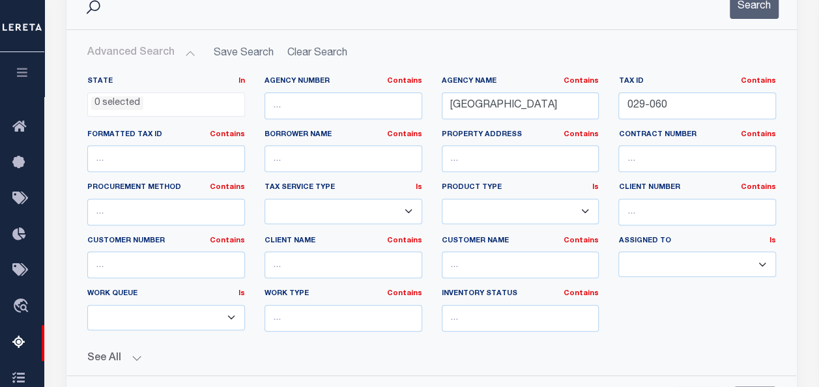
click at [424, 153] on div "Borrower Name Contains Contains Is" at bounding box center [343, 156] width 177 height 53
drag, startPoint x: 424, startPoint y: 153, endPoint x: 625, endPoint y: 120, distance: 204.0
click at [625, 120] on div "Tax ID Contains Contains Is 029-060" at bounding box center [697, 102] width 177 height 53
paste input "056-023"
type input "056-023"
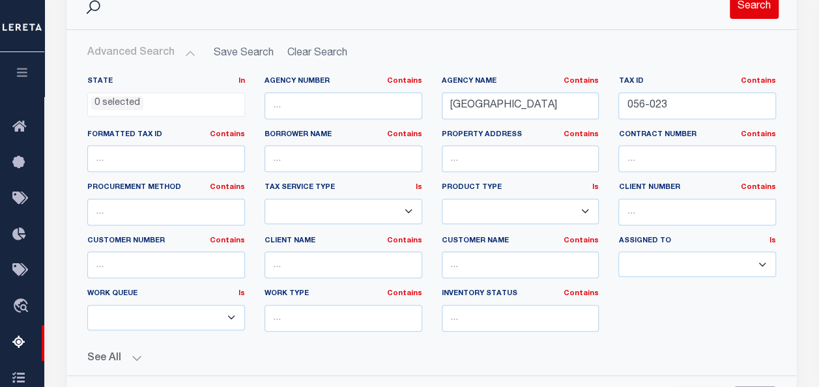
click at [764, 14] on button "Search" at bounding box center [754, 5] width 49 height 25
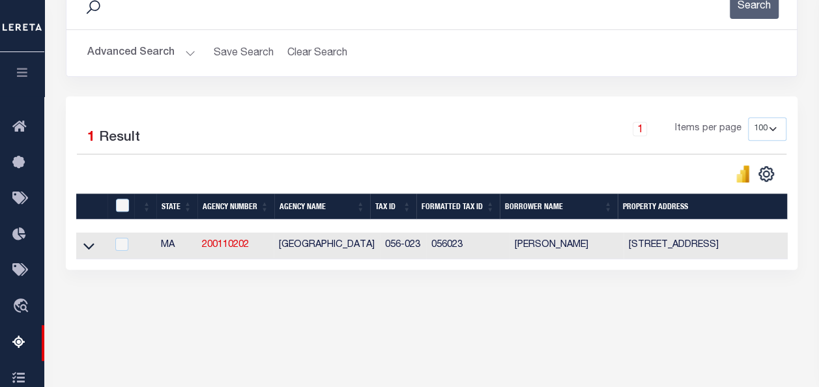
drag, startPoint x: 764, startPoint y: 14, endPoint x: 318, endPoint y: 177, distance: 474.6
click at [553, 145] on div "Search Advanced Search Save Search Clear Search tblassign_wrapper_dynamictable_…" at bounding box center [432, 125] width 732 height 287
click at [91, 248] on icon at bounding box center [88, 246] width 11 height 14
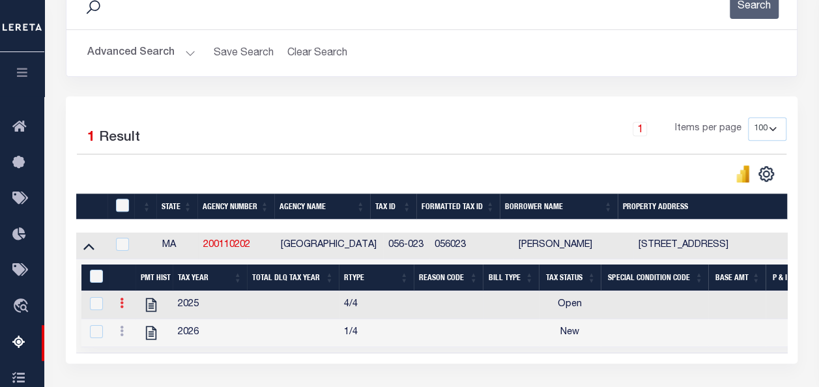
click at [124, 306] on link at bounding box center [122, 305] width 14 height 10
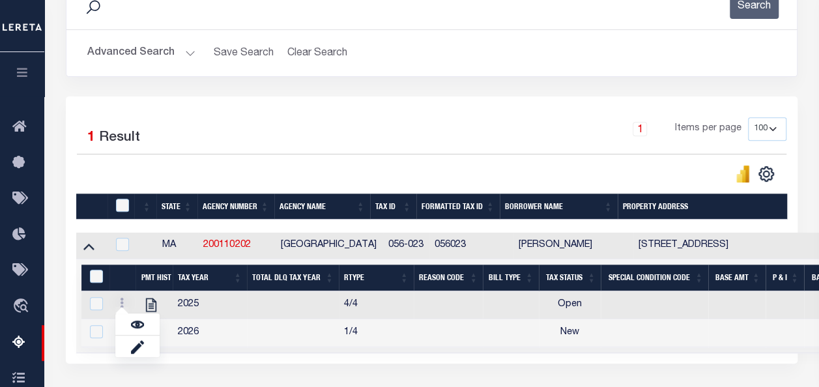
click at [467, 119] on div "1 Items per page 10 25 50 100 500" at bounding box center [522, 134] width 527 height 34
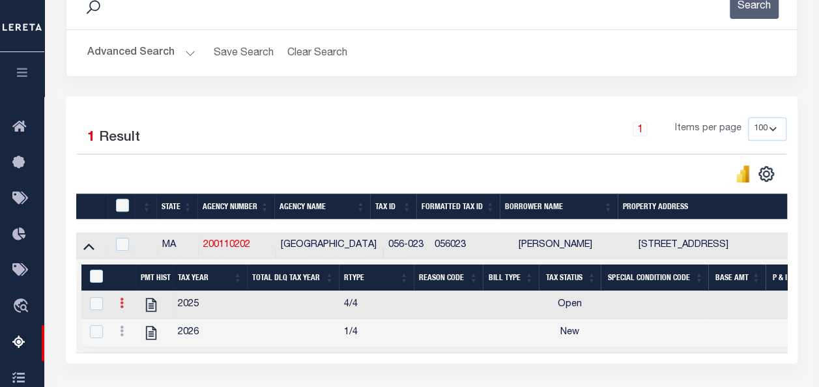
click at [117, 304] on link at bounding box center [122, 305] width 14 height 10
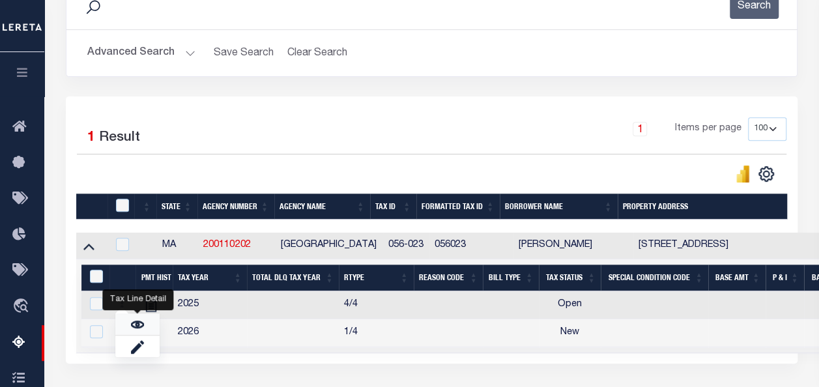
click at [145, 323] on link "" at bounding box center [137, 324] width 44 height 22
checkbox input "false"
checkbox input "true"
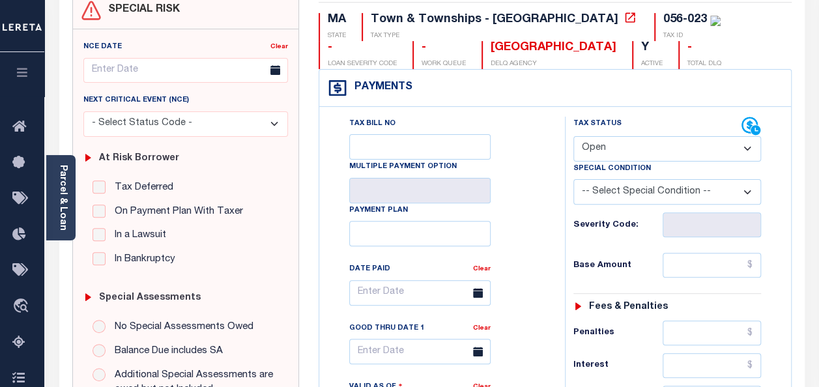
scroll to position [130, 0]
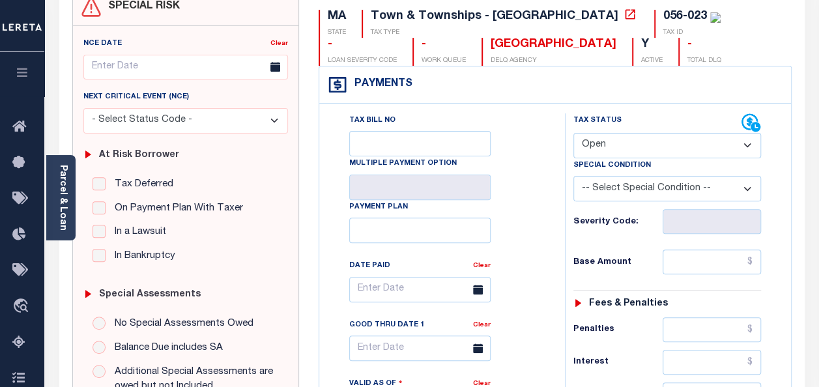
click at [716, 151] on select "- Select Status Code - Open Due/Unpaid Paid Incomplete No Tax Due Internal Refu…" at bounding box center [668, 145] width 188 height 25
select select "PYD"
click at [574, 133] on select "- Select Status Code - Open Due/Unpaid Paid Incomplete No Tax Due Internal Refu…" at bounding box center [668, 145] width 188 height 25
type input "[DATE]"
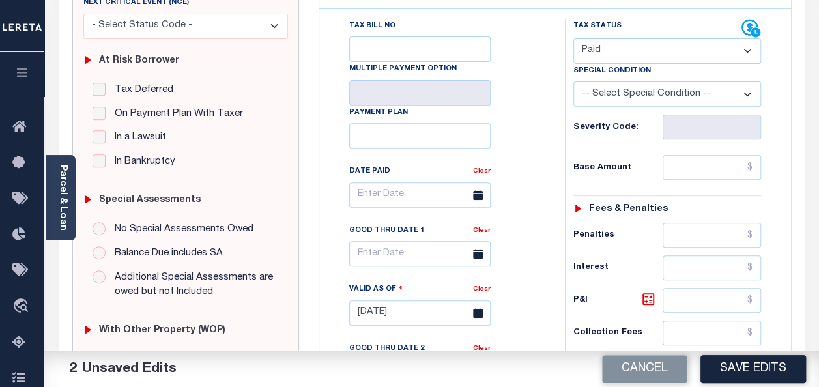
scroll to position [261, 0]
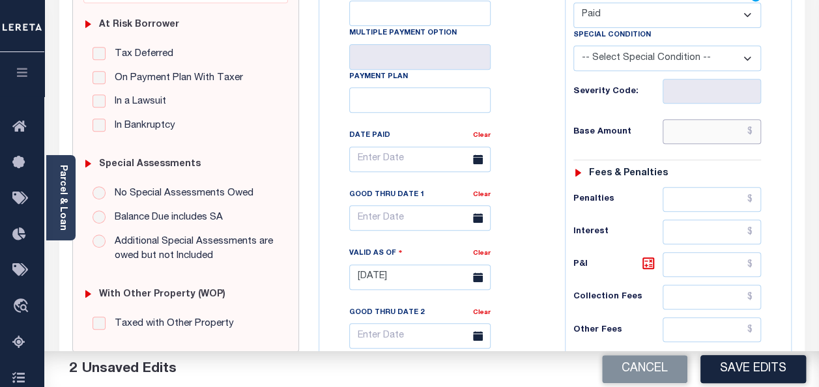
click at [752, 131] on input "text" at bounding box center [712, 131] width 98 height 25
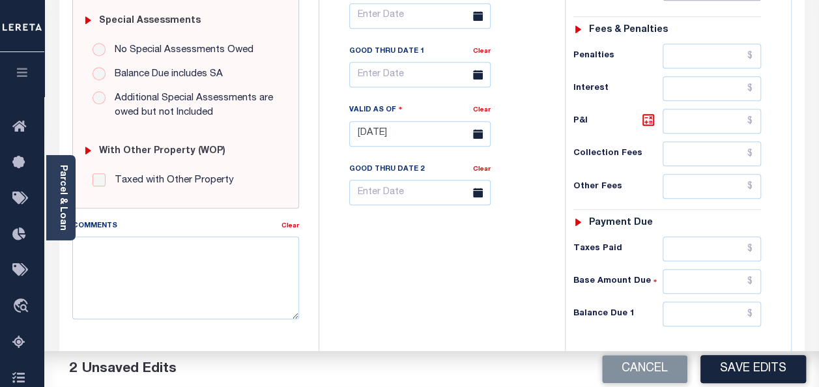
scroll to position [456, 0]
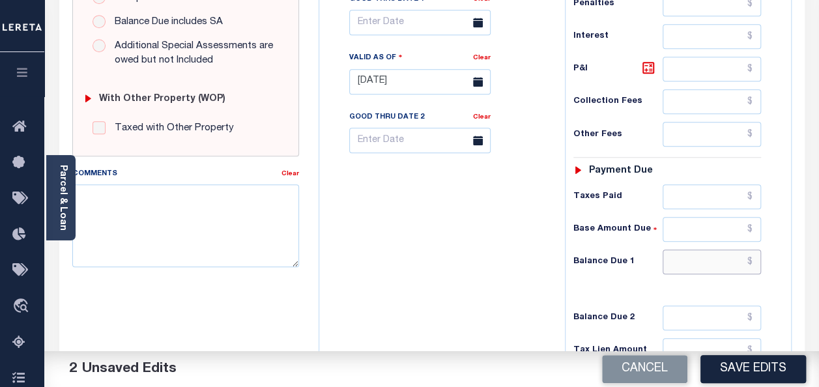
type input "$0.00"
click at [753, 257] on input "text" at bounding box center [712, 262] width 98 height 25
type input "$0.00"
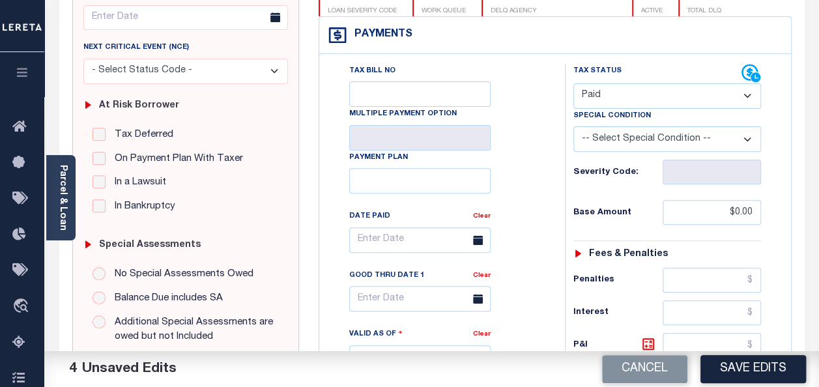
scroll to position [0, 0]
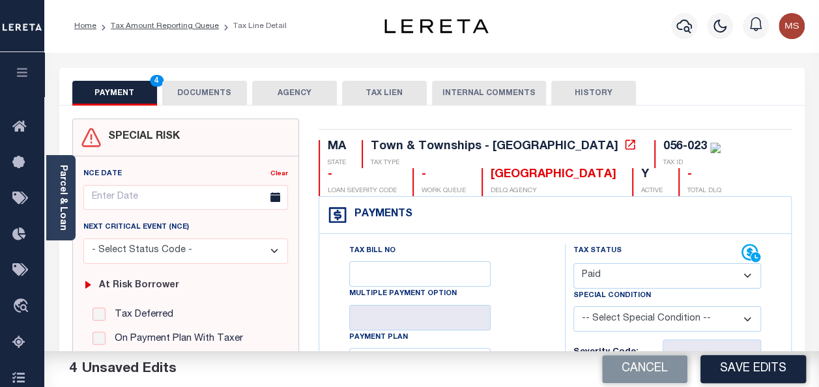
click at [207, 99] on button "DOCUMENTS" at bounding box center [204, 93] width 85 height 25
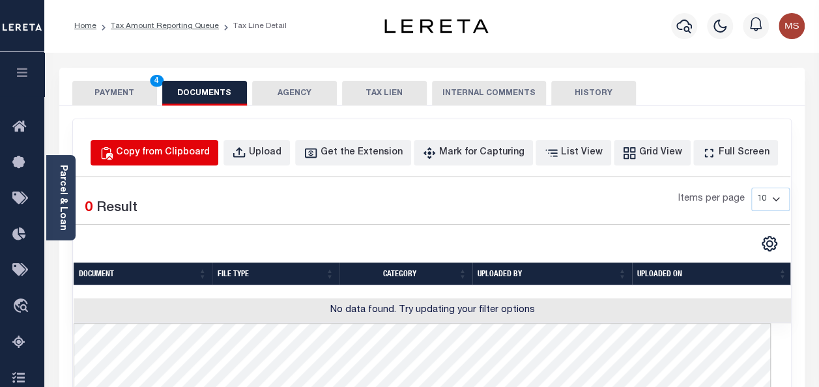
click at [184, 154] on div "Copy from Clipboard" at bounding box center [163, 153] width 94 height 14
select select "POP"
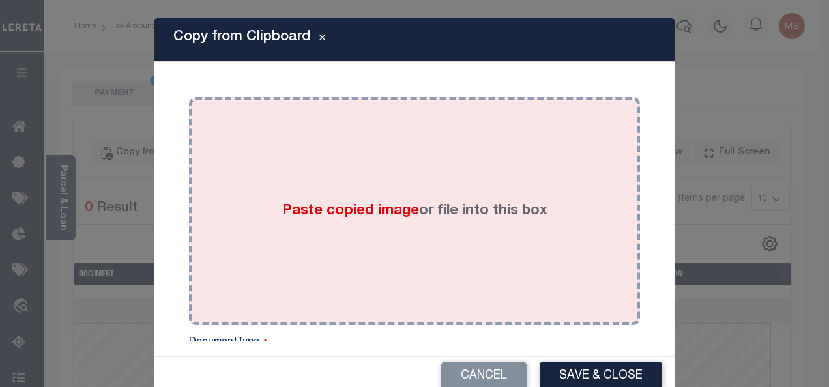
click at [217, 224] on div "Paste copied image or file into this box" at bounding box center [414, 211] width 431 height 209
drag, startPoint x: 408, startPoint y: 204, endPoint x: 353, endPoint y: 256, distance: 76.1
click at [353, 256] on div "Paste copied image or file into this box" at bounding box center [414, 211] width 431 height 209
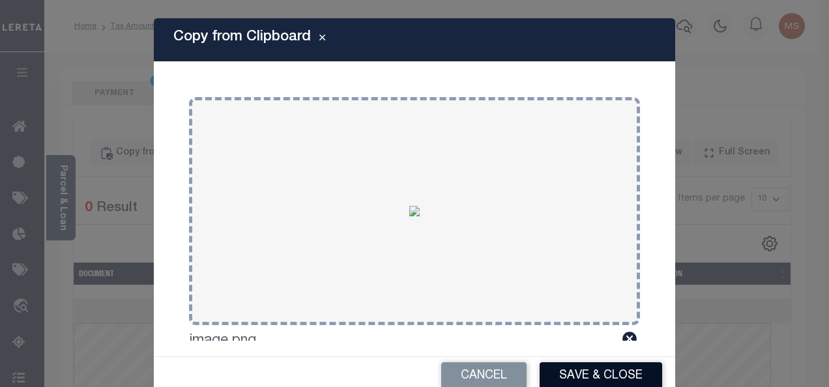
click at [615, 379] on button "Save & Close" at bounding box center [601, 376] width 123 height 28
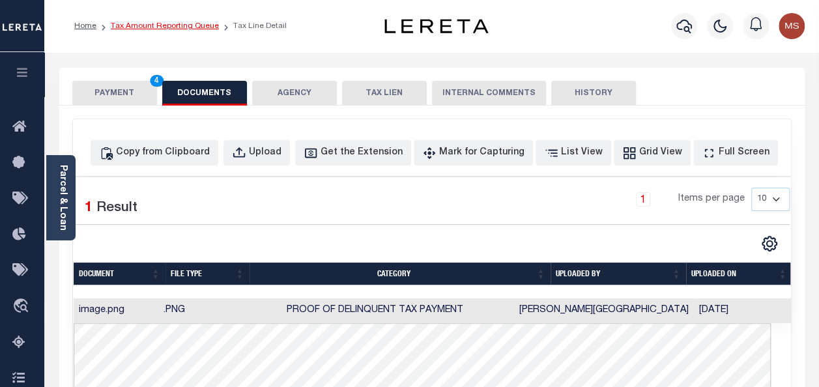
click at [164, 25] on link "Tax Amount Reporting Queue" at bounding box center [165, 26] width 108 height 8
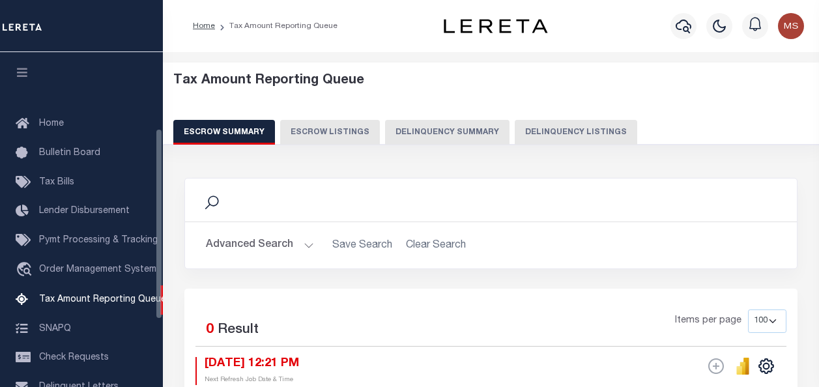
select select "100"
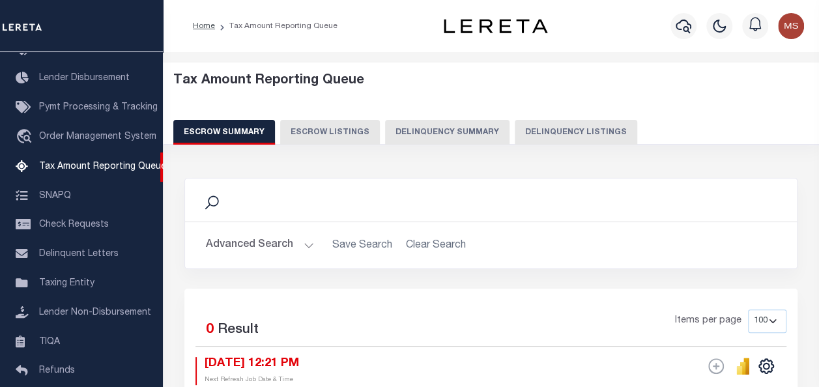
click at [566, 132] on button "Delinquency Listings" at bounding box center [576, 132] width 123 height 25
select select "100"
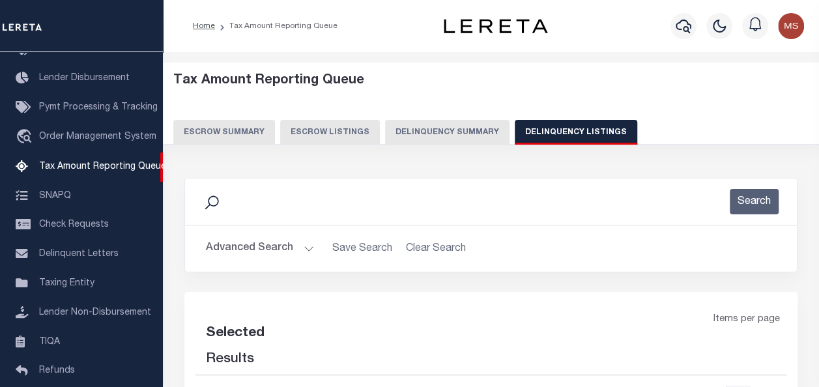
select select "100"
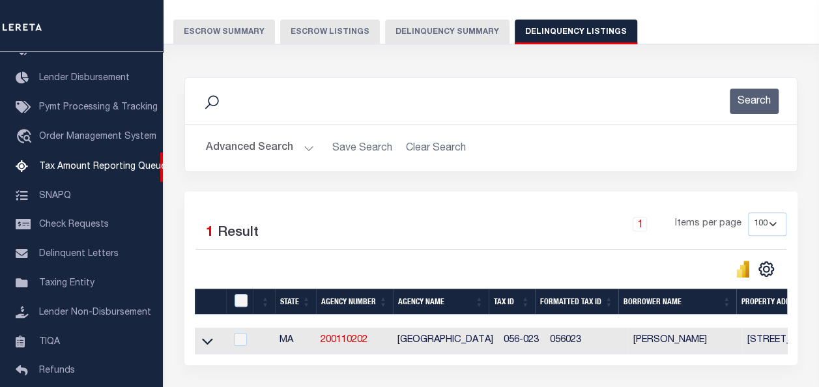
scroll to position [204, 0]
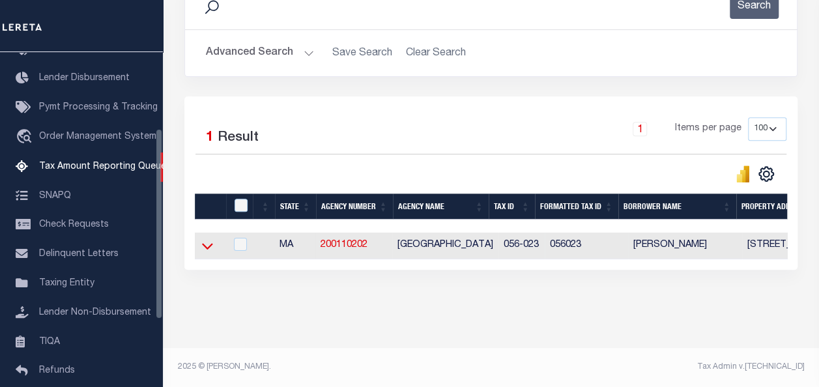
click at [209, 241] on icon at bounding box center [207, 246] width 11 height 14
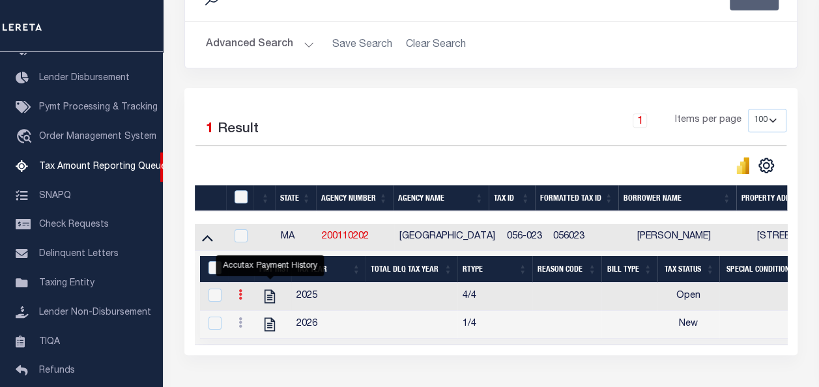
click at [243, 293] on link at bounding box center [240, 296] width 14 height 10
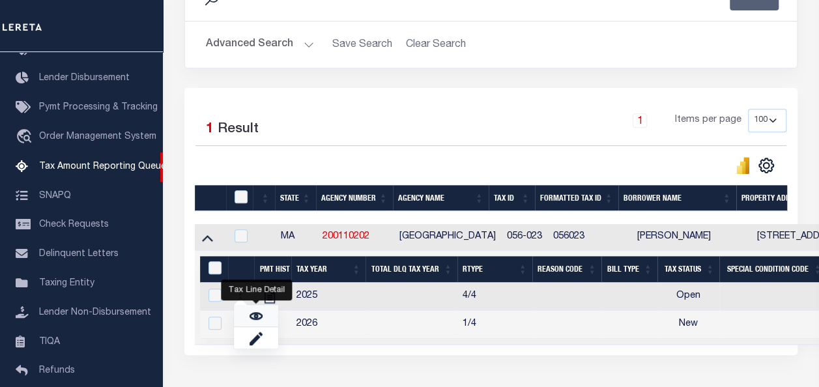
click at [267, 321] on link "" at bounding box center [256, 316] width 44 height 22
checkbox input "true"
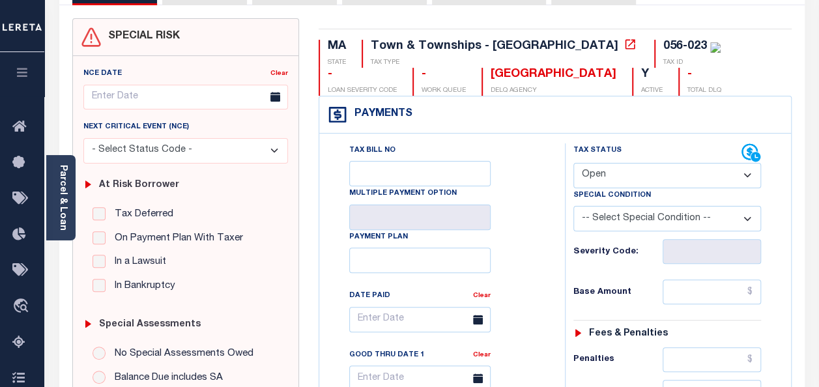
scroll to position [130, 0]
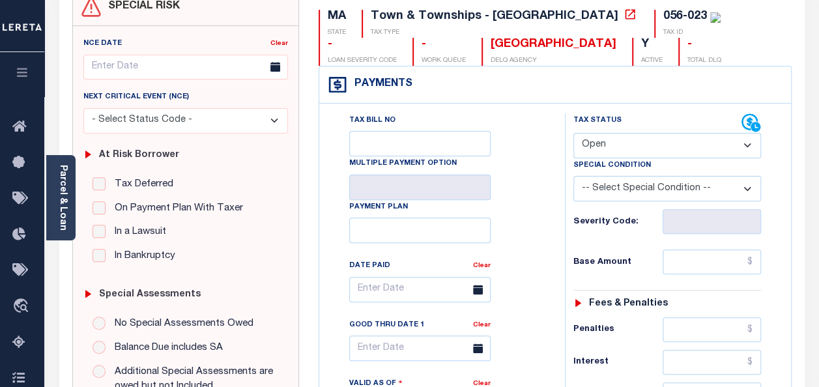
click at [635, 143] on select "- Select Status Code - Open Due/Unpaid Paid Incomplete No Tax Due Internal Refu…" at bounding box center [668, 145] width 188 height 25
select select "PYD"
click at [574, 133] on select "- Select Status Code - Open Due/Unpaid Paid Incomplete No Tax Due Internal Refu…" at bounding box center [668, 145] width 188 height 25
type input "[DATE]"
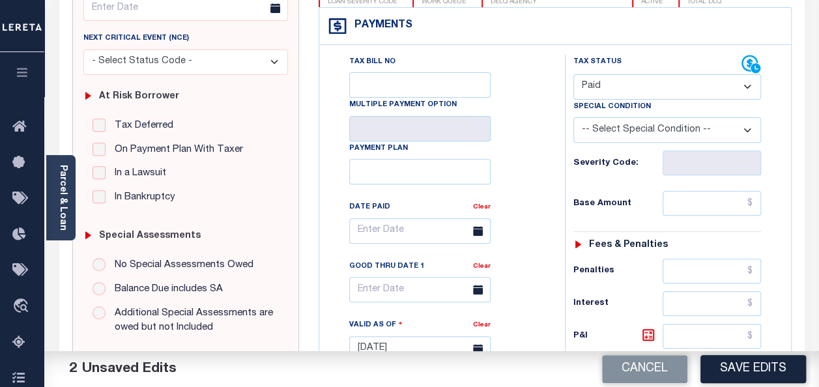
scroll to position [326, 0]
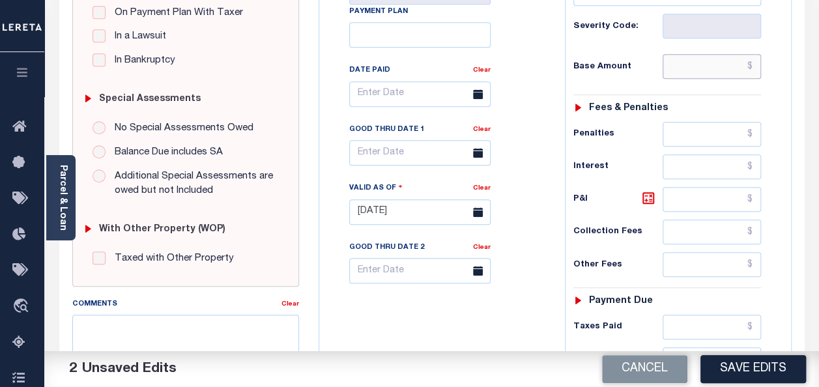
click at [756, 65] on input "text" at bounding box center [712, 66] width 98 height 25
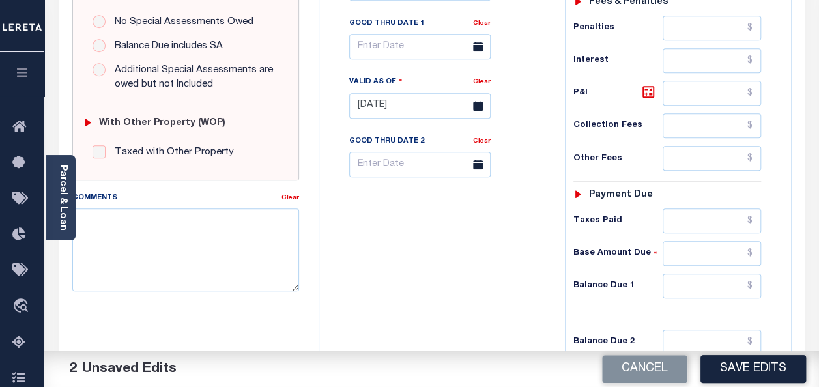
scroll to position [456, 0]
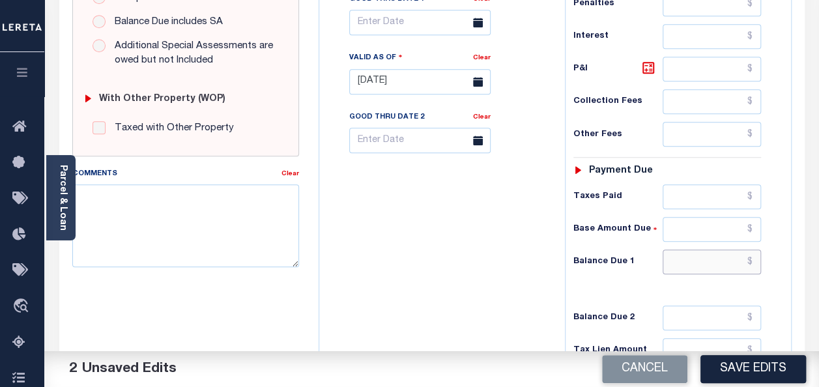
type input "$0.00"
click at [751, 254] on input "text" at bounding box center [712, 262] width 98 height 25
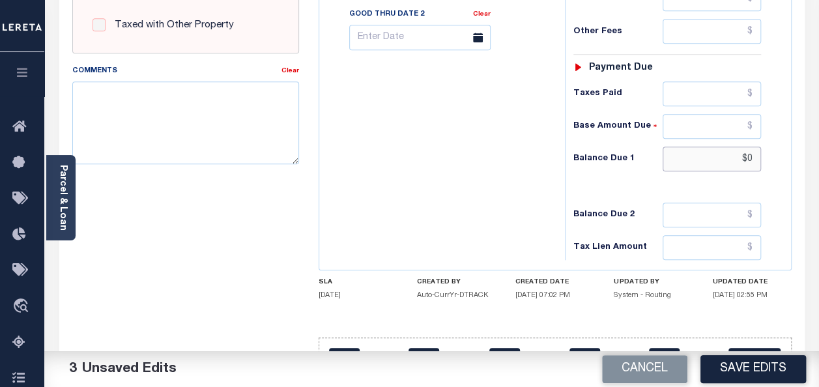
scroll to position [587, 0]
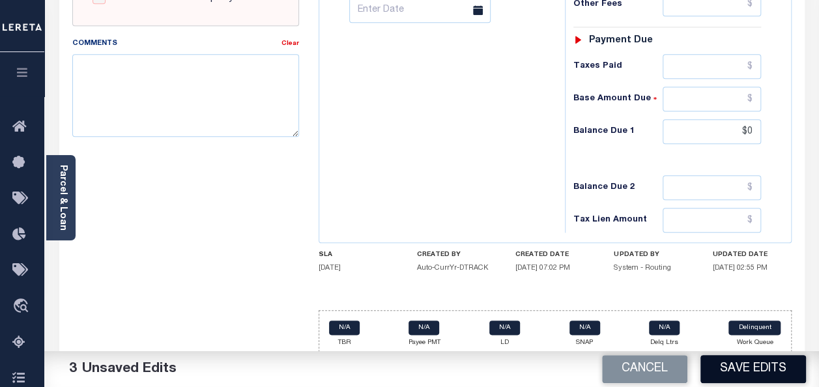
type input "$0.00"
click at [756, 368] on button "Save Edits" at bounding box center [754, 369] width 106 height 28
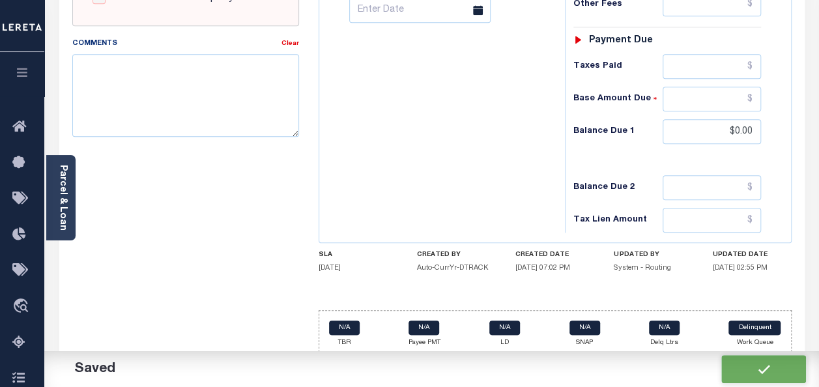
checkbox input "false"
type input "$0"
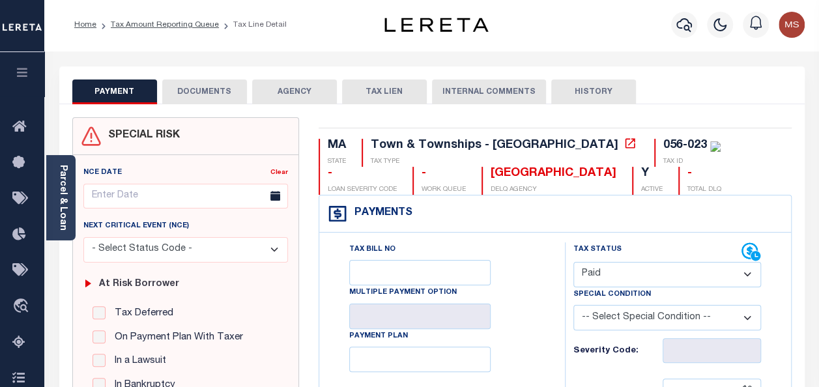
scroll to position [0, 0]
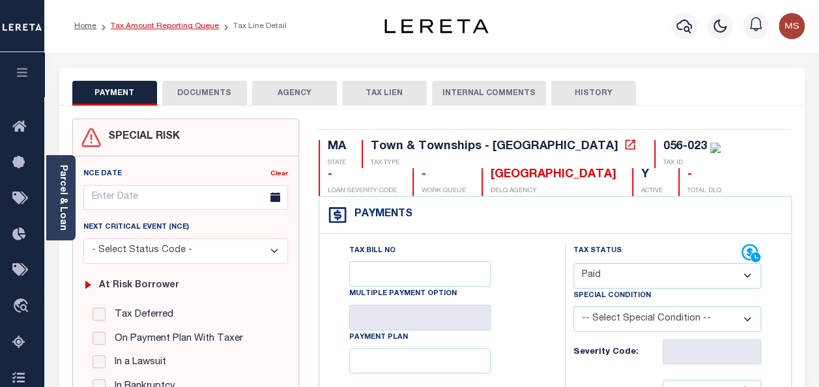
click at [138, 30] on link "Tax Amount Reporting Queue" at bounding box center [165, 26] width 108 height 8
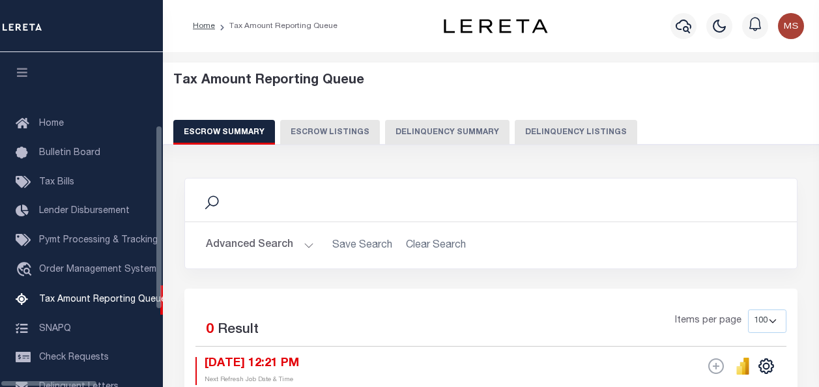
select select "100"
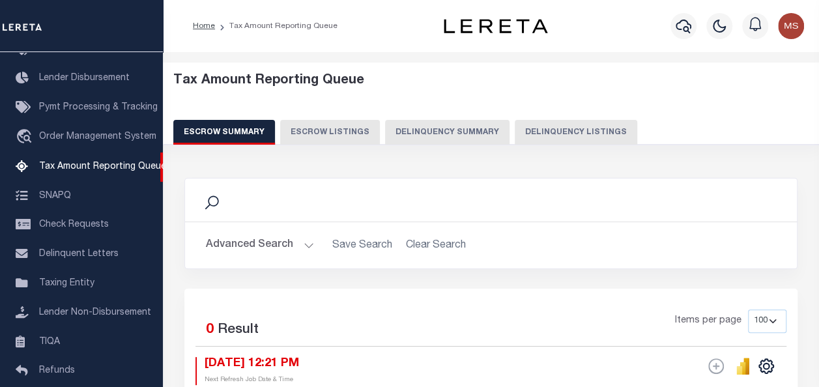
click at [525, 138] on button "Delinquency Listings" at bounding box center [576, 132] width 123 height 25
select select "100"
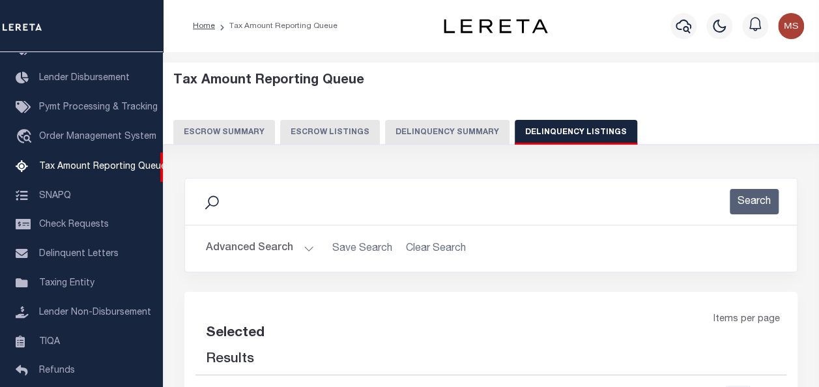
select select "100"
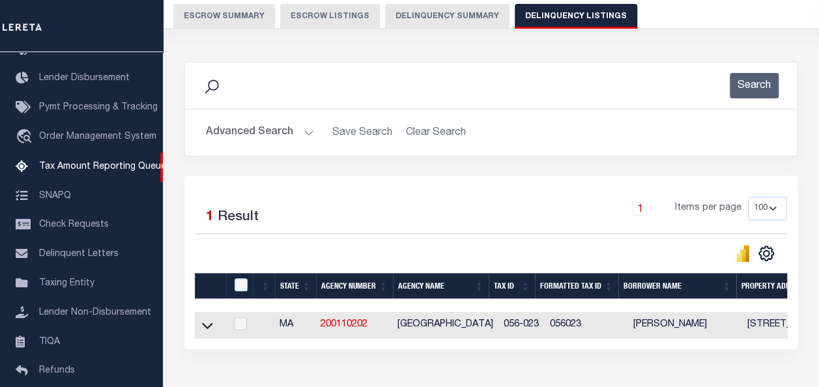
scroll to position [204, 0]
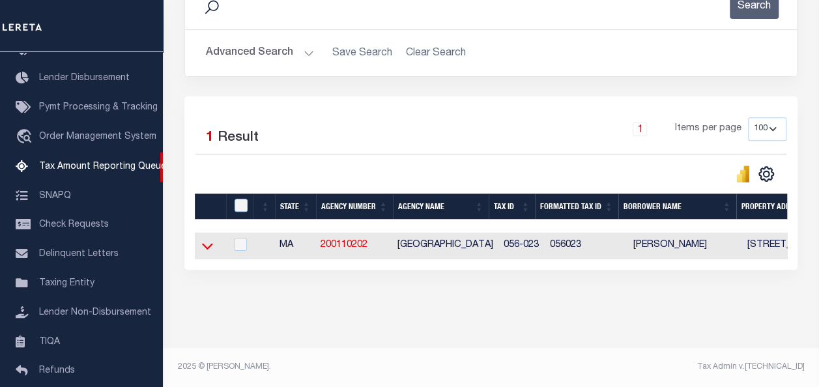
click at [212, 239] on icon at bounding box center [207, 246] width 11 height 14
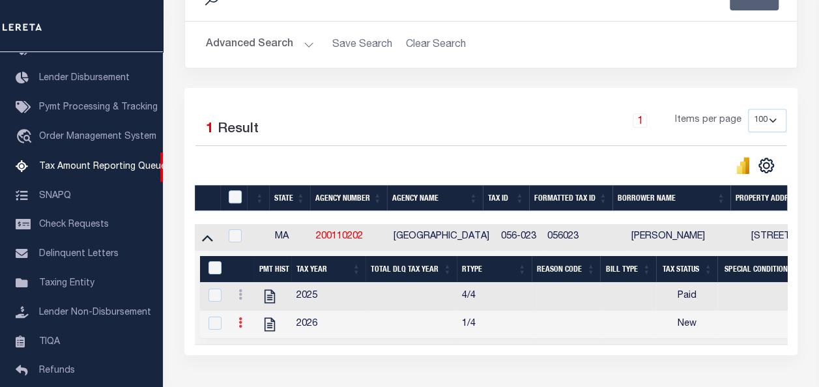
click at [240, 323] on icon at bounding box center [241, 322] width 4 height 10
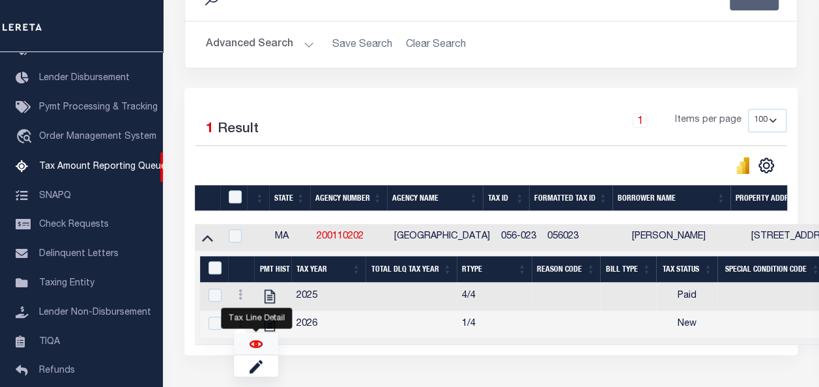
click at [252, 348] on img "" at bounding box center [256, 344] width 13 height 13
checkbox input "true"
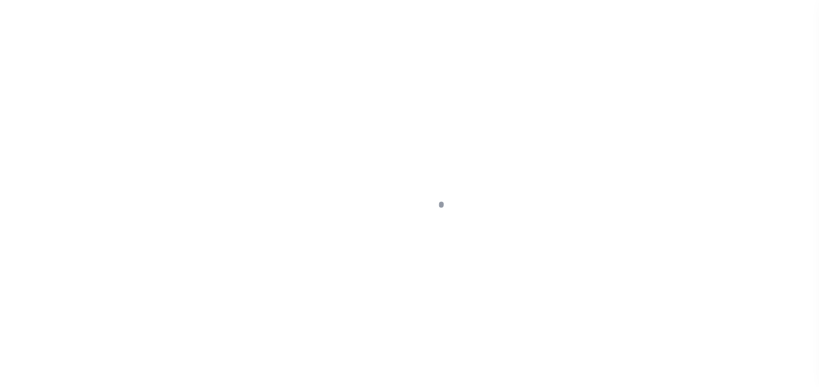
select select "NW2"
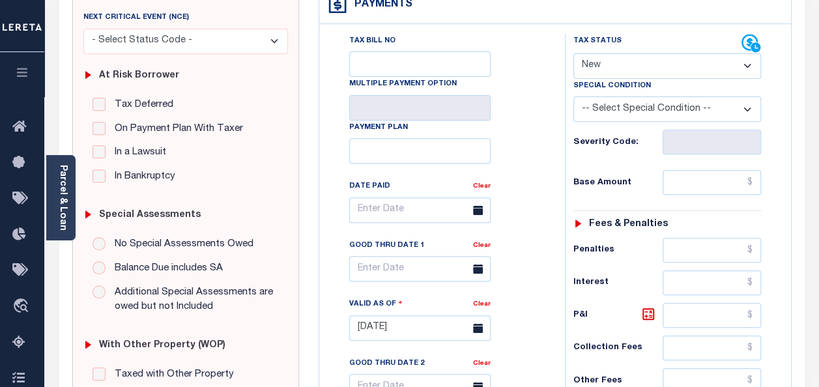
scroll to position [130, 0]
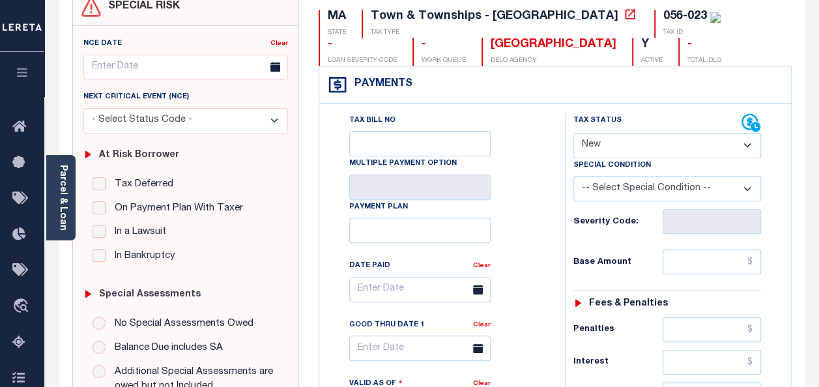
click at [623, 144] on select "- Select Status Code - Open Due/Unpaid Paid Incomplete No Tax Due Internal Refu…" at bounding box center [668, 145] width 188 height 25
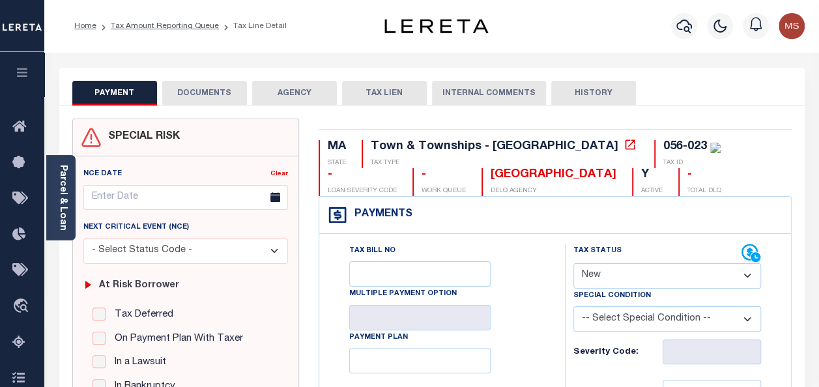
scroll to position [0, 0]
click at [207, 98] on button "DOCUMENTS" at bounding box center [204, 93] width 85 height 25
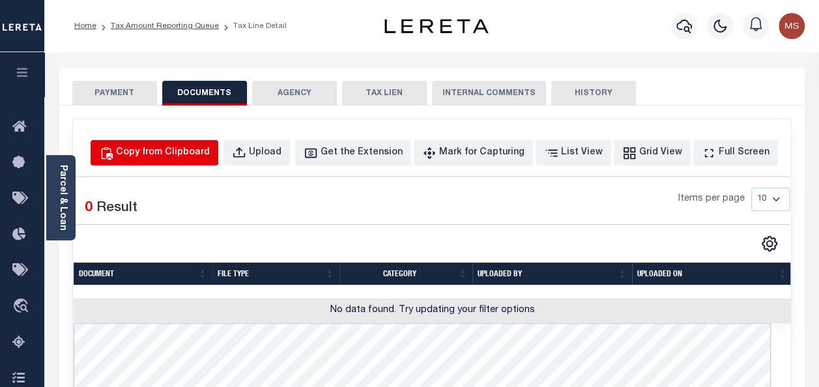
click at [200, 154] on div "Copy from Clipboard" at bounding box center [163, 153] width 94 height 14
select select "POP"
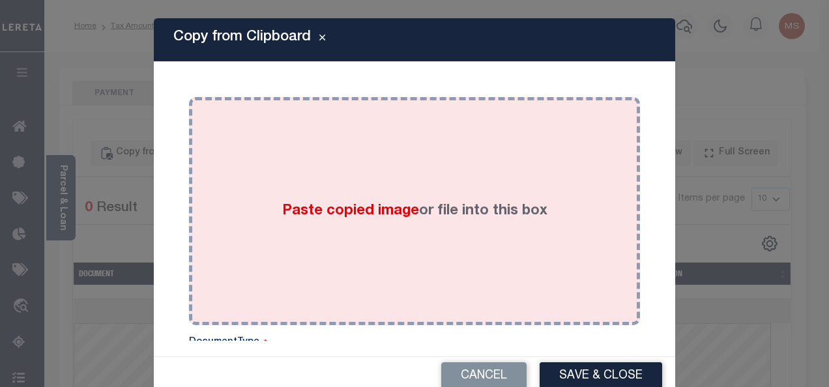
drag, startPoint x: 352, startPoint y: 216, endPoint x: 351, endPoint y: 223, distance: 6.6
click at [351, 223] on div "Paste copied image or file into this box" at bounding box center [414, 211] width 431 height 209
drag, startPoint x: 351, startPoint y: 223, endPoint x: 365, endPoint y: 223, distance: 14.3
click at [365, 223] on div "Paste copied image or file into this box" at bounding box center [414, 211] width 431 height 209
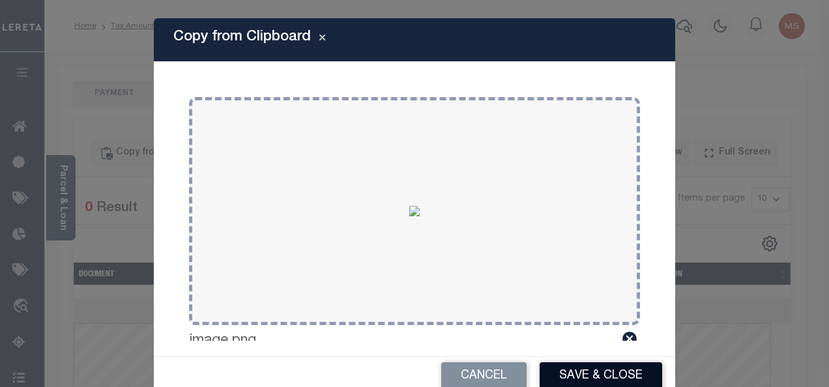
click at [600, 373] on button "Save & Close" at bounding box center [601, 376] width 123 height 28
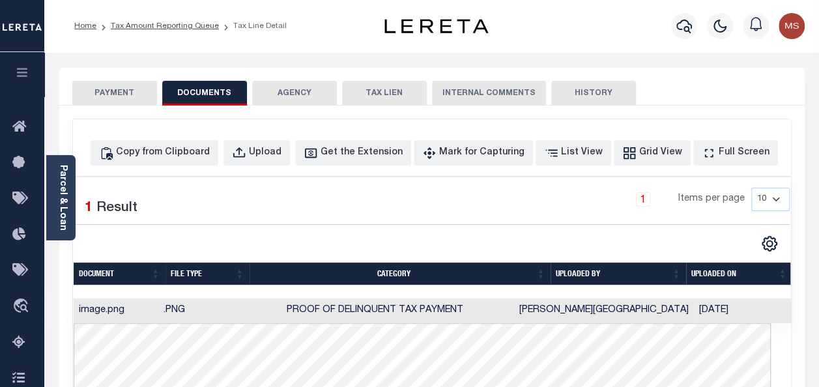
click at [136, 95] on button "PAYMENT" at bounding box center [114, 93] width 85 height 25
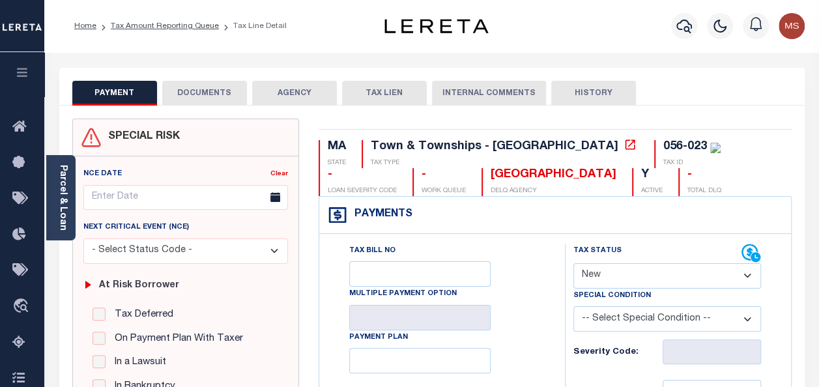
click at [624, 271] on select "- Select Status Code - Open Due/Unpaid Paid Incomplete No Tax Due Internal Refu…" at bounding box center [668, 275] width 188 height 25
select select "PYD"
click at [574, 263] on select "- Select Status Code - Open Due/Unpaid Paid Incomplete No Tax Due Internal Refu…" at bounding box center [668, 275] width 188 height 25
type input "[DATE]"
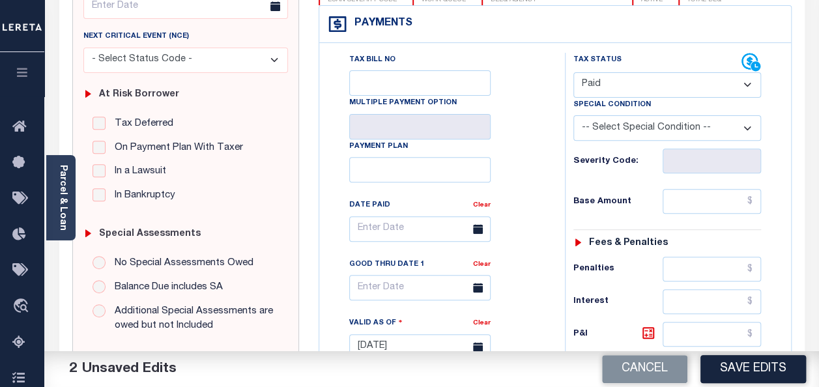
scroll to position [196, 0]
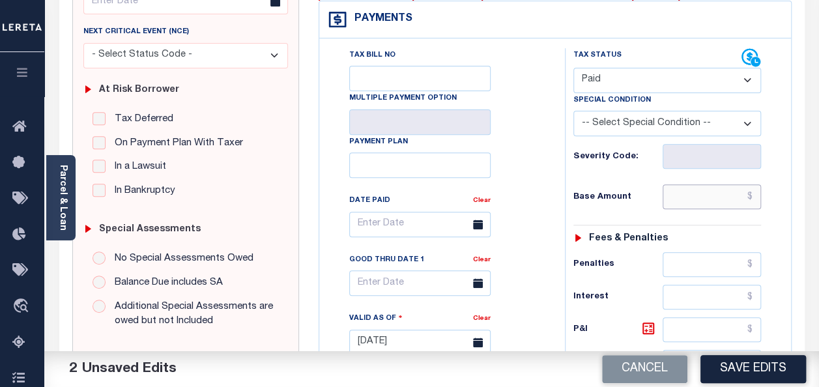
click at [755, 196] on input "text" at bounding box center [712, 196] width 98 height 25
type input "$0.00"
drag, startPoint x: 761, startPoint y: 263, endPoint x: 721, endPoint y: 259, distance: 40.7
click at [721, 259] on div "Tax Status Status - Select Status Code -" at bounding box center [671, 335] width 213 height 575
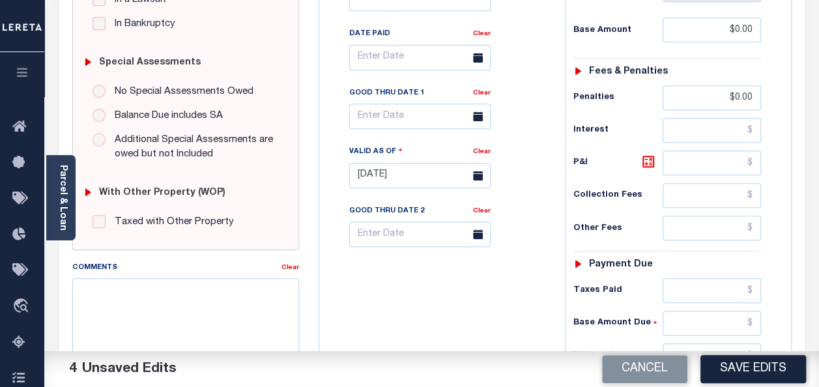
scroll to position [326, 0]
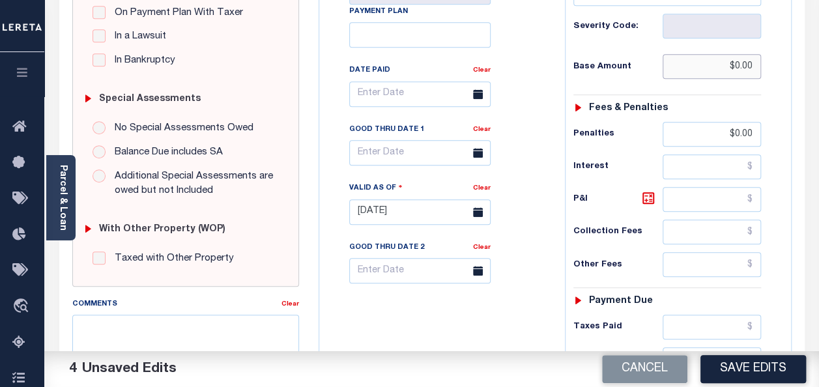
click at [749, 66] on input "$0.00" at bounding box center [712, 66] width 98 height 25
click at [759, 65] on input "$0" at bounding box center [712, 66] width 98 height 25
type input "$0.00"
type textarea "spoke with t/c PATRICE no taxes are due"
type input "$0.00"
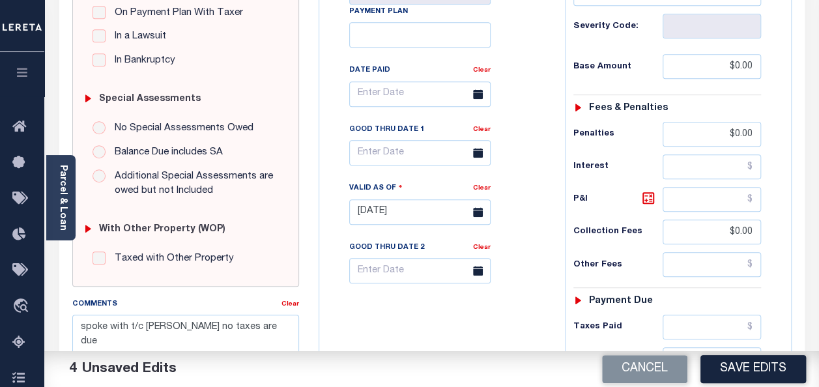
type input "$0.00"
drag, startPoint x: 759, startPoint y: 60, endPoint x: 716, endPoint y: 60, distance: 43.0
click at [716, 60] on input "$0.00" at bounding box center [712, 66] width 98 height 25
drag, startPoint x: 755, startPoint y: 128, endPoint x: 704, endPoint y: 129, distance: 50.9
click at [704, 129] on input "$0.00" at bounding box center [712, 134] width 98 height 25
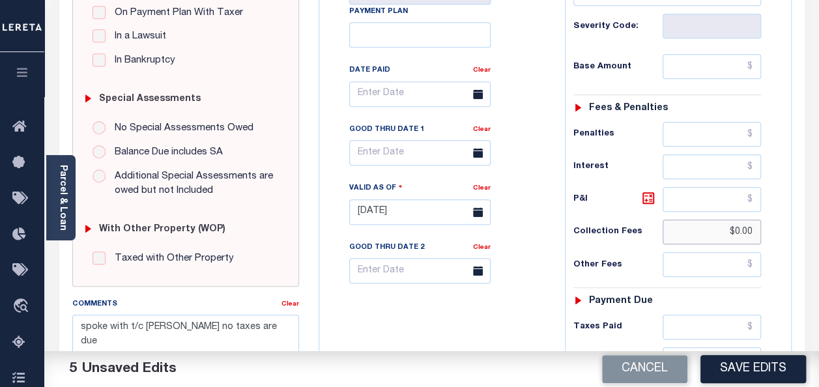
drag, startPoint x: 753, startPoint y: 227, endPoint x: 697, endPoint y: 224, distance: 56.1
click at [697, 224] on input "$0.00" at bounding box center [712, 232] width 98 height 25
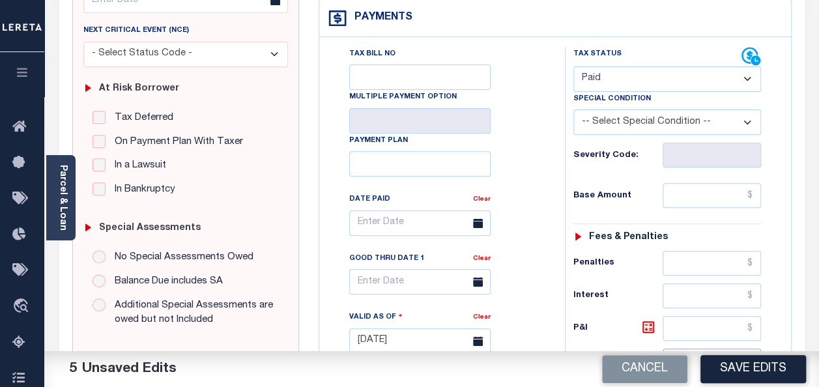
scroll to position [206, 0]
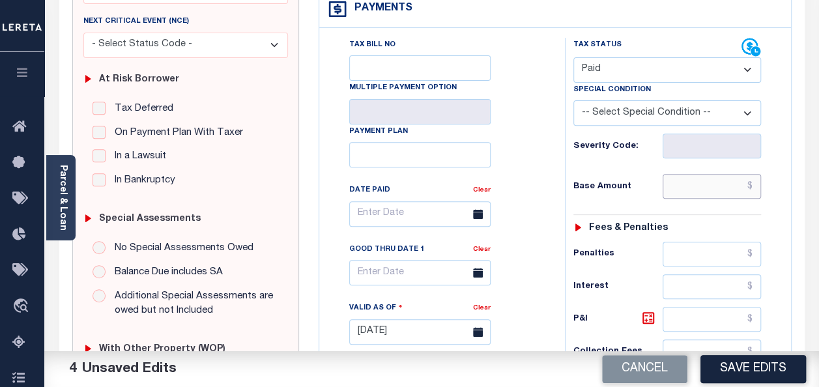
click at [759, 188] on input "text" at bounding box center [712, 186] width 98 height 25
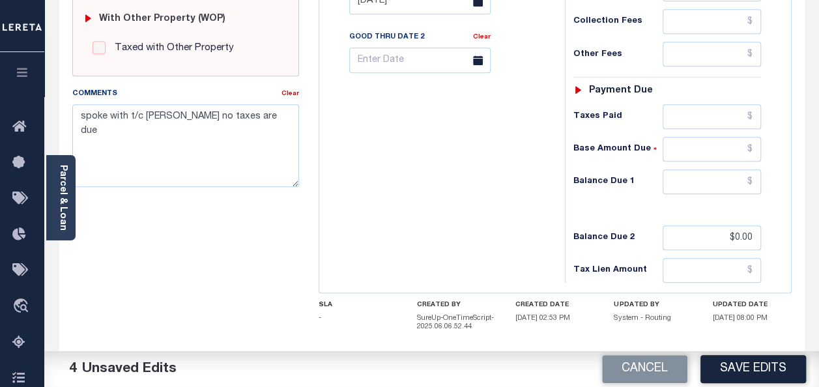
scroll to position [597, 0]
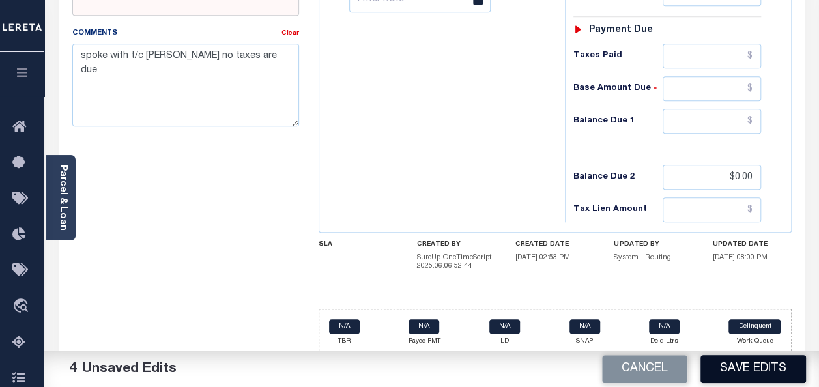
type input "$0.00"
click at [772, 366] on button "Save Edits" at bounding box center [754, 369] width 106 height 28
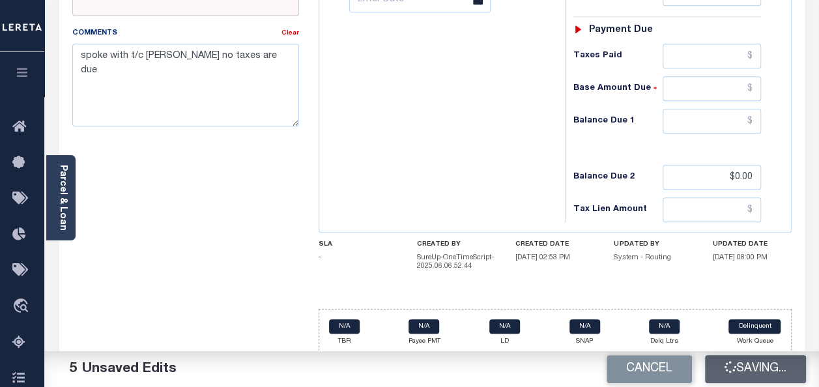
scroll to position [584, 0]
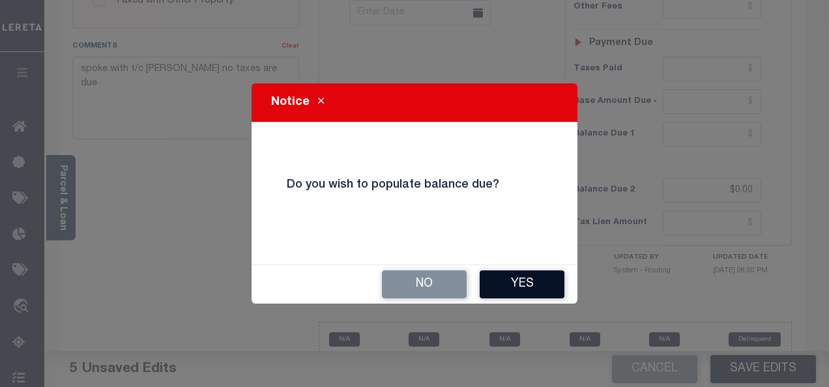
click at [548, 284] on button "Yes" at bounding box center [522, 284] width 85 height 28
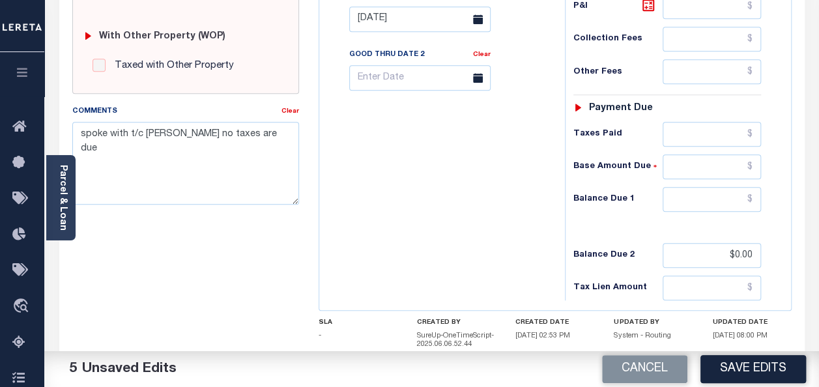
scroll to position [521, 0]
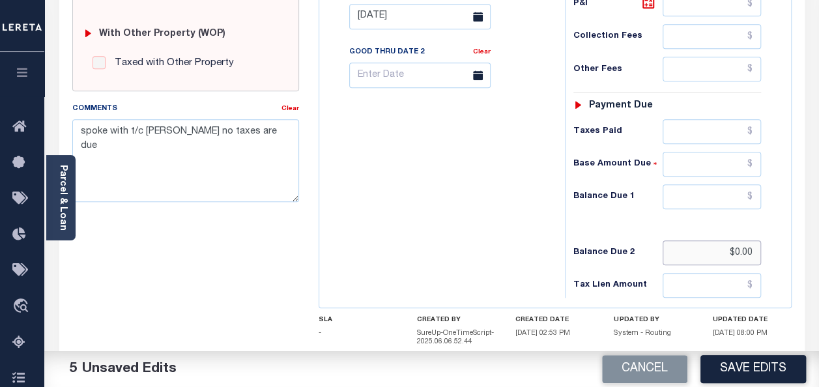
drag, startPoint x: 753, startPoint y: 247, endPoint x: 653, endPoint y: 255, distance: 100.7
click at [653, 255] on div "Balance Due 2 $0.00" at bounding box center [668, 252] width 188 height 25
click at [755, 190] on input "text" at bounding box center [712, 196] width 98 height 25
type input "$0.00"
click at [772, 366] on button "Save Edits" at bounding box center [754, 369] width 106 height 28
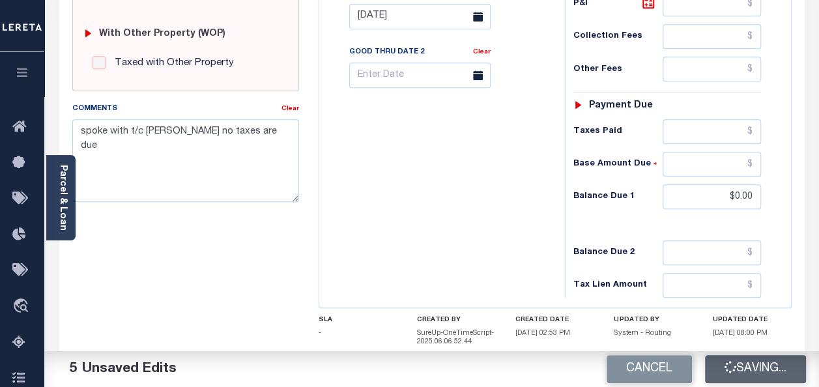
checkbox input "false"
type input "$0"
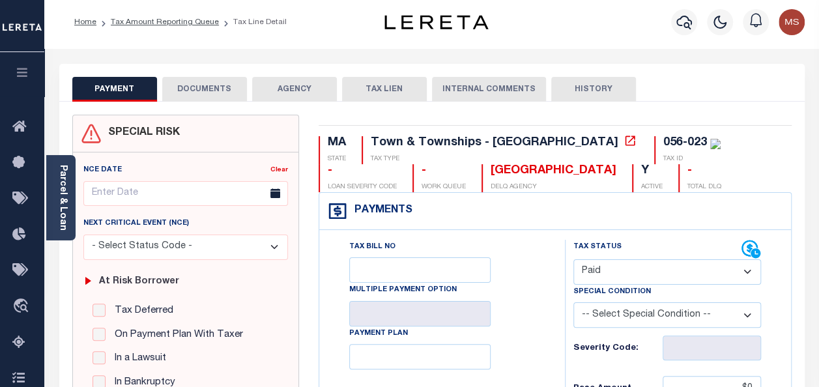
scroll to position [0, 0]
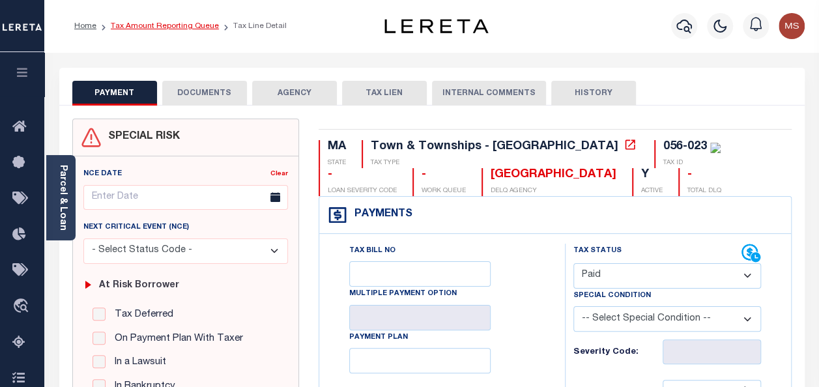
click at [172, 30] on link "Tax Amount Reporting Queue" at bounding box center [165, 26] width 108 height 8
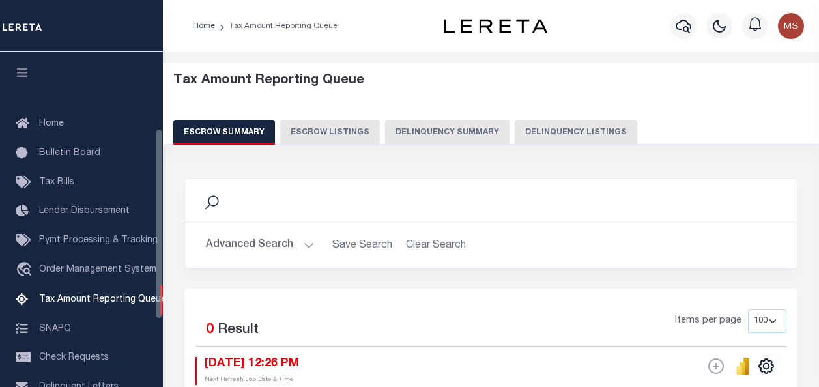
select select "100"
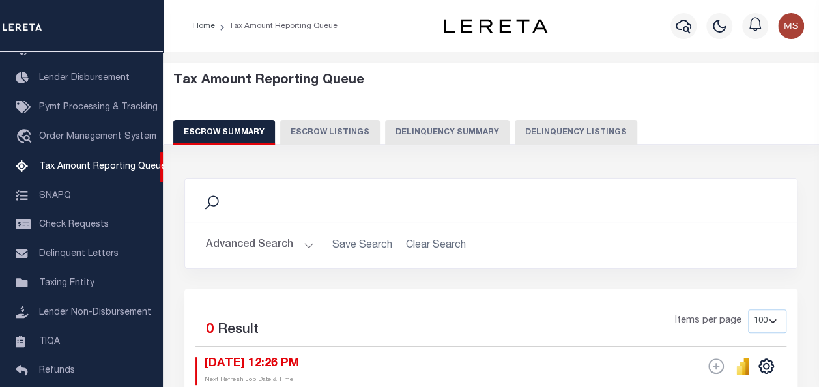
click at [580, 134] on button "Delinquency Listings" at bounding box center [576, 132] width 123 height 25
select select "100"
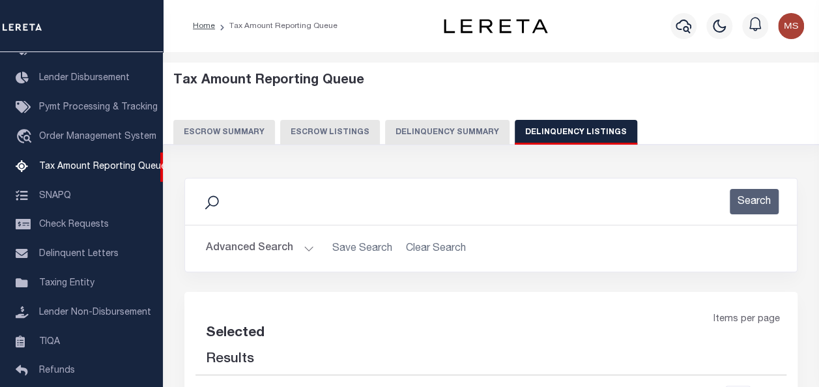
select select "100"
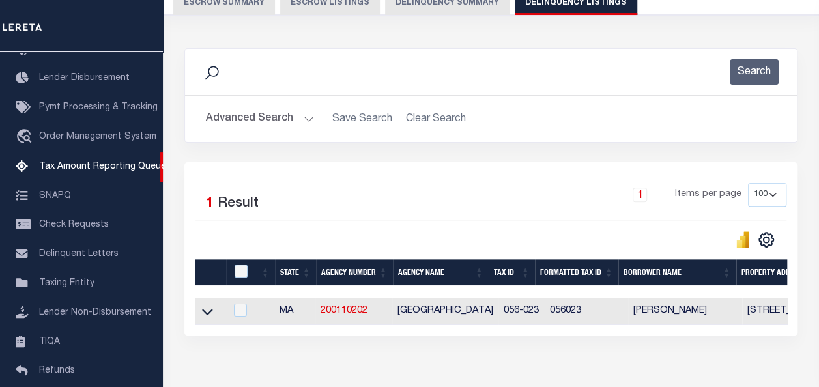
scroll to position [204, 0]
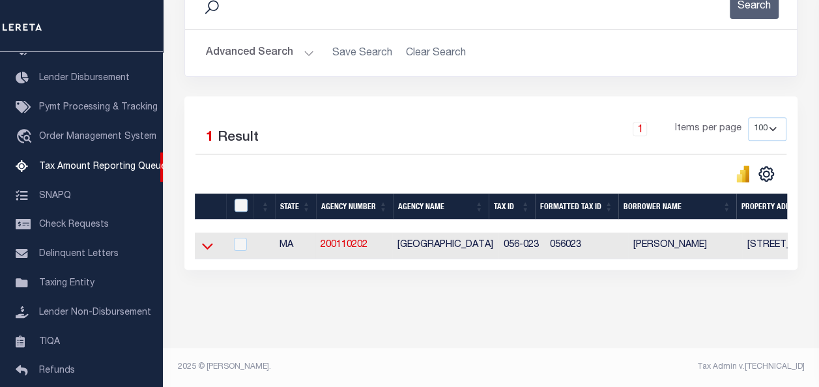
click at [205, 244] on icon at bounding box center [207, 247] width 11 height 7
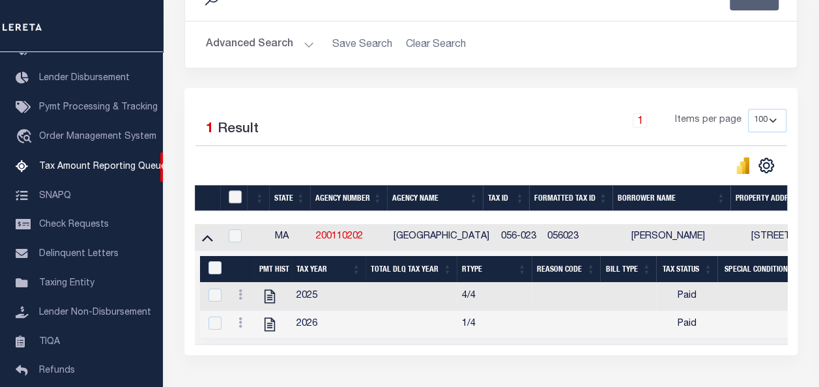
click at [235, 196] on input "checkbox" at bounding box center [235, 196] width 13 height 13
checkbox input "true"
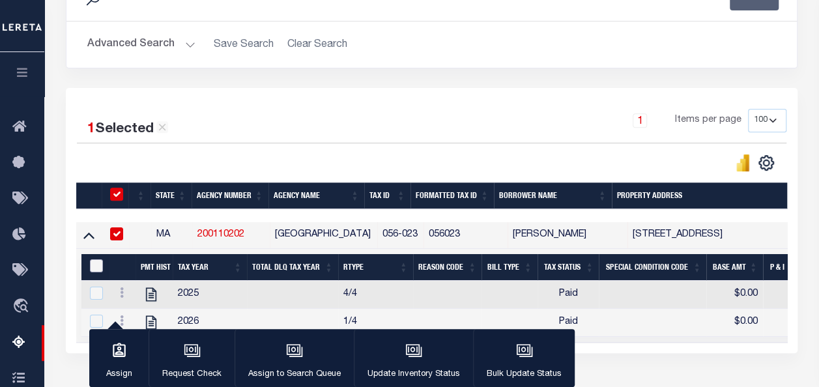
click at [97, 262] on input "&nbsp;" at bounding box center [96, 265] width 13 height 13
checkbox input "true"
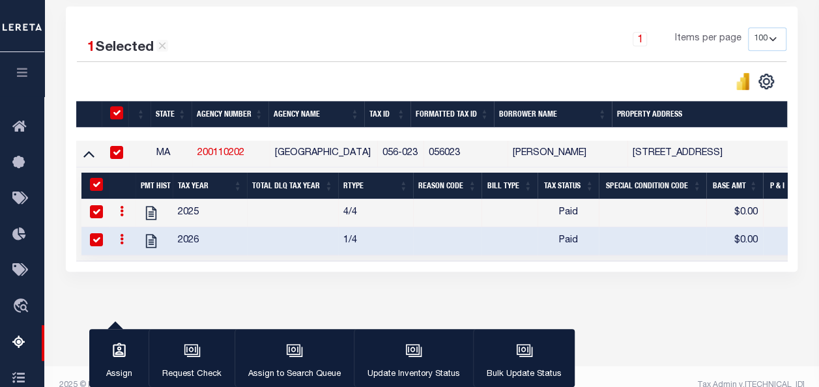
scroll to position [304, 0]
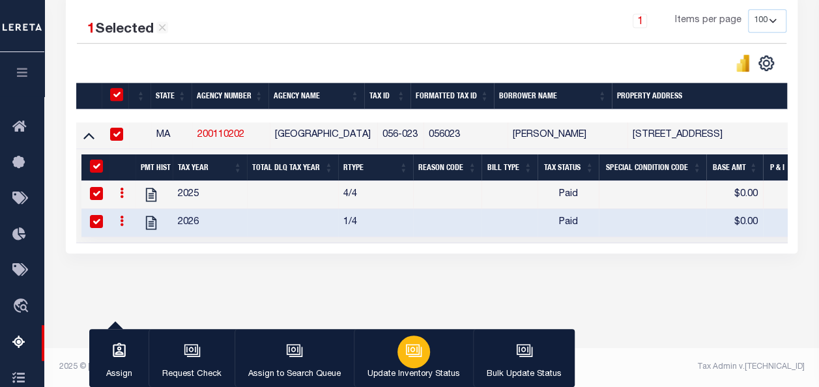
click at [428, 373] on p "Update Inventory Status" at bounding box center [414, 374] width 93 height 13
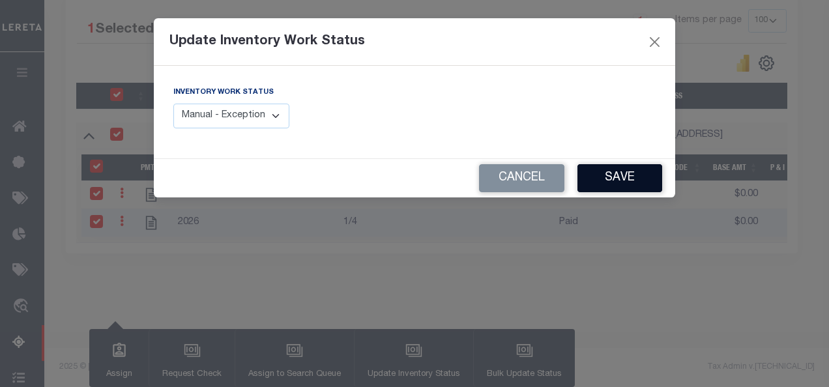
click at [610, 179] on button "Save" at bounding box center [619, 178] width 85 height 28
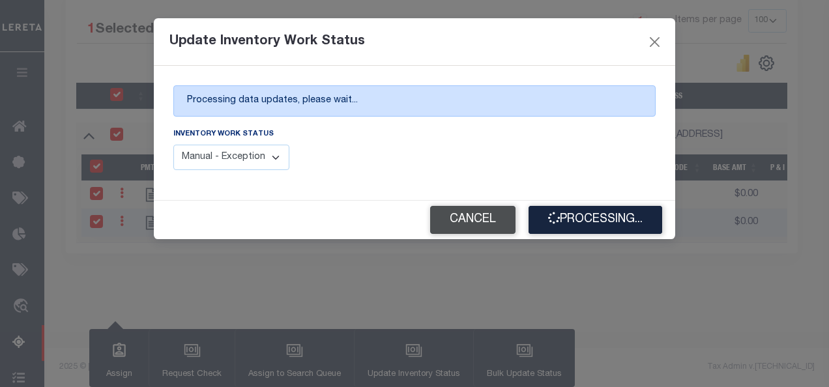
click at [457, 220] on button "Cancel" at bounding box center [472, 220] width 85 height 28
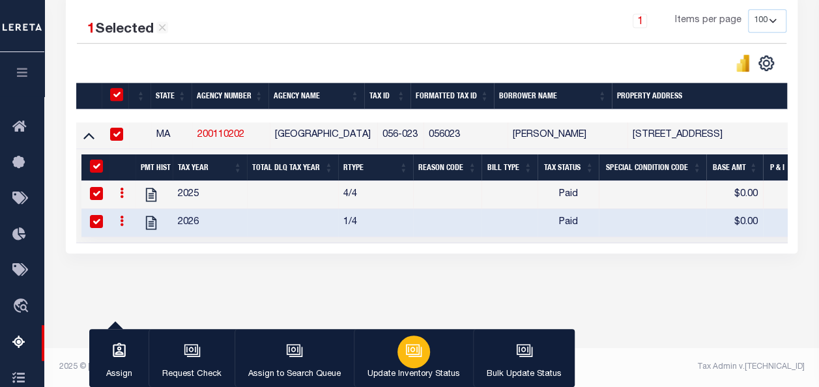
click at [411, 353] on icon "button" at bounding box center [413, 350] width 10 height 6
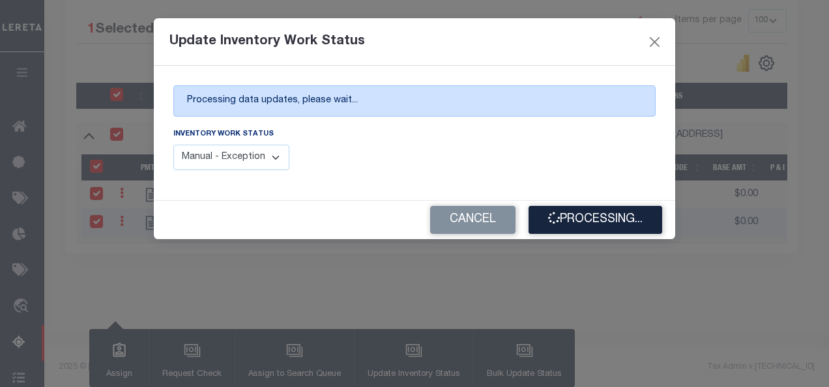
click at [267, 151] on select "Manual - Exception Pended - Awaiting Search Late Add Exception Completed" at bounding box center [231, 157] width 116 height 25
select select "4"
click at [173, 145] on select "Manual - Exception Pended - Awaiting Search Late Add Exception Completed" at bounding box center [231, 157] width 116 height 25
click at [595, 227] on button "Processing..." at bounding box center [596, 220] width 134 height 28
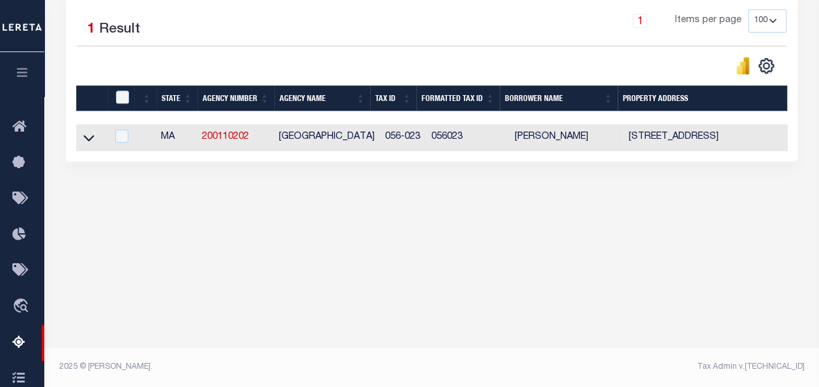
scroll to position [0, 0]
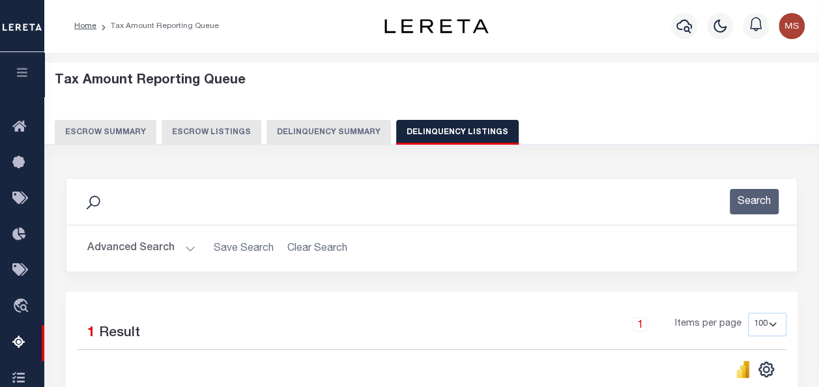
click at [169, 253] on button "Advanced Search" at bounding box center [141, 248] width 108 height 25
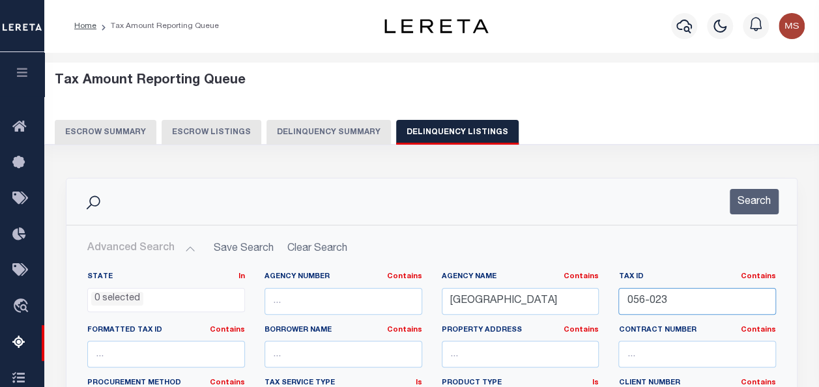
drag, startPoint x: 712, startPoint y: 306, endPoint x: 605, endPoint y: 321, distance: 107.8
paste input "063-022"
type input "063-022"
click at [764, 201] on button "Search" at bounding box center [754, 201] width 49 height 25
